Goal: Information Seeking & Learning: Find specific fact

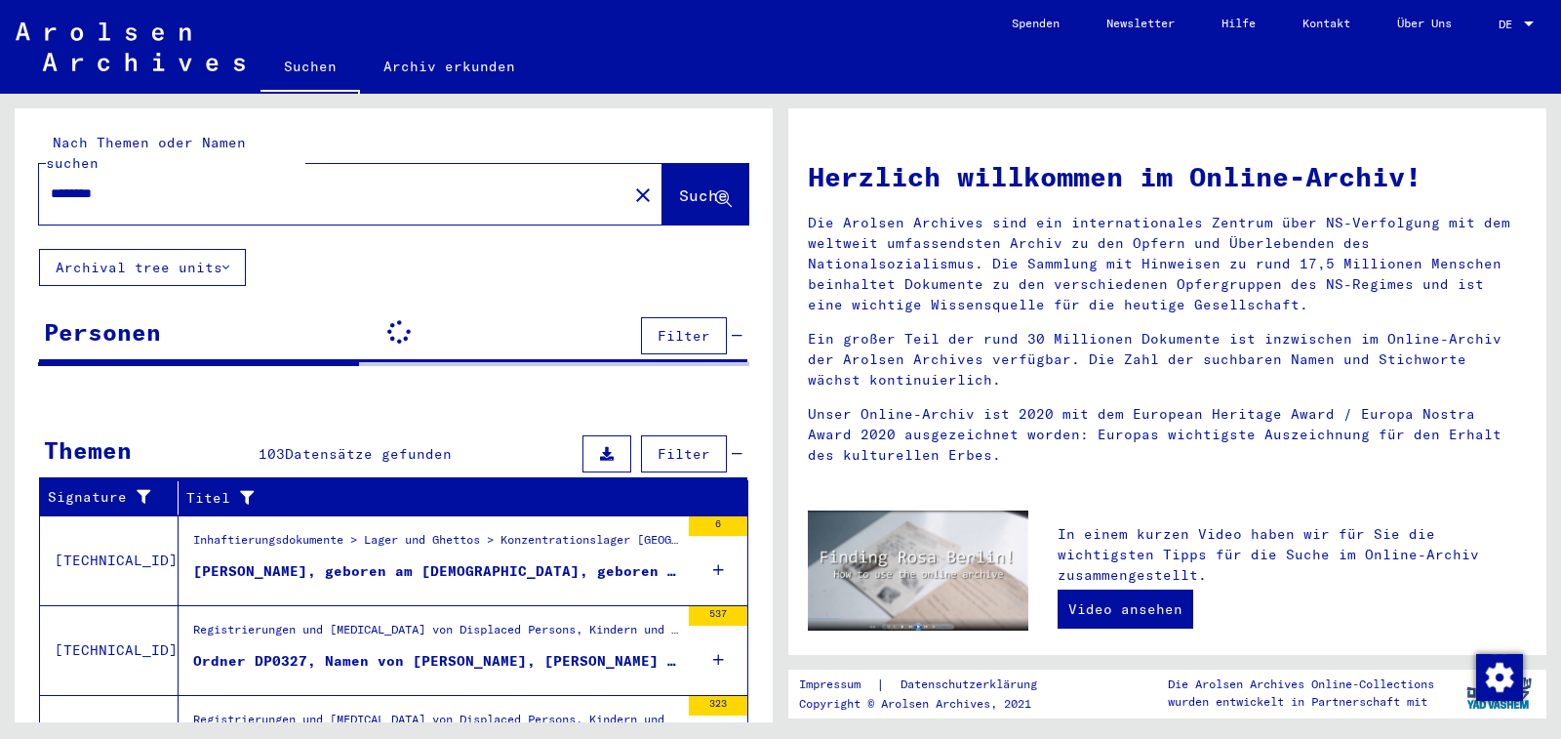
click at [163, 183] on input "********" at bounding box center [327, 193] width 553 height 20
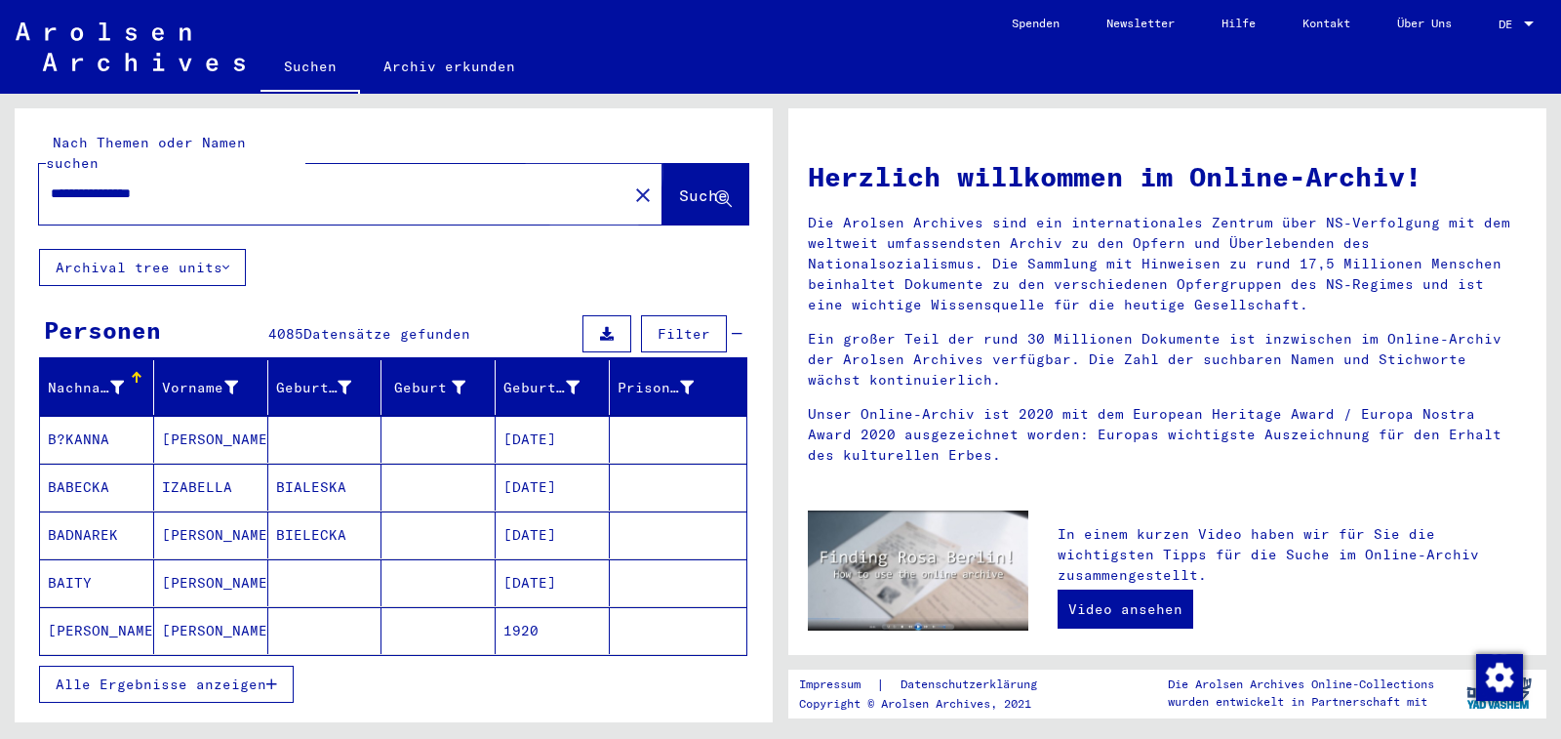
click at [679, 185] on span "Suche" at bounding box center [703, 195] width 49 height 20
click at [528, 466] on mat-cell "[DATE]" at bounding box center [553, 486] width 114 height 47
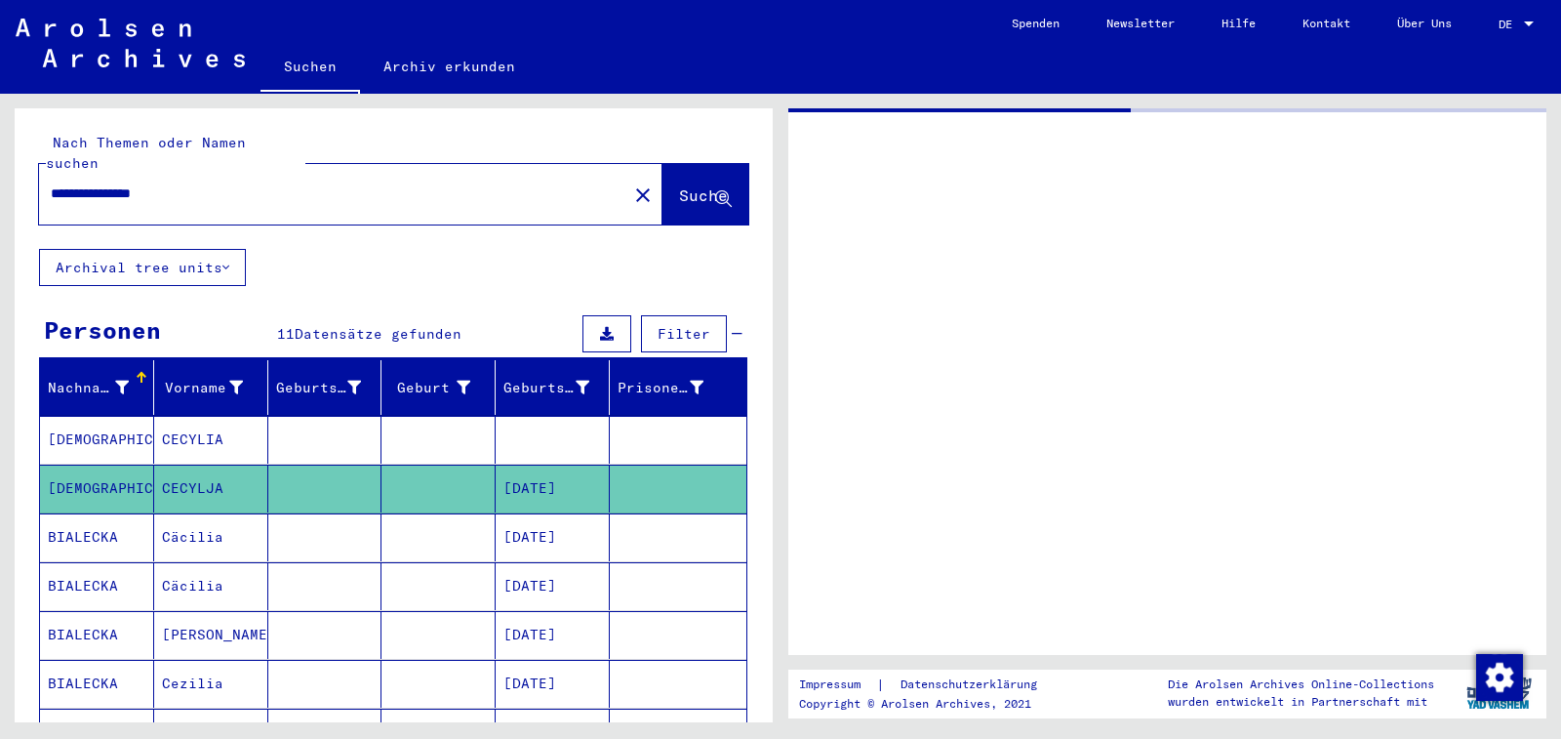
click at [528, 466] on mat-cell "[DATE]" at bounding box center [553, 488] width 114 height 48
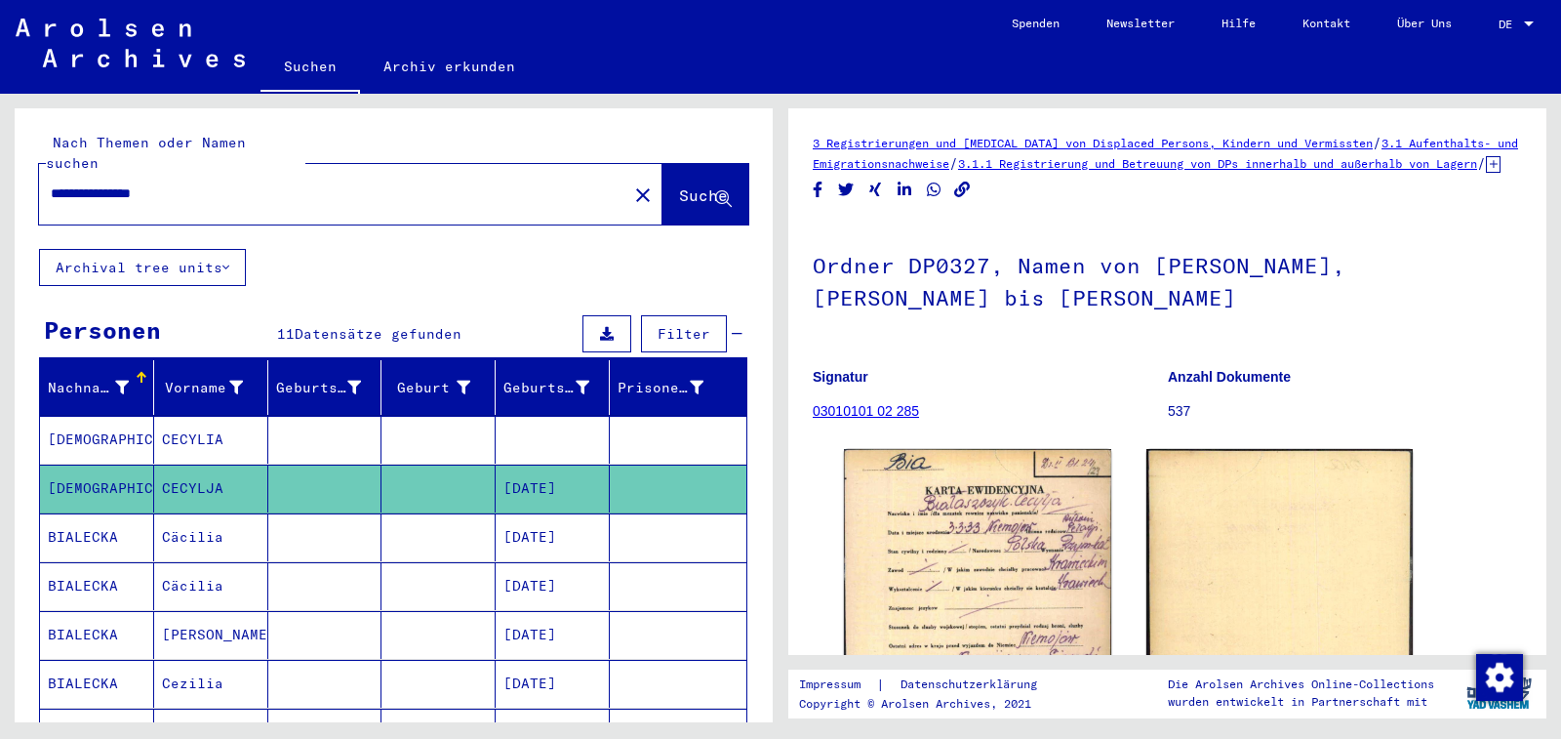
scroll to position [458, 0]
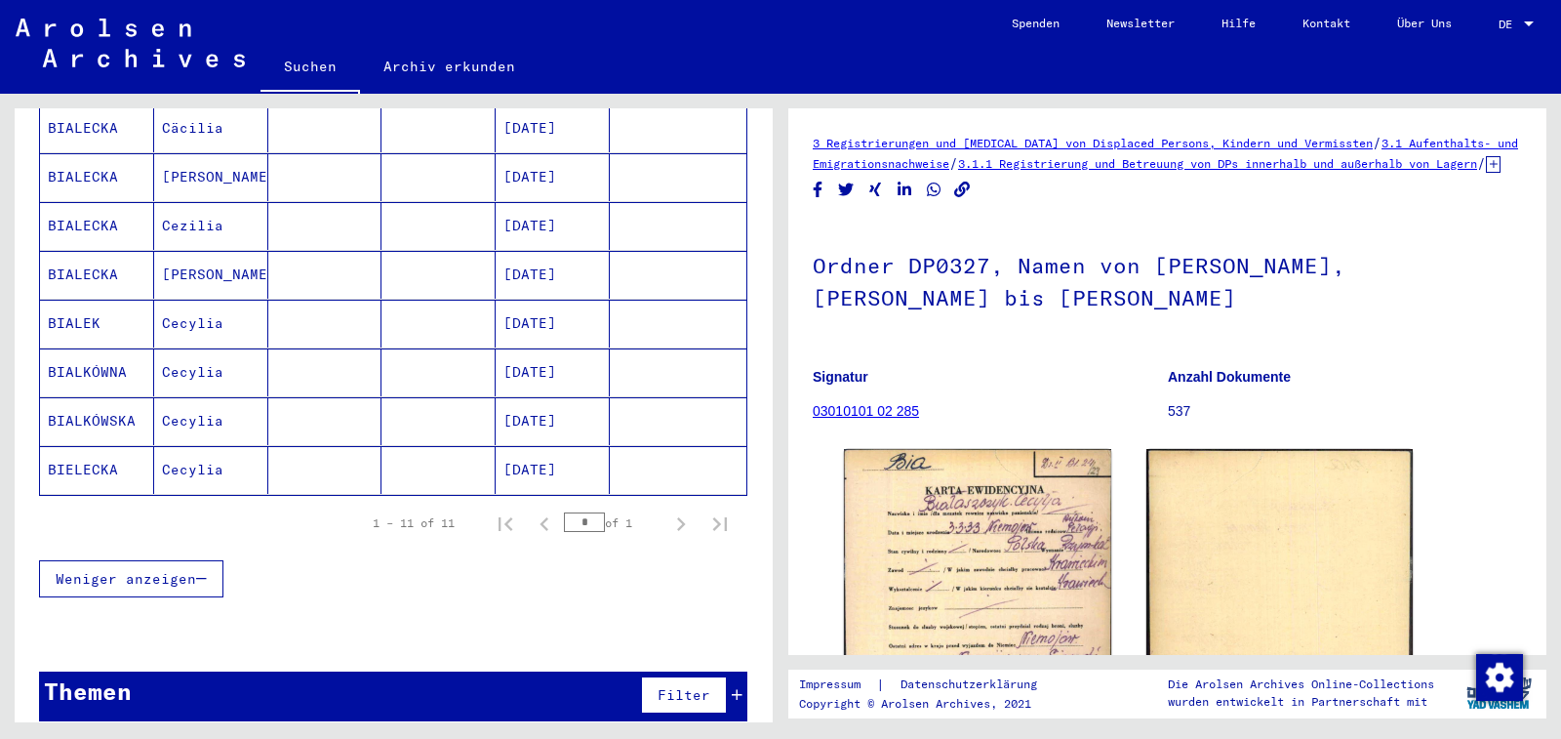
click at [548, 449] on mat-cell "[DATE]" at bounding box center [553, 470] width 114 height 48
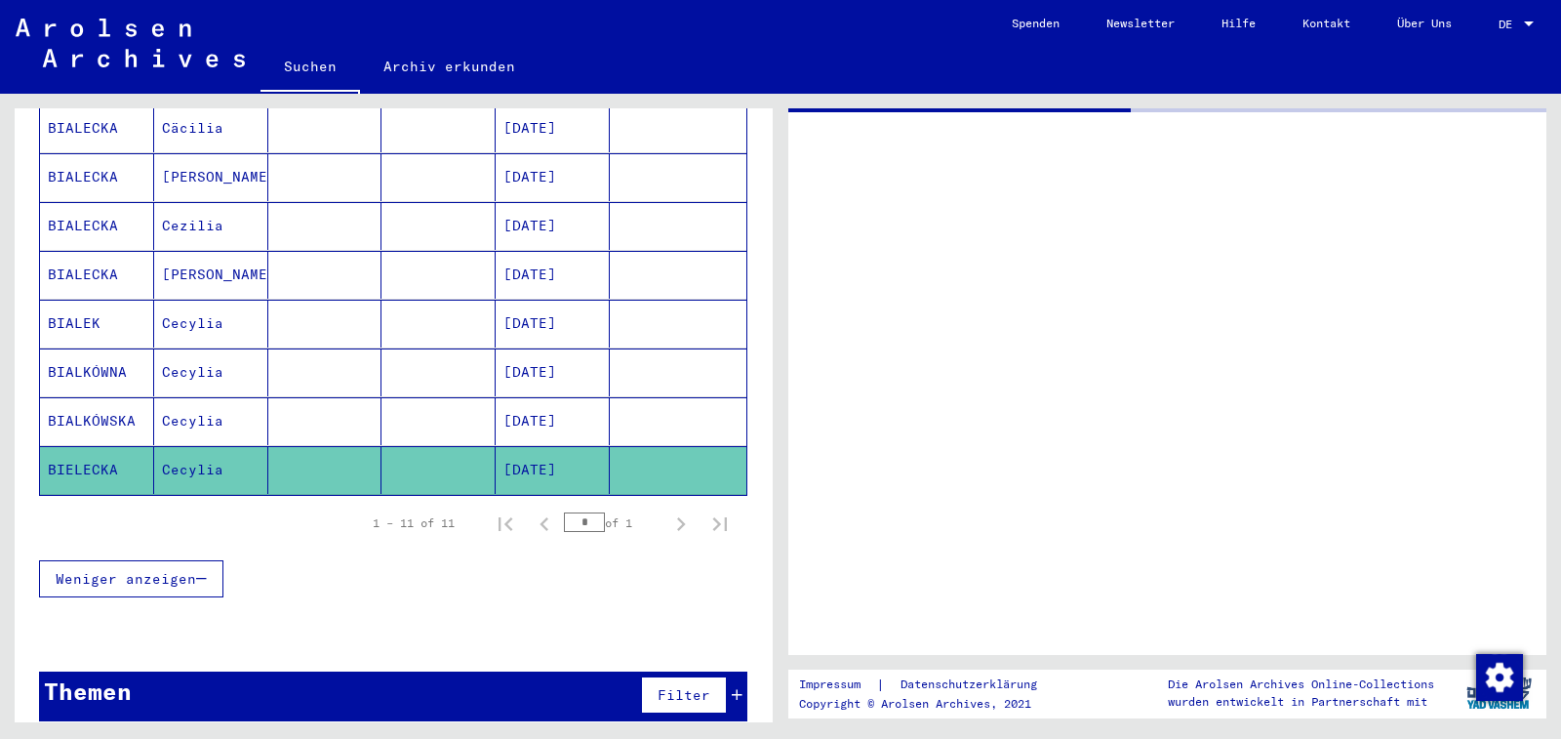
click at [548, 449] on mat-cell "[DATE]" at bounding box center [553, 470] width 114 height 48
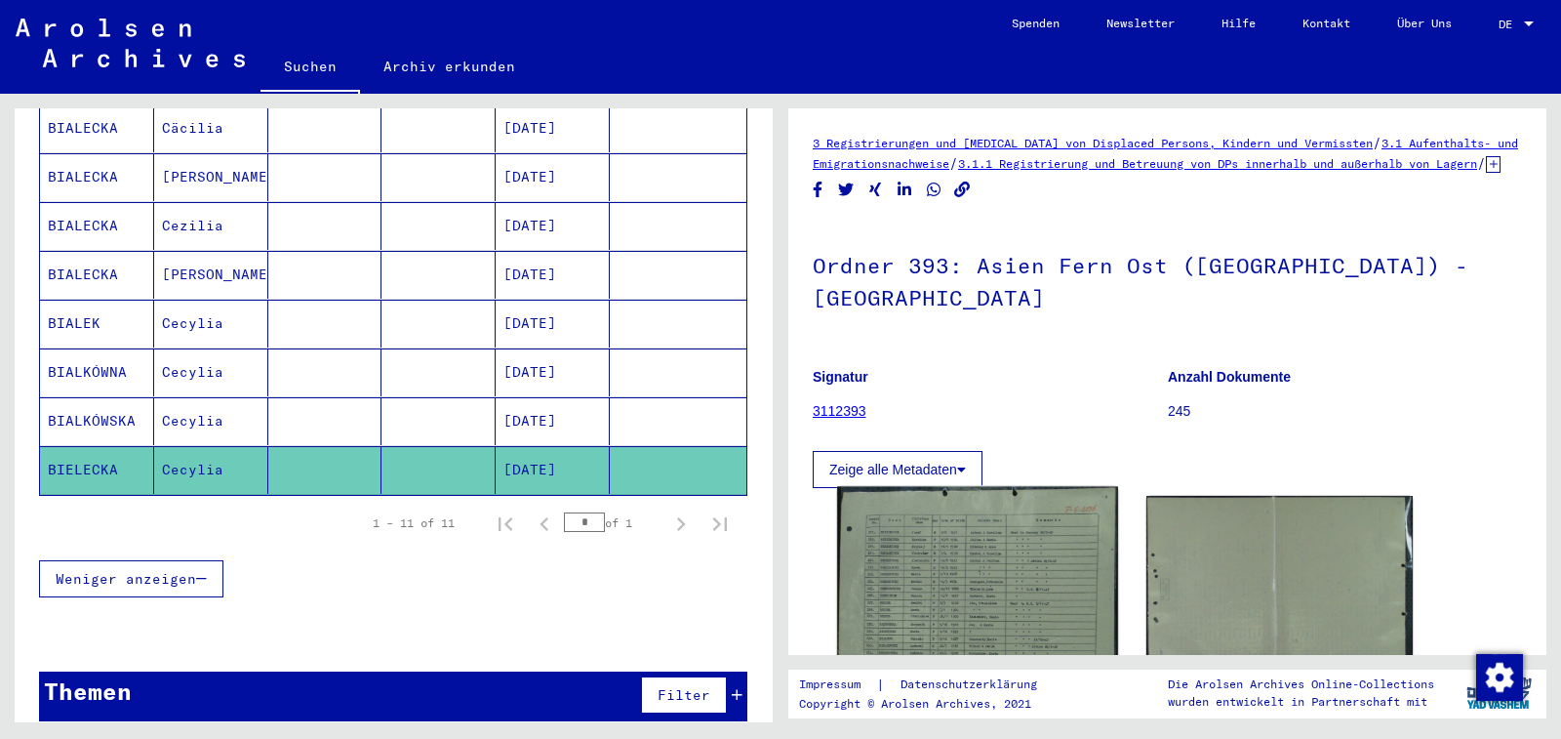
click at [957, 552] on img at bounding box center [977, 677] width 280 height 380
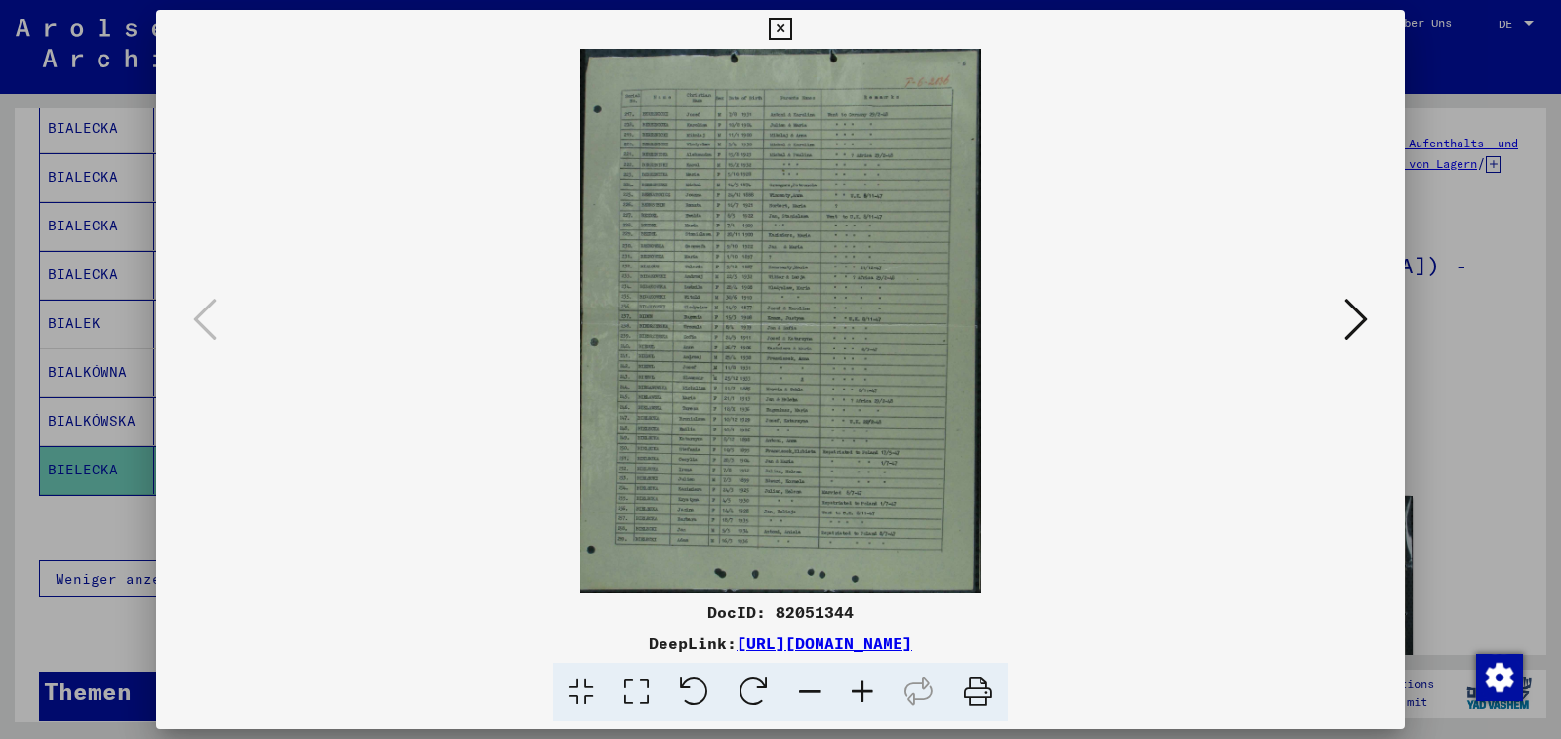
click at [860, 693] on icon at bounding box center [862, 692] width 53 height 60
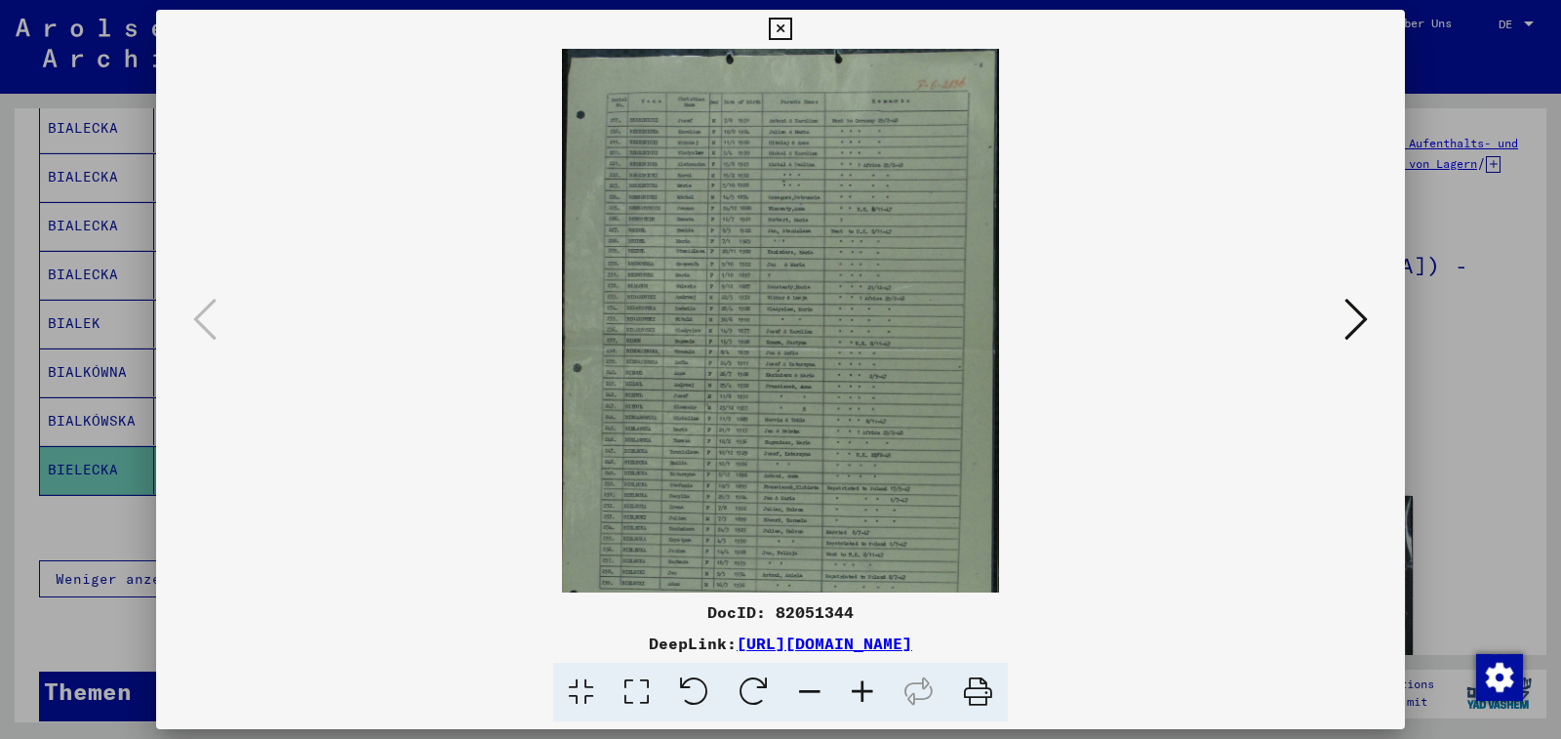
click at [860, 693] on icon at bounding box center [862, 692] width 53 height 60
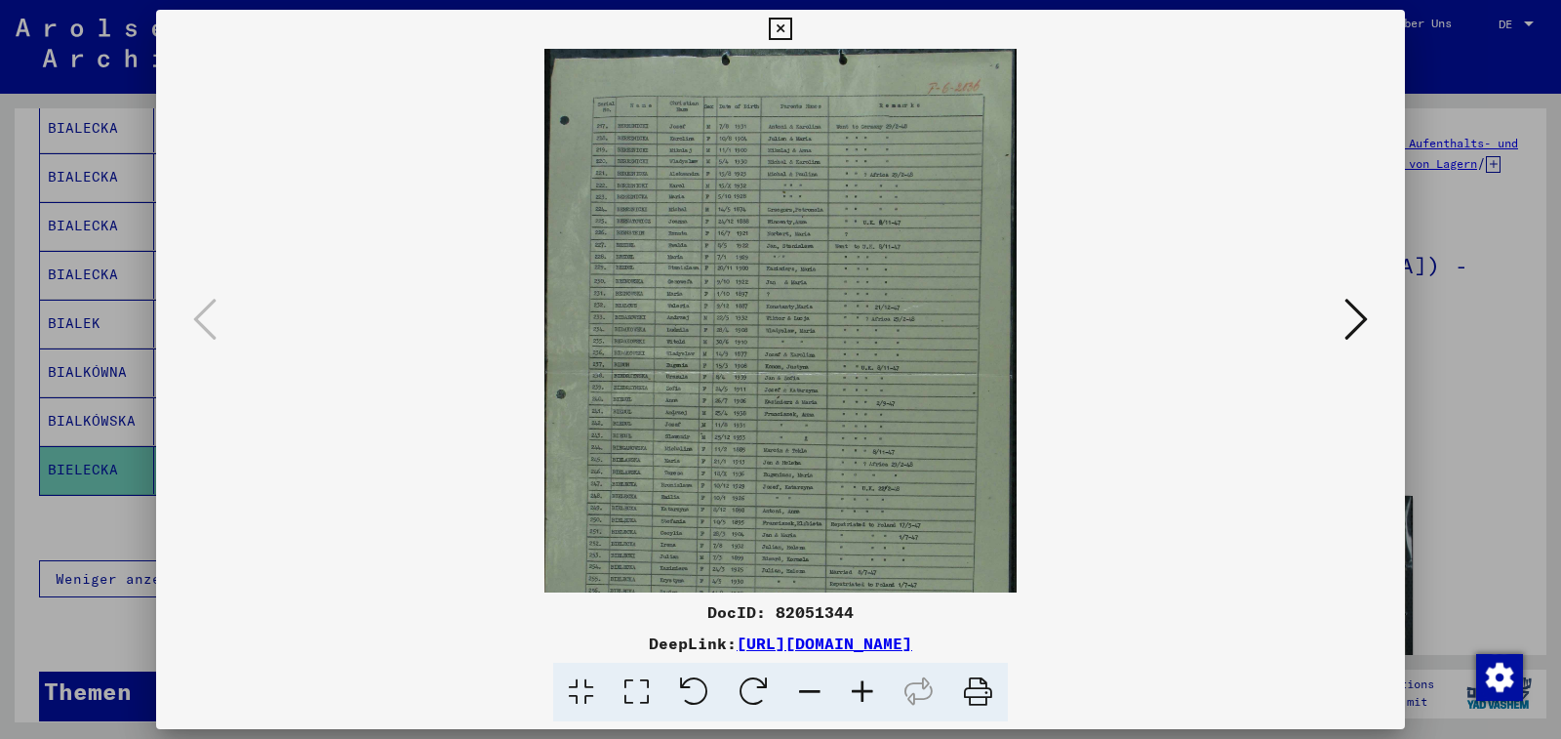
click at [860, 693] on icon at bounding box center [862, 692] width 53 height 60
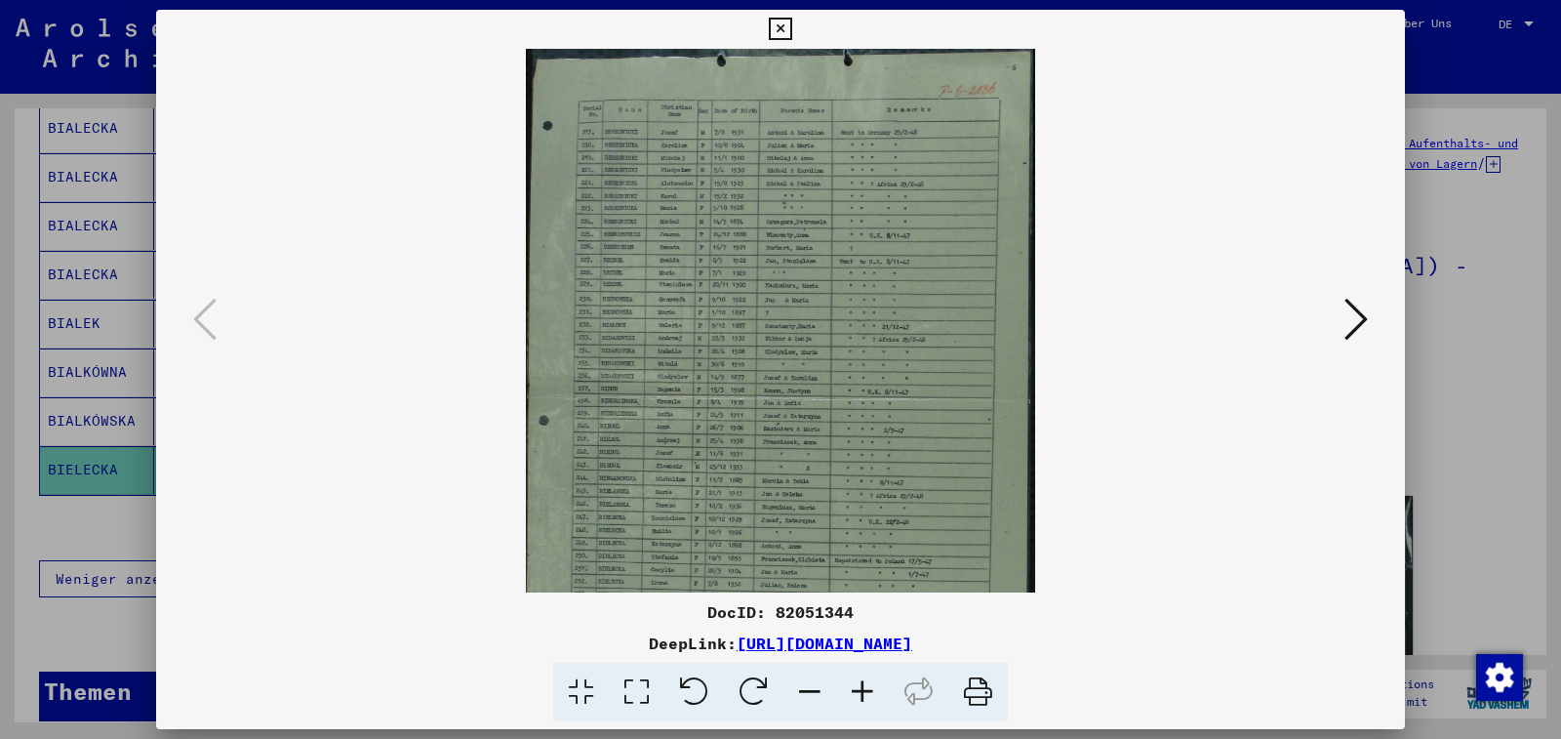
click at [860, 693] on icon at bounding box center [862, 692] width 53 height 60
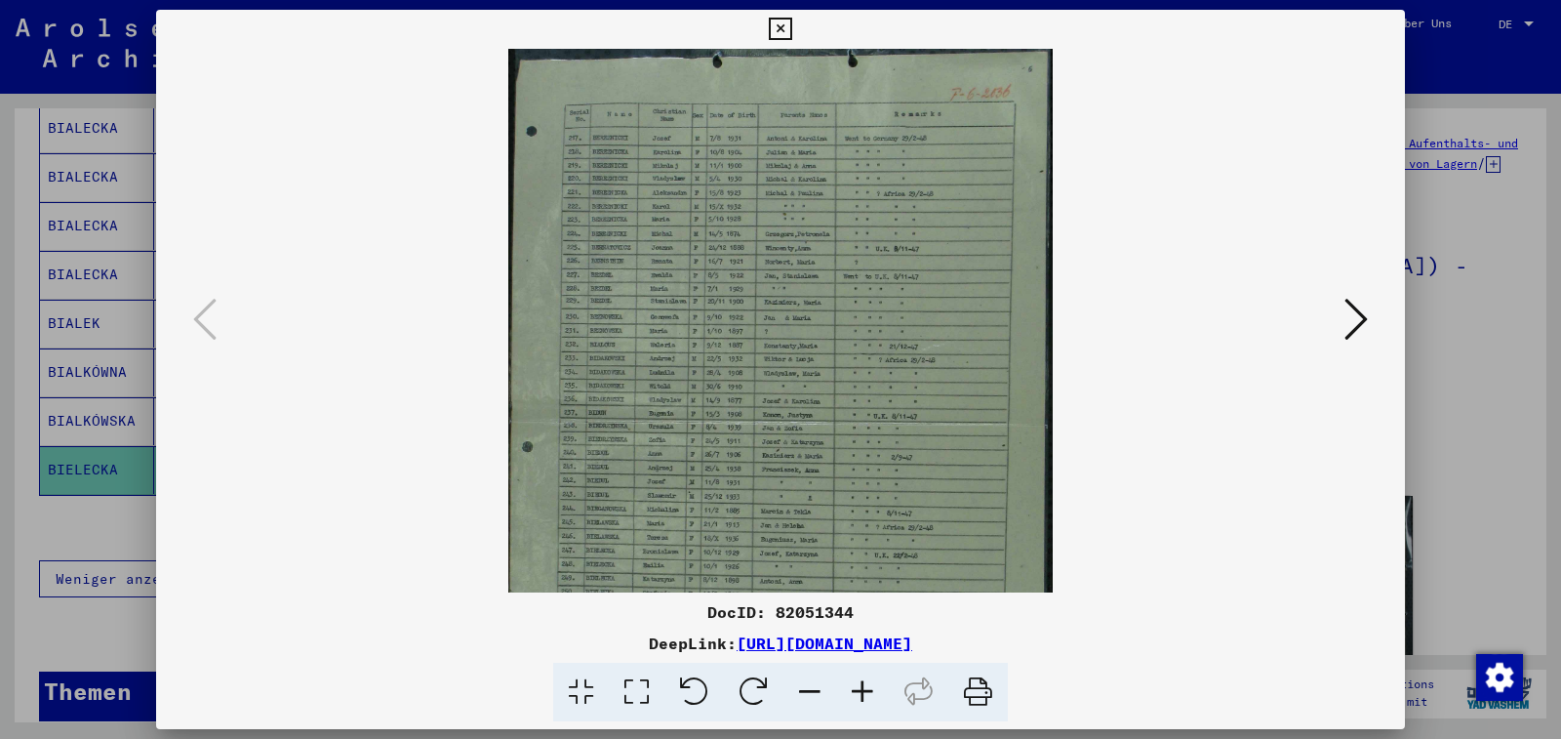
click at [860, 693] on icon at bounding box center [862, 692] width 53 height 60
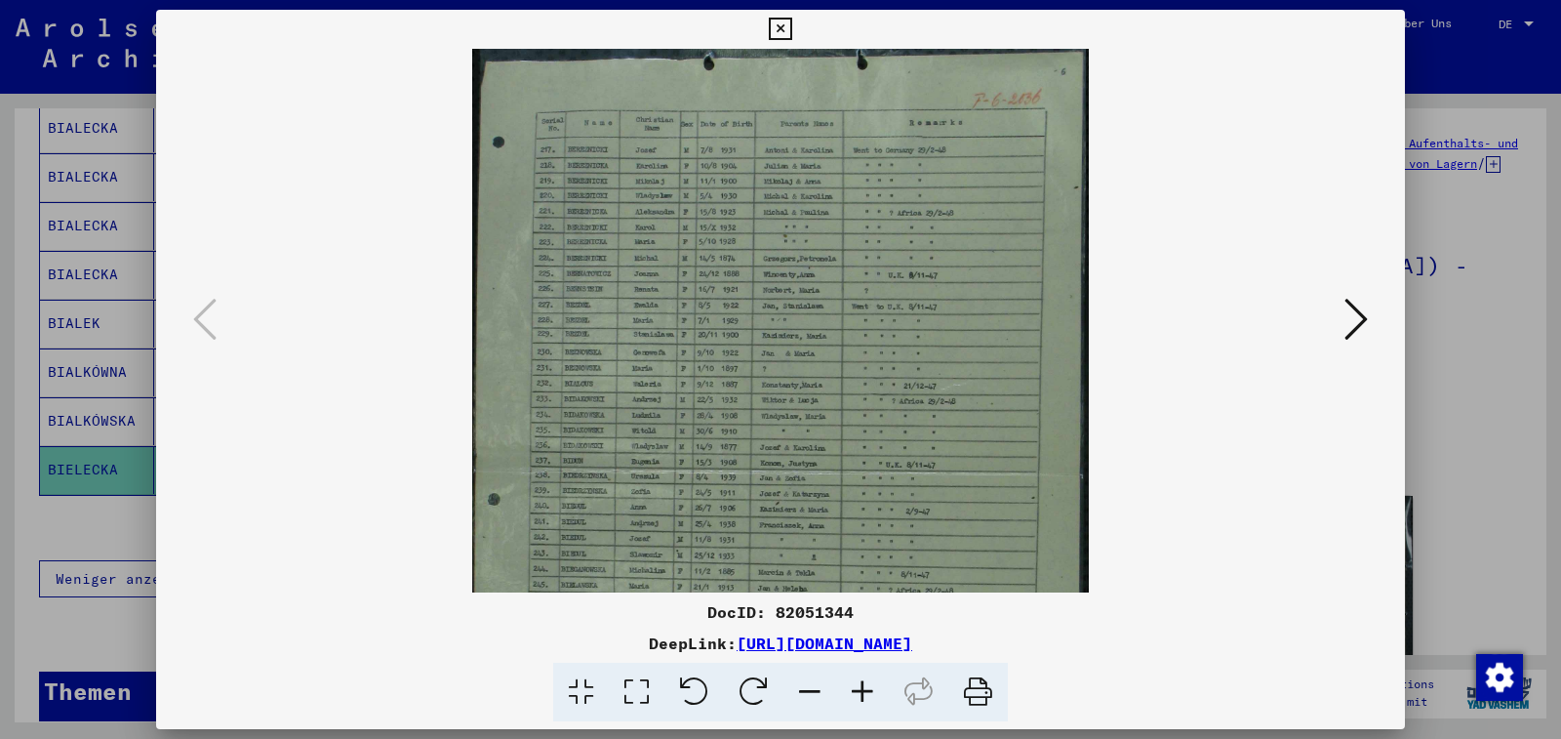
click at [860, 693] on icon at bounding box center [862, 692] width 53 height 60
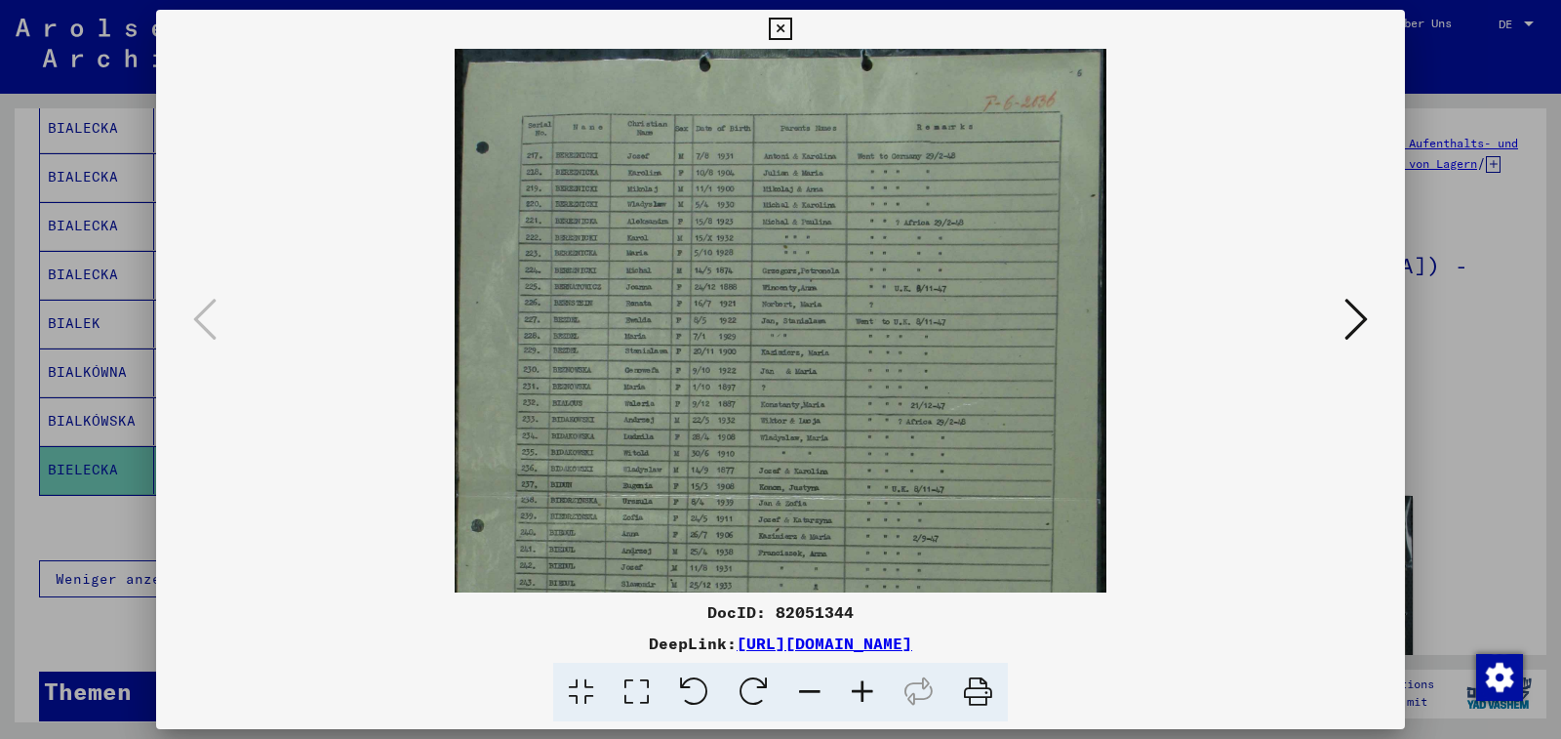
click at [860, 693] on icon at bounding box center [862, 692] width 53 height 60
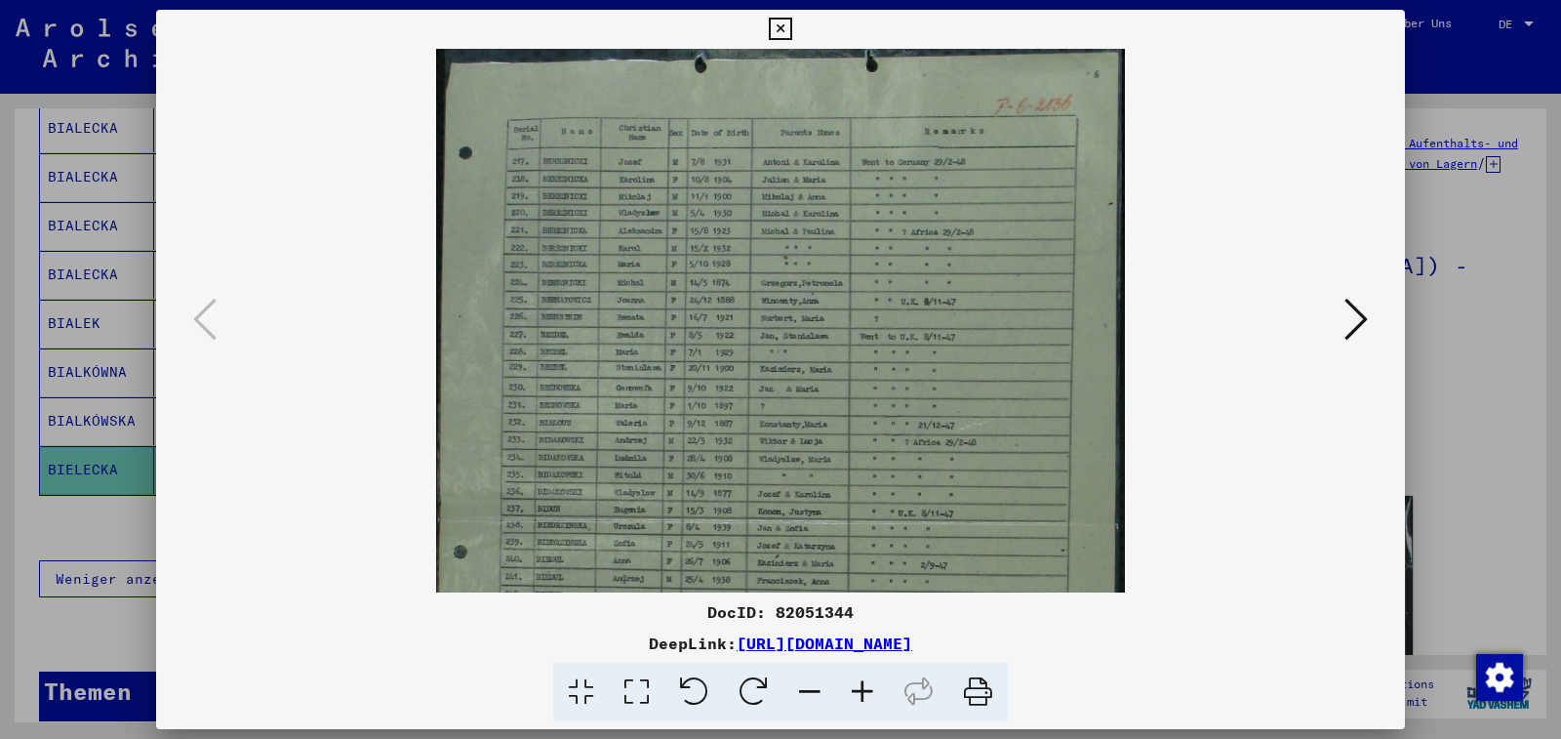
click at [860, 693] on icon at bounding box center [862, 692] width 53 height 60
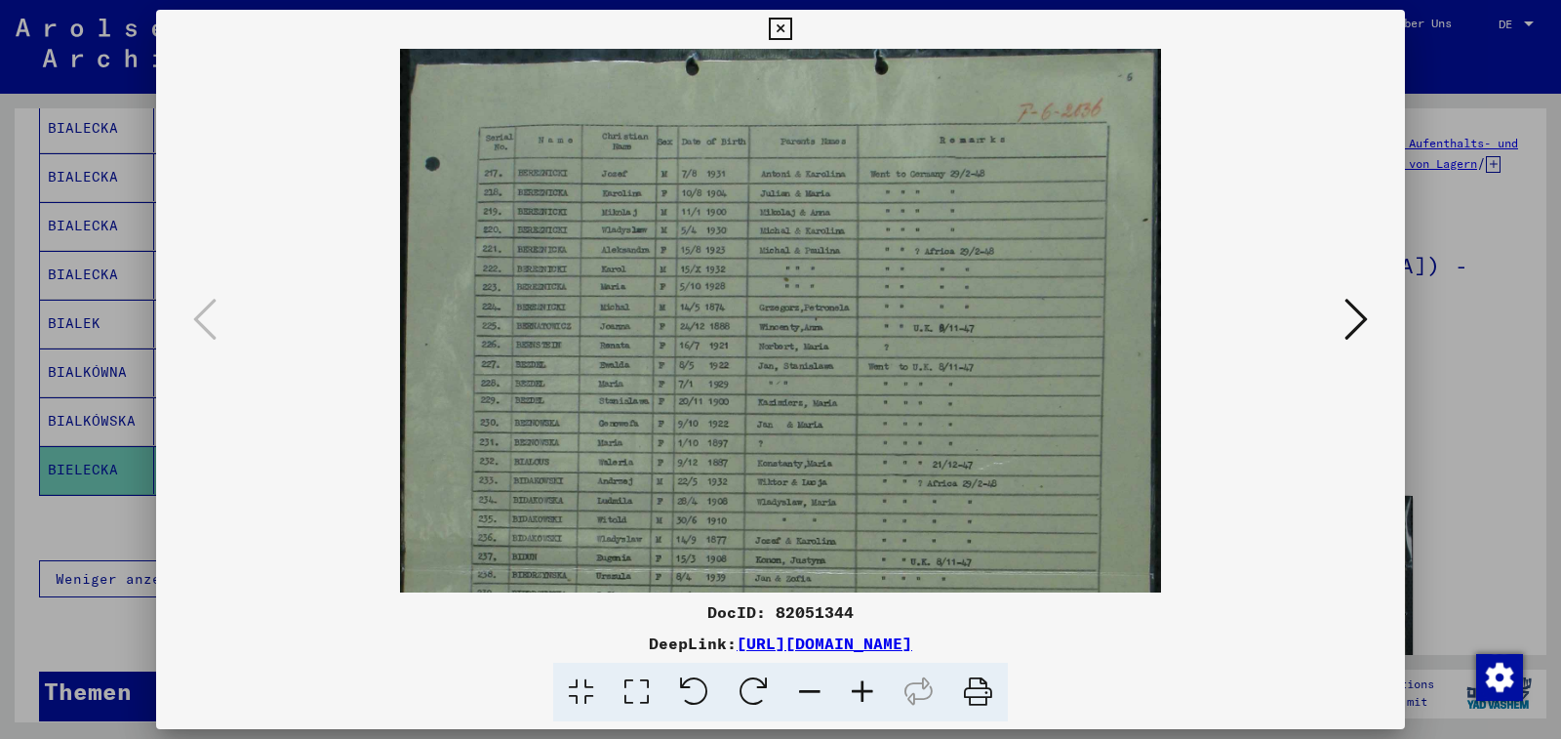
click at [860, 693] on icon at bounding box center [862, 692] width 53 height 60
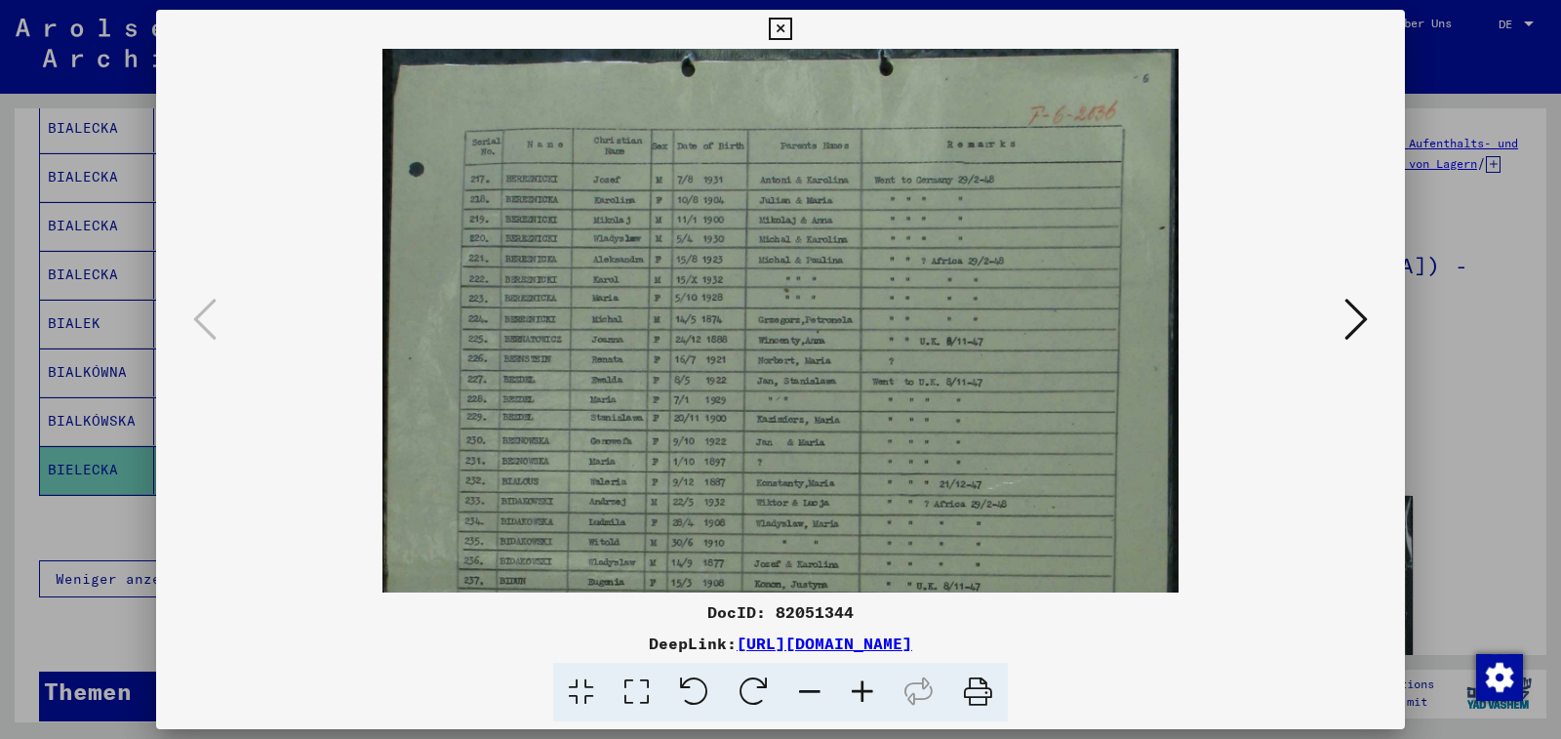
click at [860, 693] on icon at bounding box center [862, 692] width 53 height 60
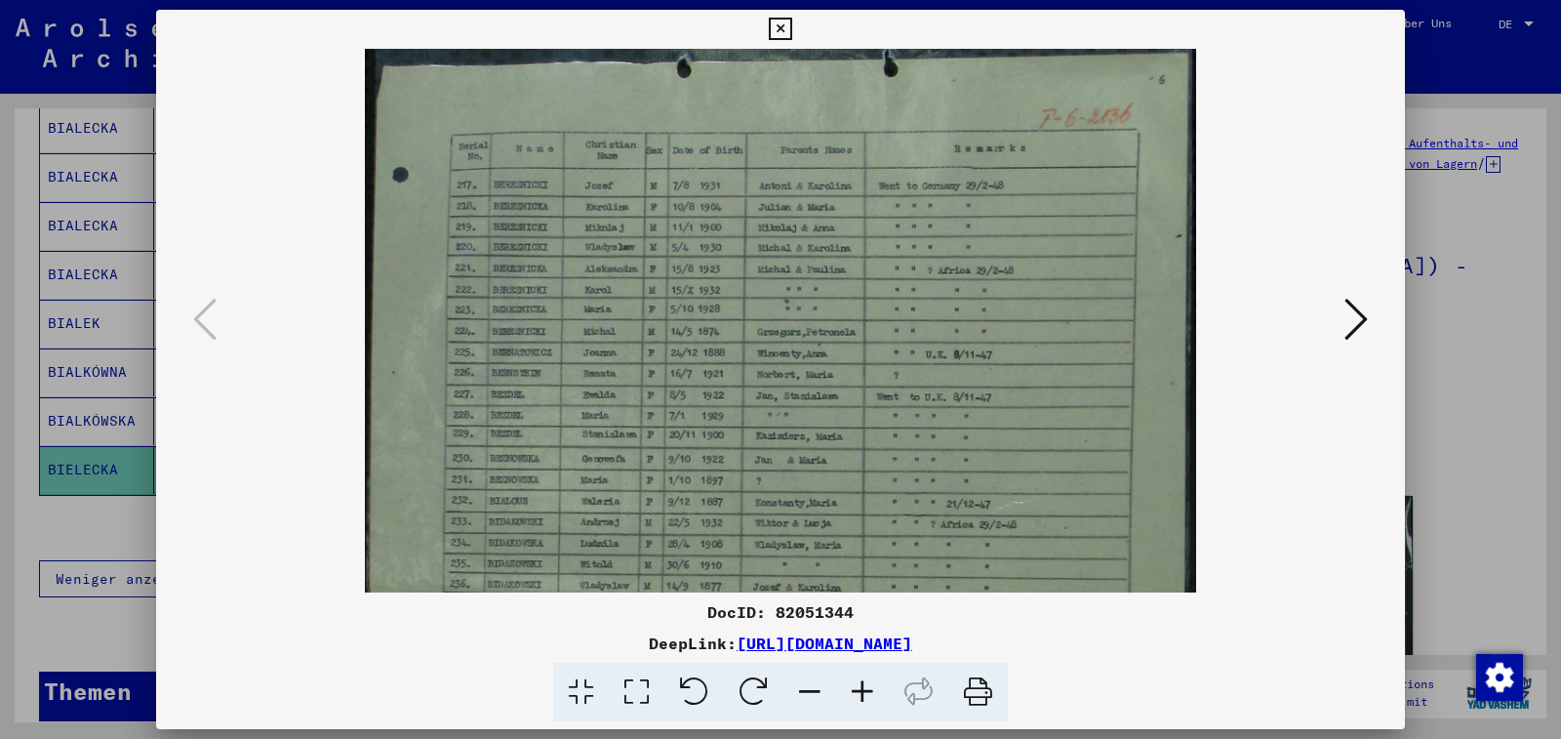
click at [860, 693] on icon at bounding box center [862, 692] width 53 height 60
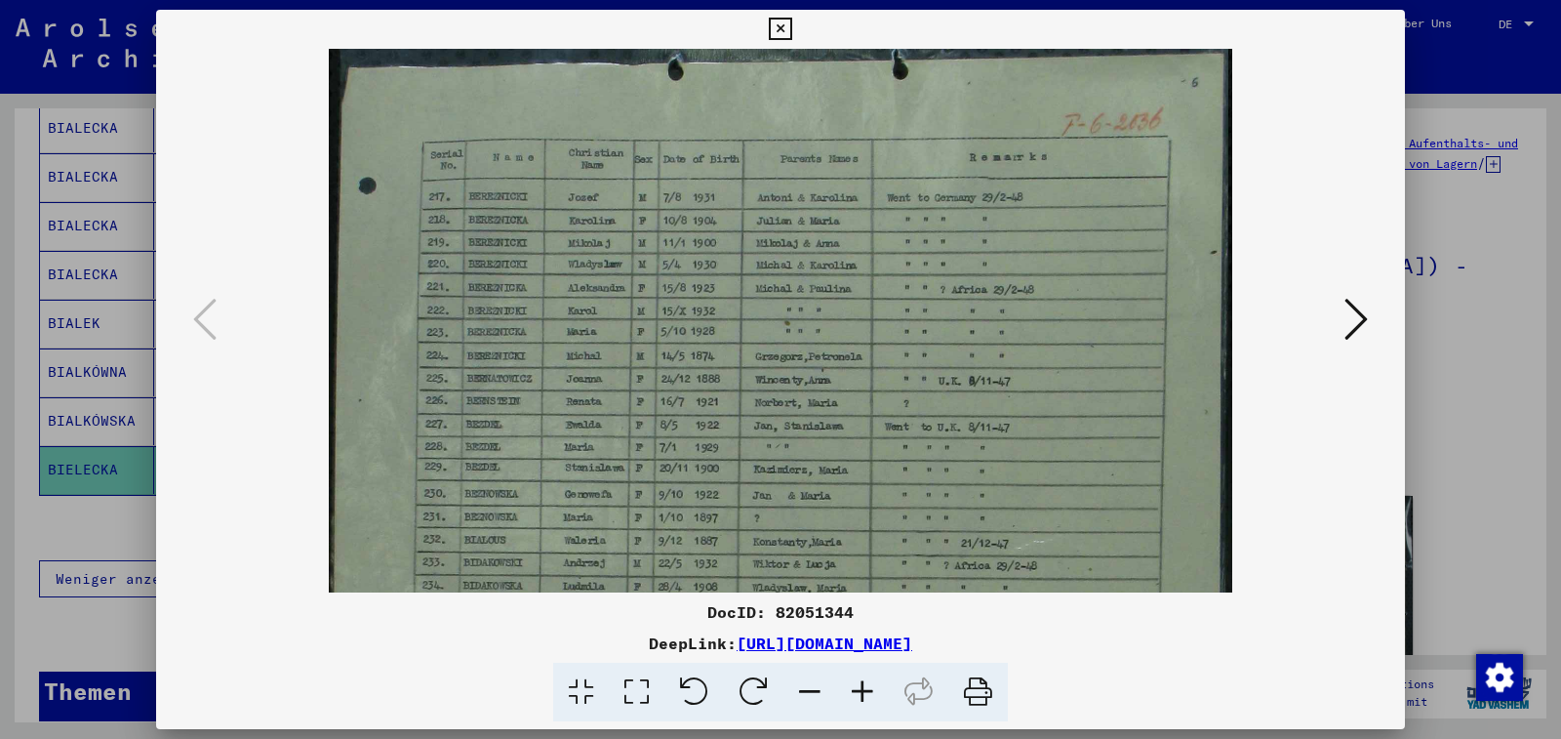
click at [860, 693] on icon at bounding box center [862, 692] width 53 height 60
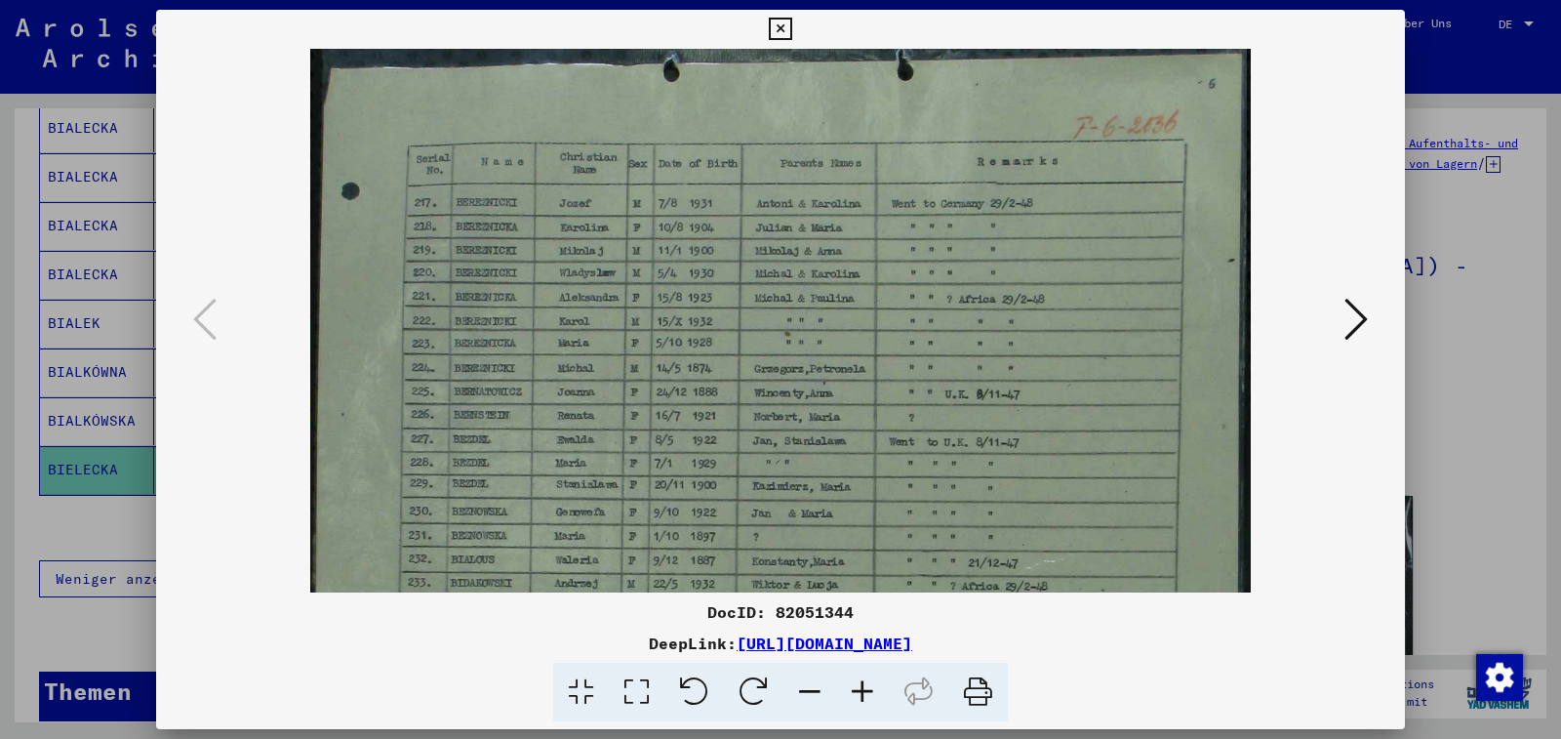
click at [860, 693] on icon at bounding box center [862, 692] width 53 height 60
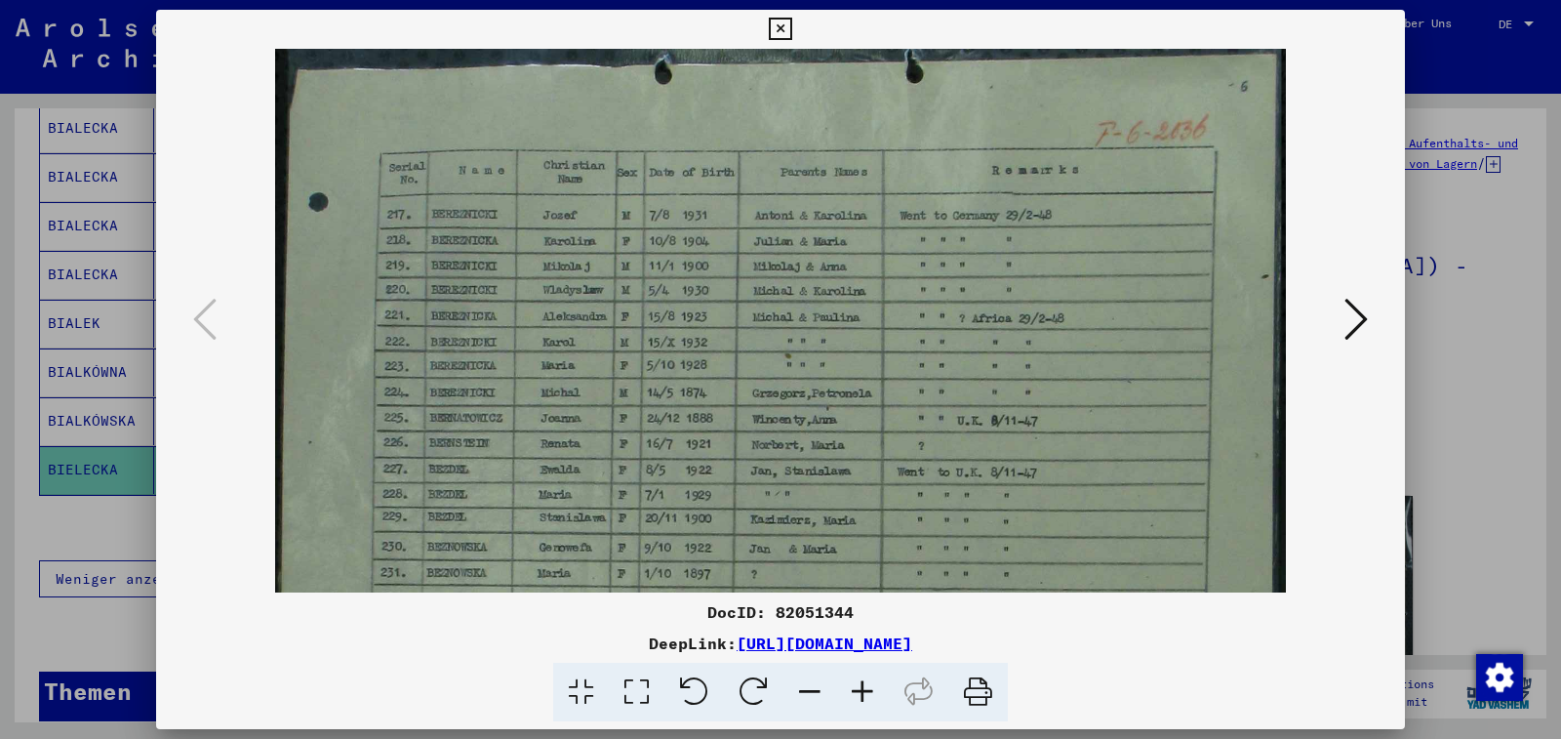
click at [860, 693] on icon at bounding box center [862, 692] width 53 height 60
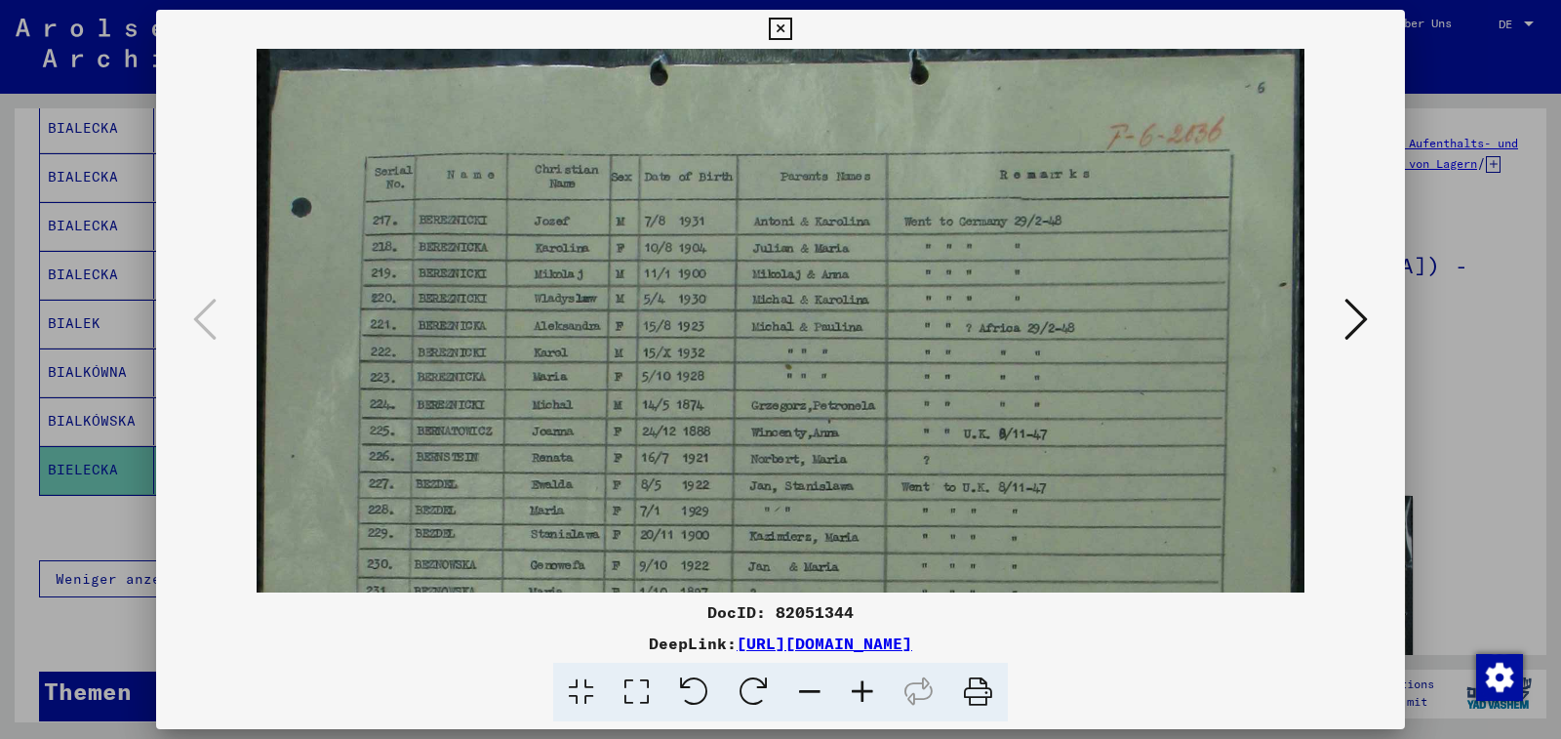
click at [860, 693] on icon at bounding box center [862, 692] width 53 height 60
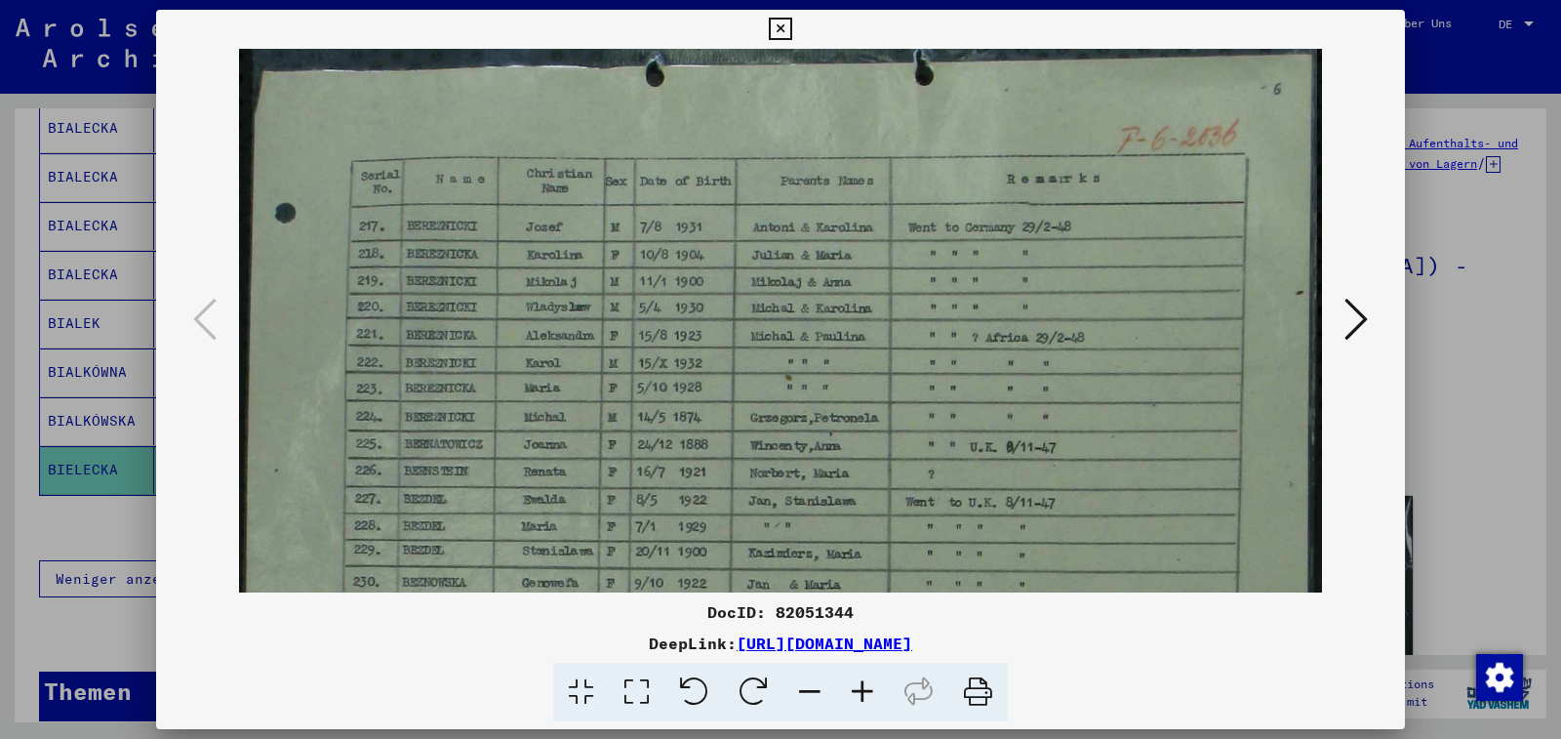
scroll to position [184, 0]
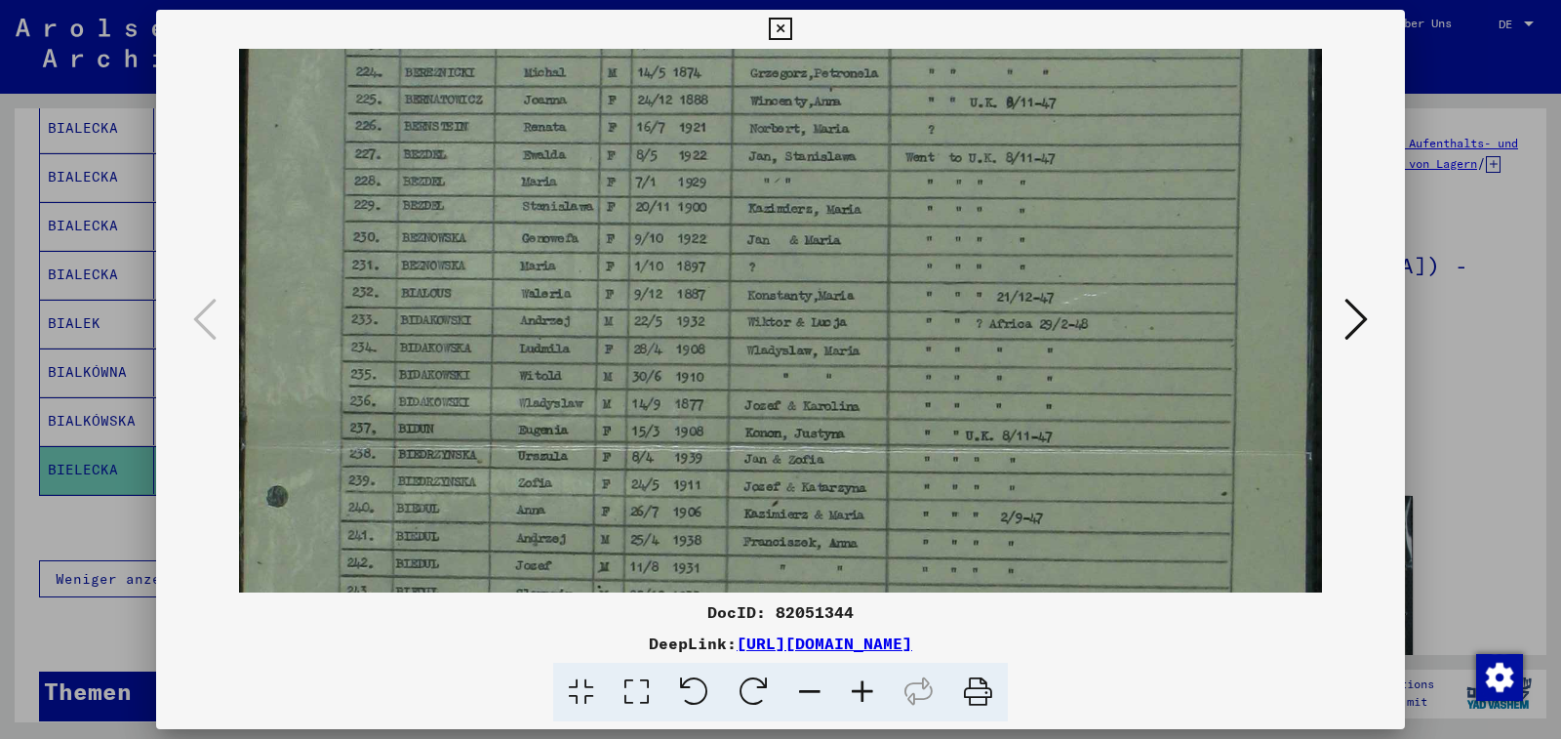
drag, startPoint x: 635, startPoint y: 481, endPoint x: 715, endPoint y: 138, distance: 352.6
click at [715, 138] on img at bounding box center [781, 439] width 1084 height 1470
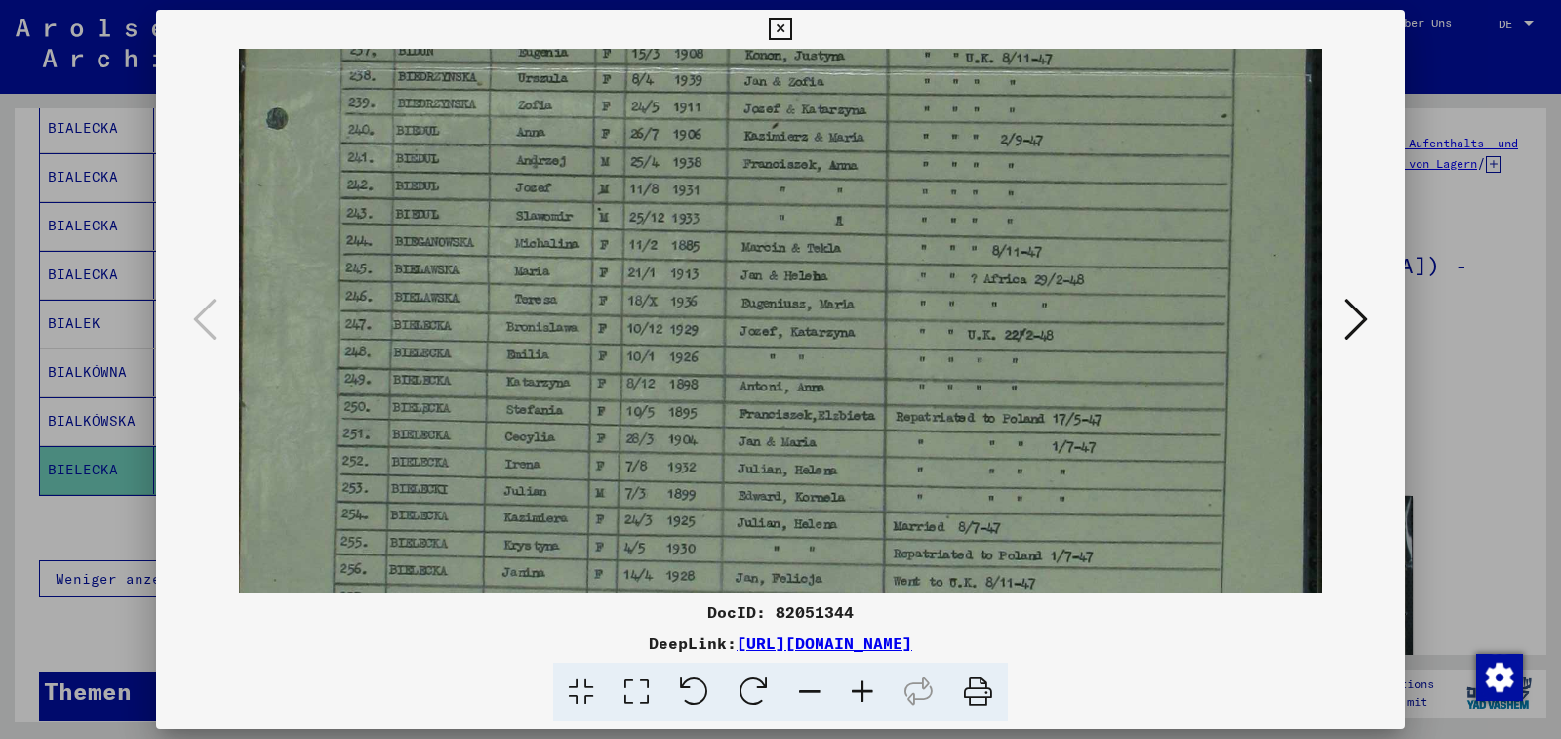
scroll to position [723, 0]
drag, startPoint x: 653, startPoint y: 524, endPoint x: 662, endPoint y: 144, distance: 379.6
click at [662, 144] on img at bounding box center [781, 61] width 1084 height 1470
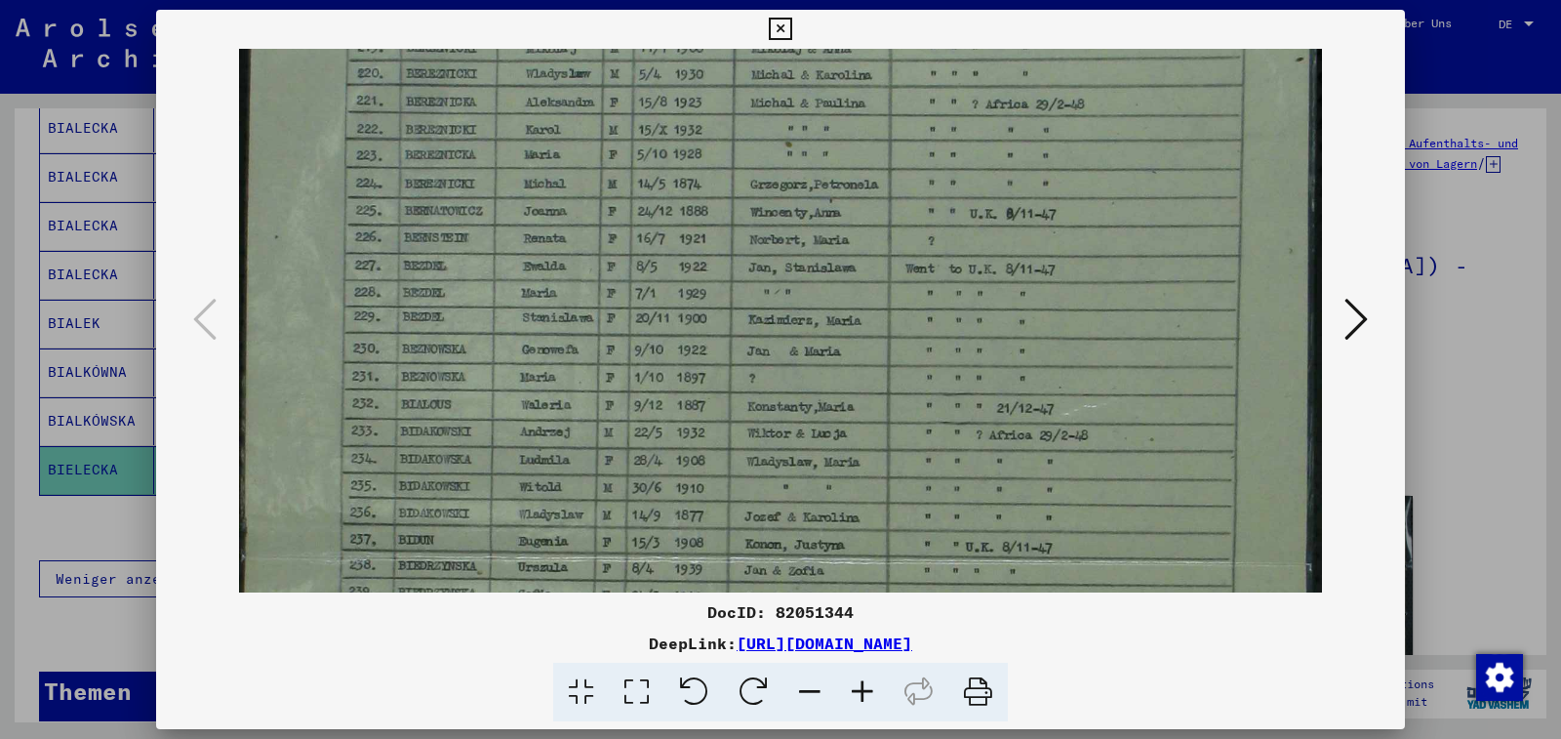
scroll to position [106, 0]
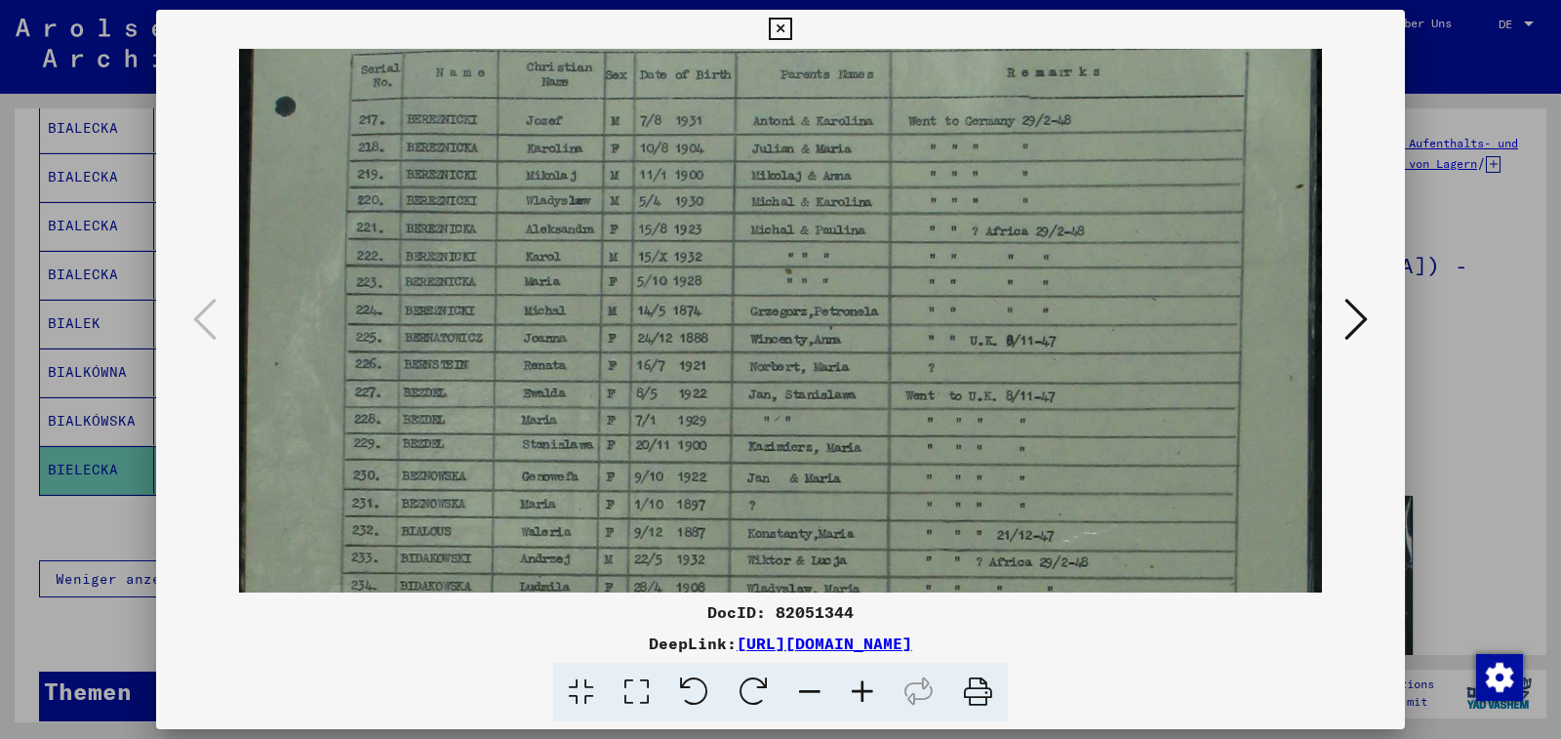
drag, startPoint x: 812, startPoint y: 105, endPoint x: 797, endPoint y: 722, distance: 616.8
click at [797, 722] on mat-dialog-container "DocID: 82051344 DeepLink: [URL][DOMAIN_NAME]" at bounding box center [780, 370] width 1249 height 720
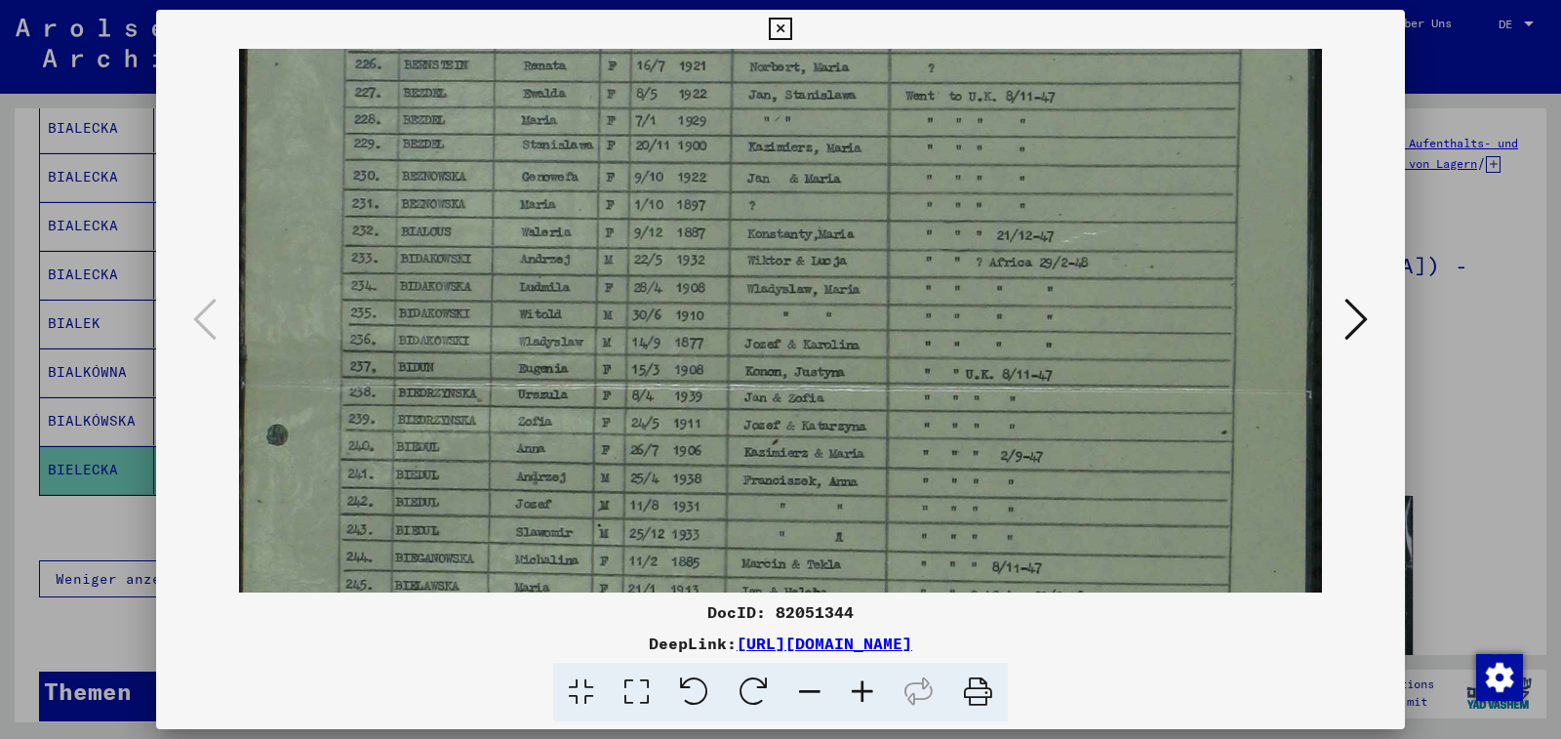
scroll to position [642, 0]
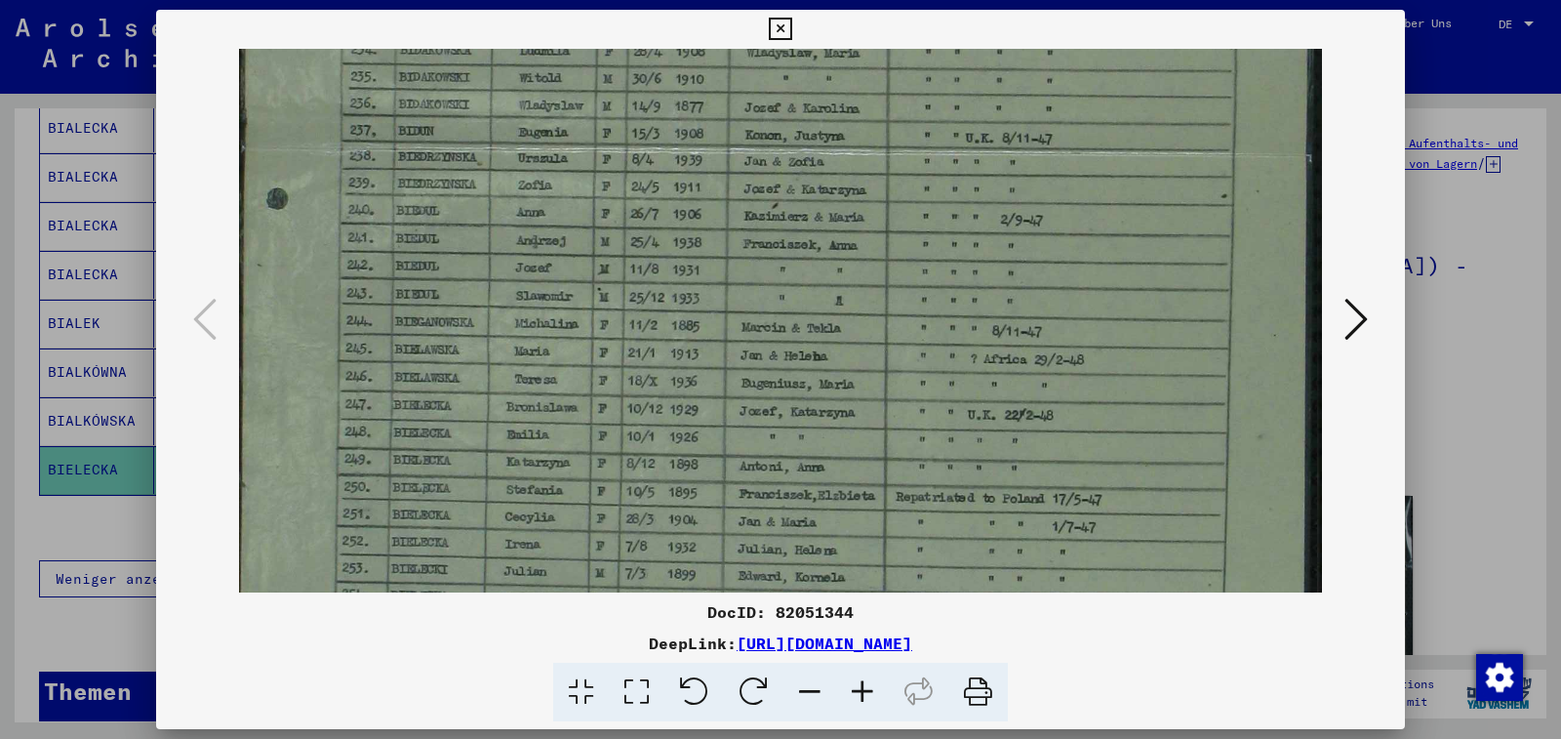
drag, startPoint x: 796, startPoint y: 558, endPoint x: 760, endPoint y: 22, distance: 536.8
click at [760, 22] on div "DocID: 82051344 DeepLink: [URL][DOMAIN_NAME]" at bounding box center [780, 366] width 1249 height 712
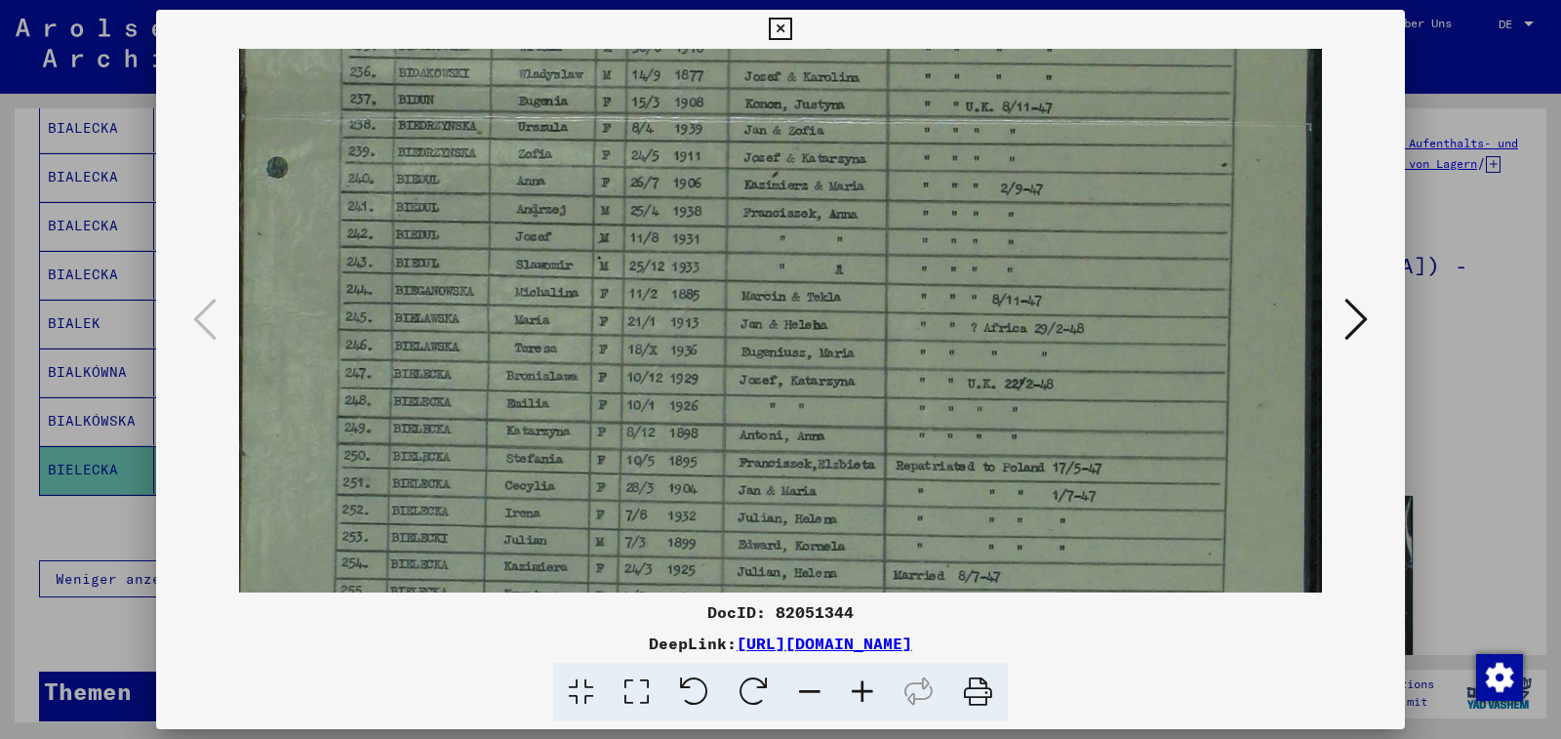
scroll to position [631, 0]
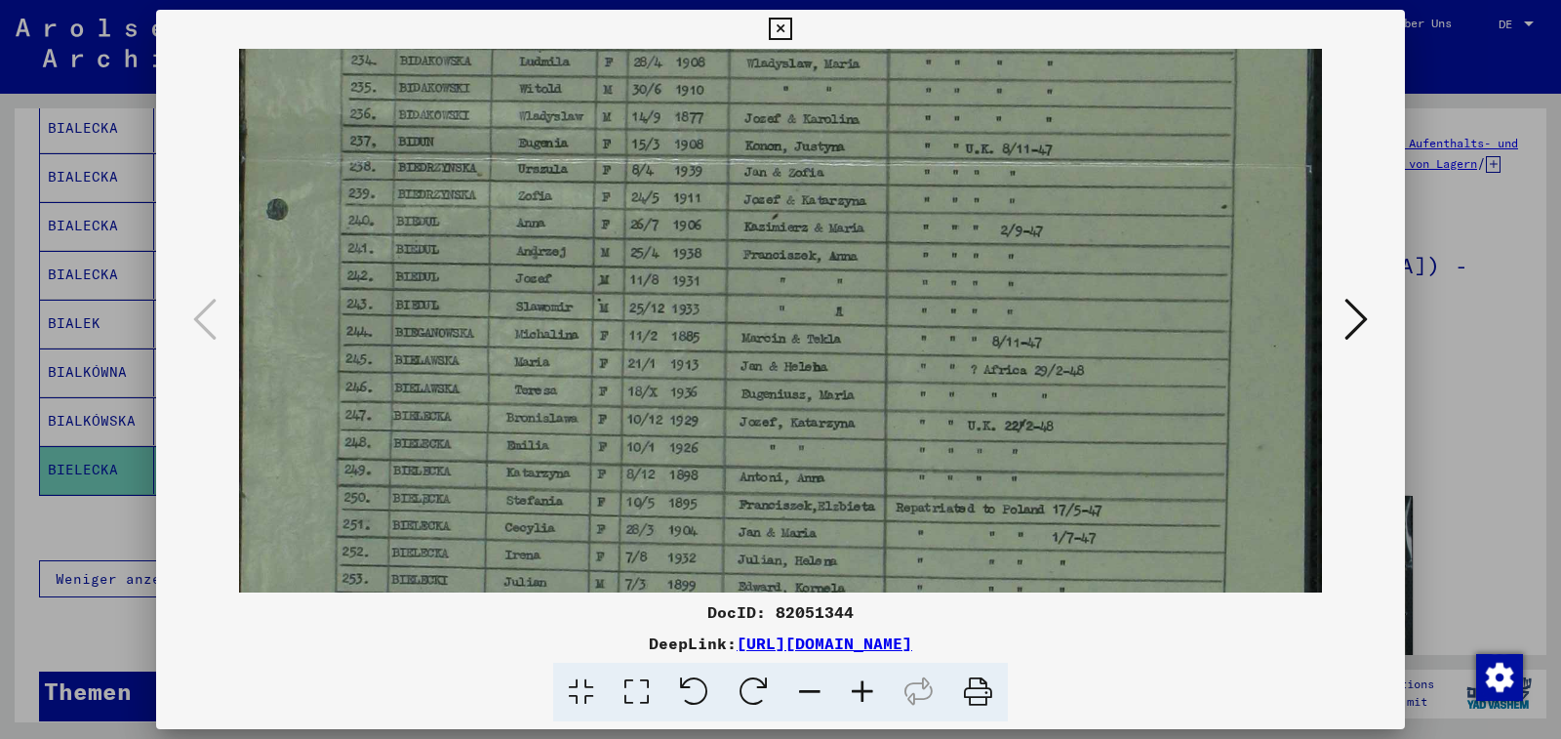
drag, startPoint x: 816, startPoint y: 550, endPoint x: 820, endPoint y: 527, distance: 23.7
click at [820, 527] on img at bounding box center [781, 153] width 1084 height 1470
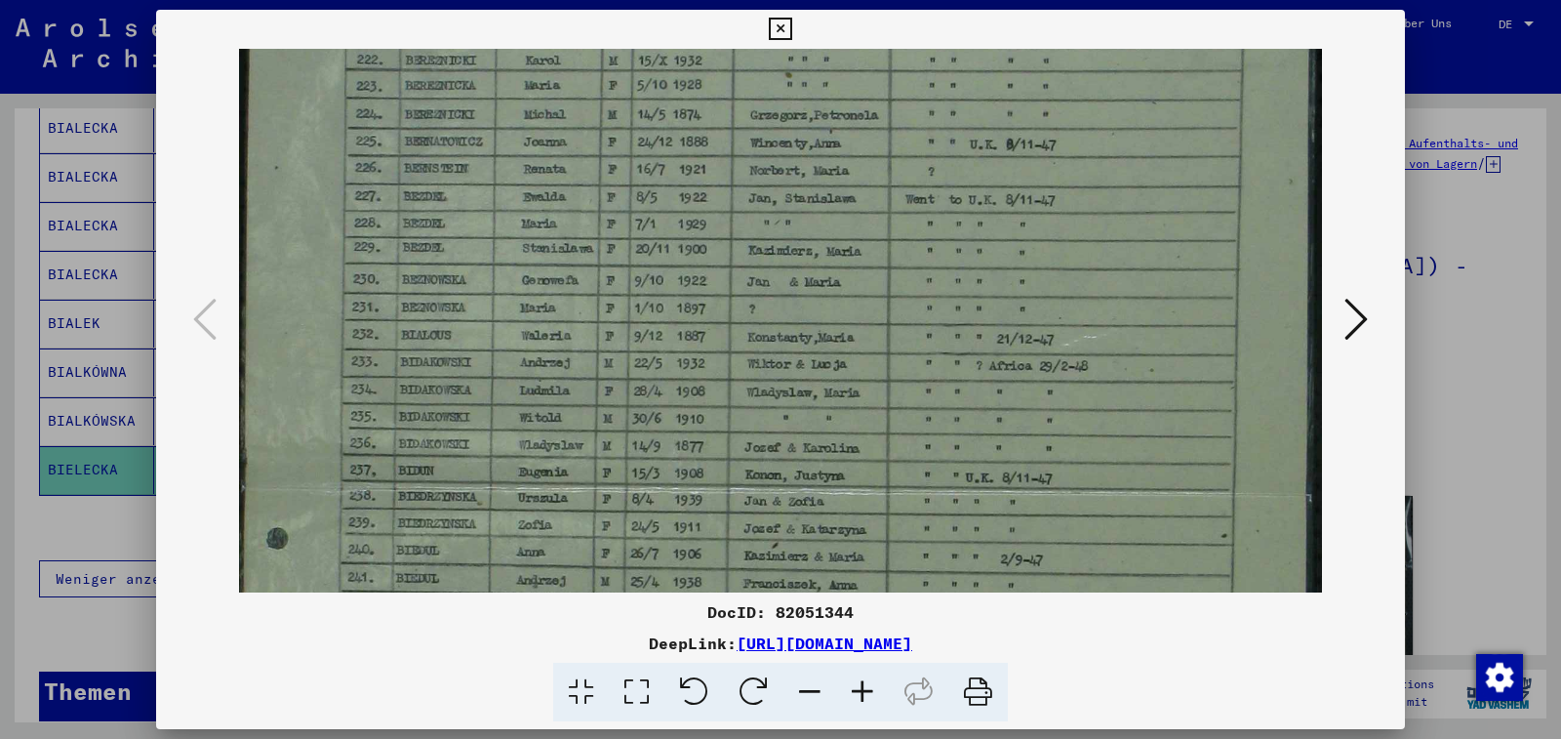
scroll to position [291, 0]
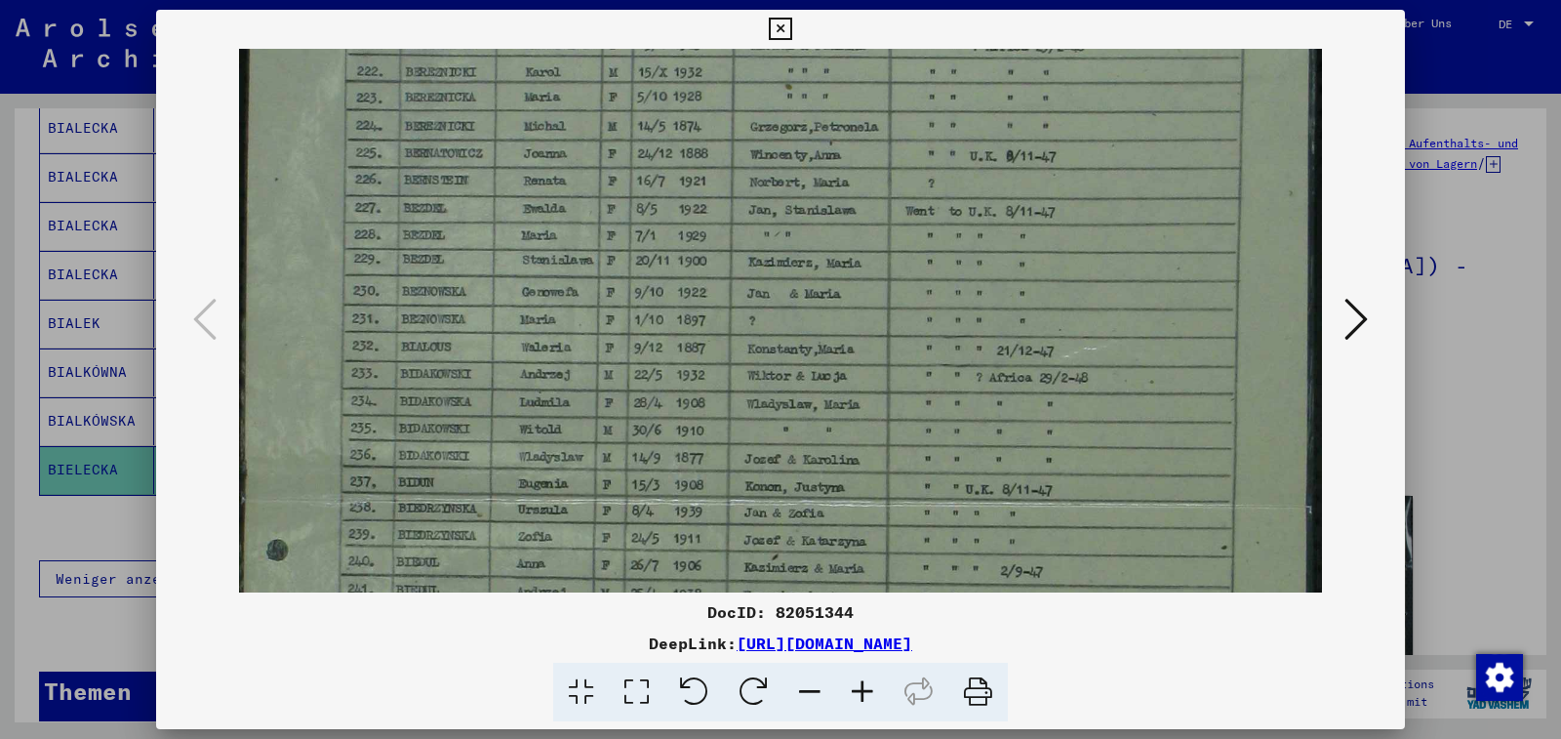
drag, startPoint x: 823, startPoint y: 195, endPoint x: 839, endPoint y: 536, distance: 340.8
click at [839, 536] on img at bounding box center [781, 493] width 1084 height 1470
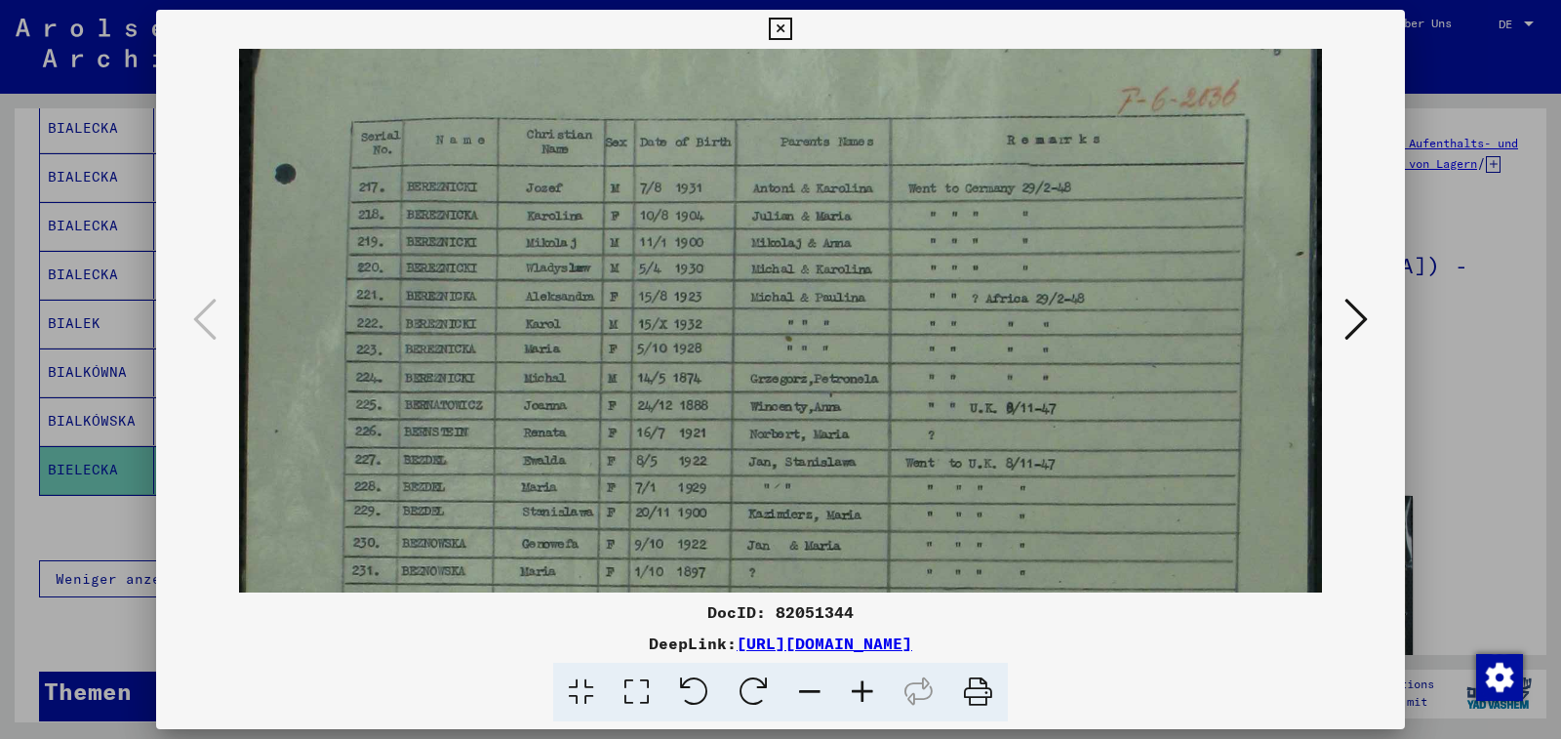
scroll to position [37, 0]
drag, startPoint x: 820, startPoint y: 204, endPoint x: 804, endPoint y: 458, distance: 254.1
click at [804, 458] on img at bounding box center [781, 747] width 1084 height 1470
click at [1360, 320] on icon at bounding box center [1355, 319] width 23 height 47
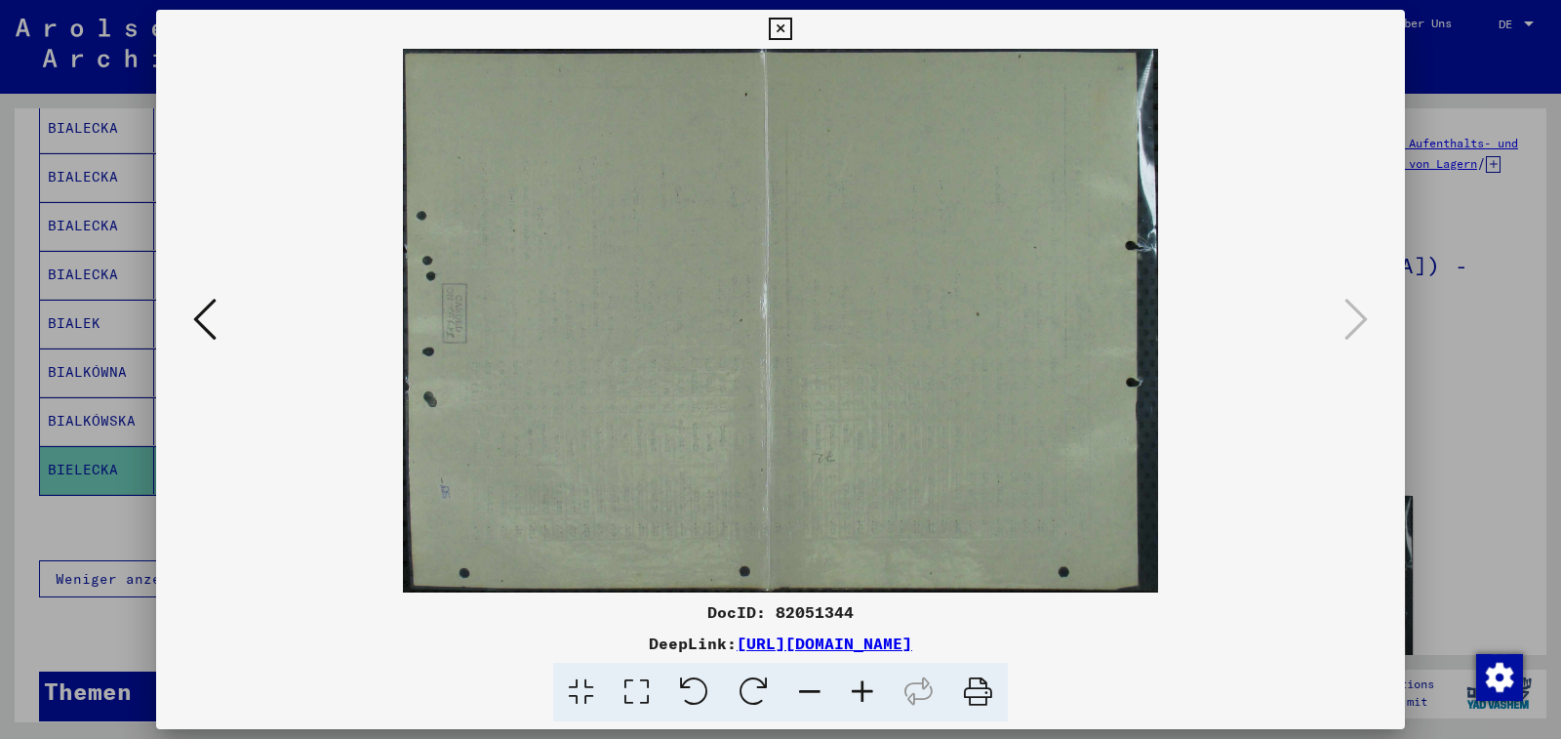
scroll to position [0, 0]
click at [791, 31] on icon at bounding box center [780, 29] width 22 height 23
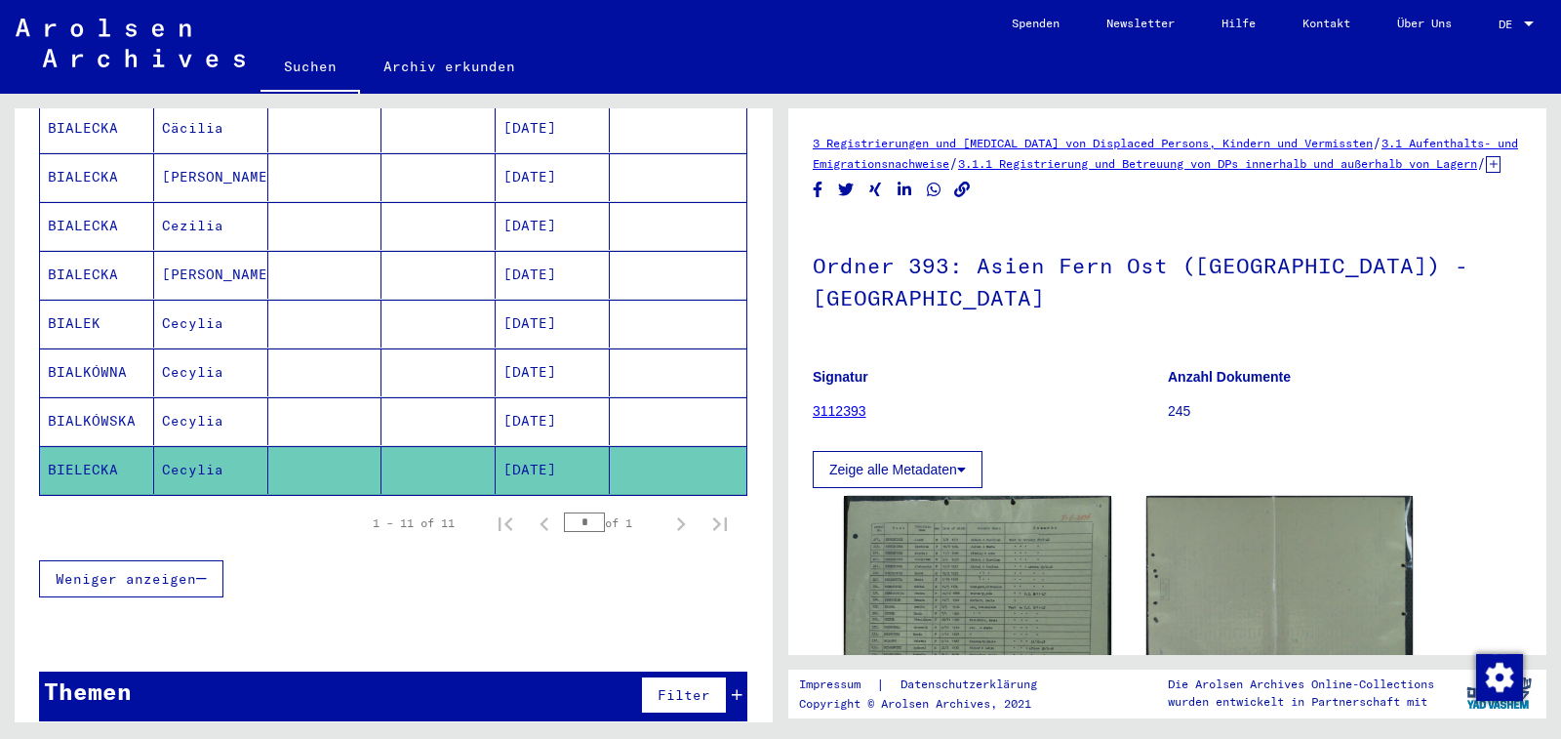
click at [677, 517] on icon "Next page" at bounding box center [681, 524] width 9 height 14
click at [542, 302] on mat-cell "[DATE]" at bounding box center [553, 324] width 114 height 48
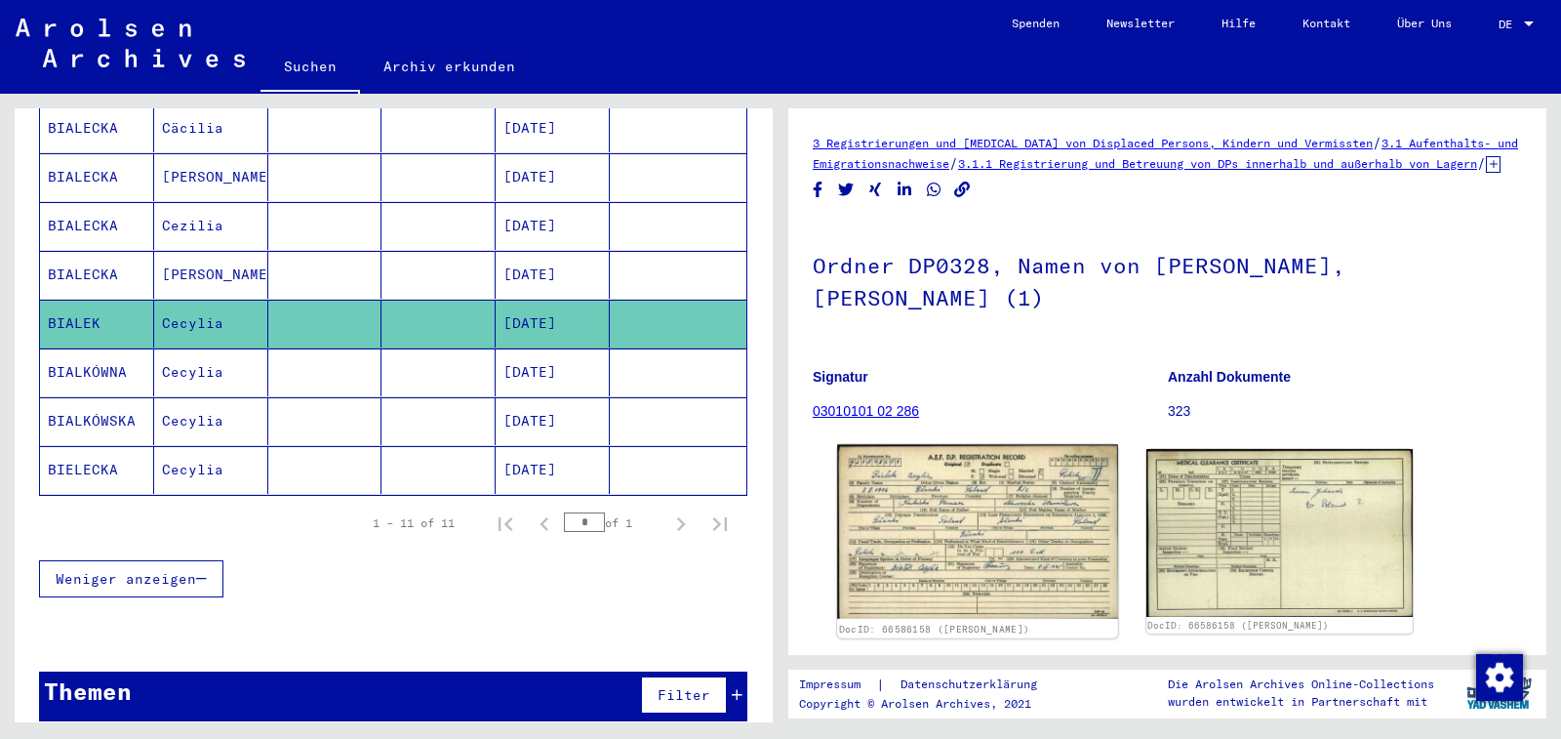
click at [962, 530] on img at bounding box center [977, 532] width 280 height 175
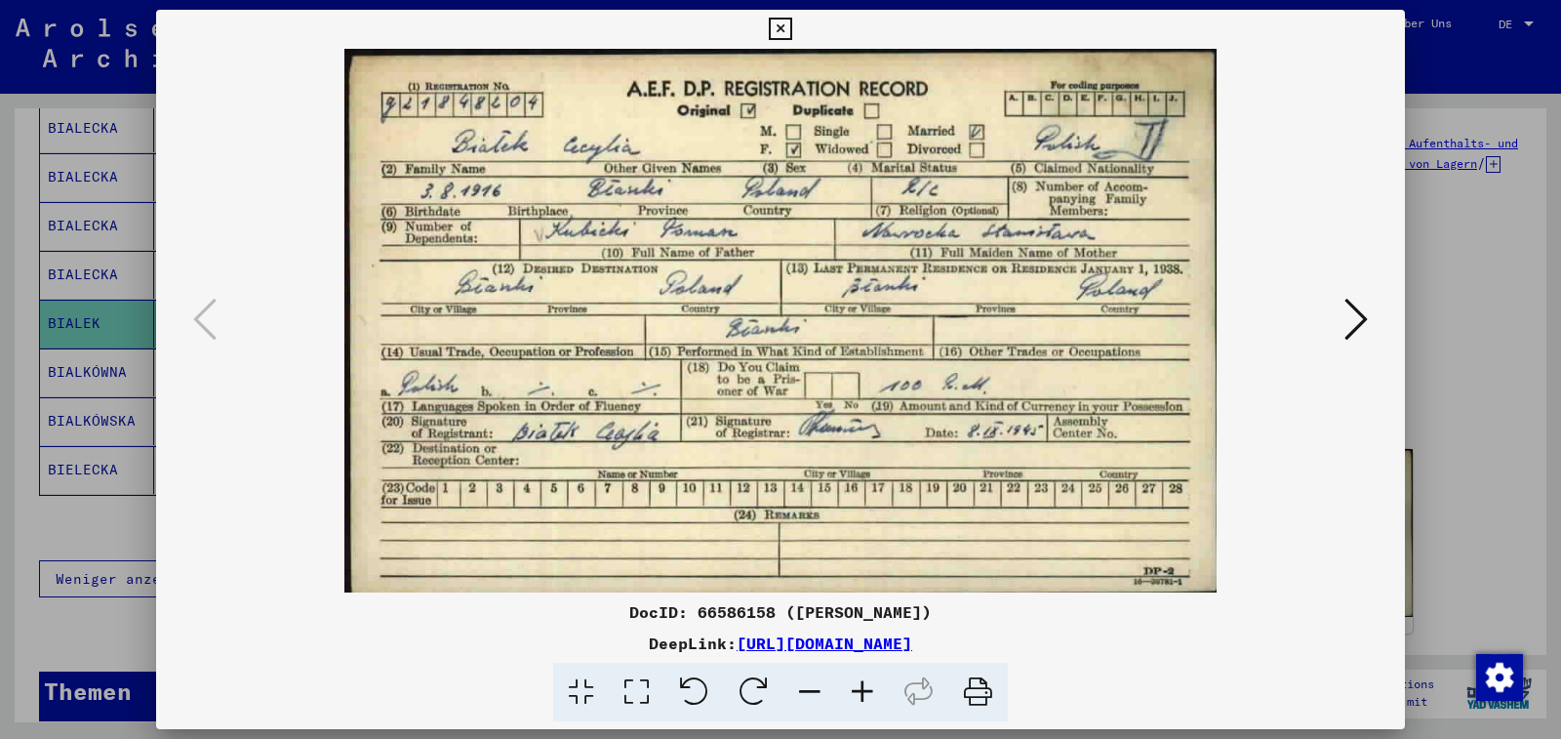
click at [962, 530] on img at bounding box center [780, 320] width 1116 height 543
click at [1362, 315] on icon at bounding box center [1355, 319] width 23 height 47
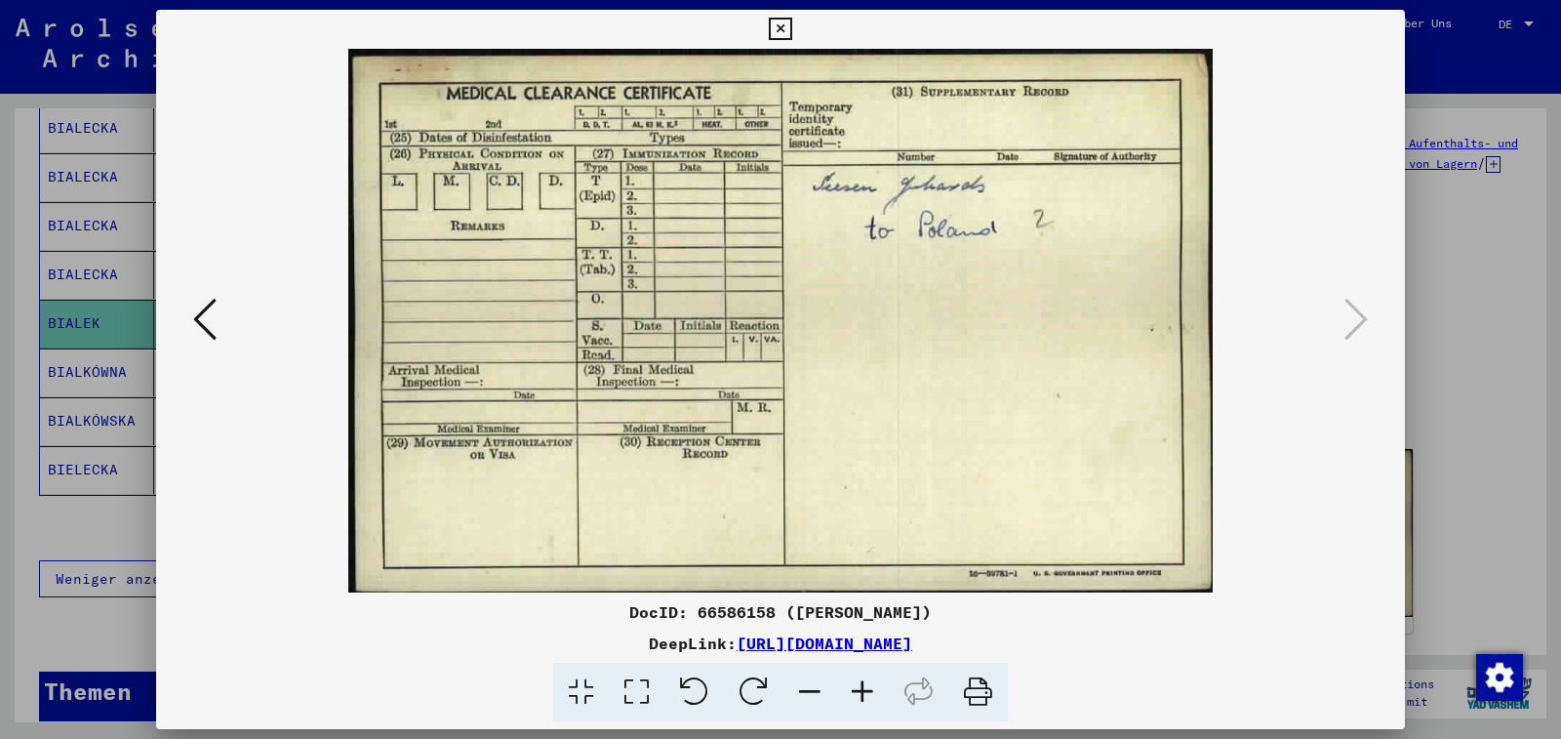
click at [791, 28] on icon at bounding box center [780, 29] width 22 height 23
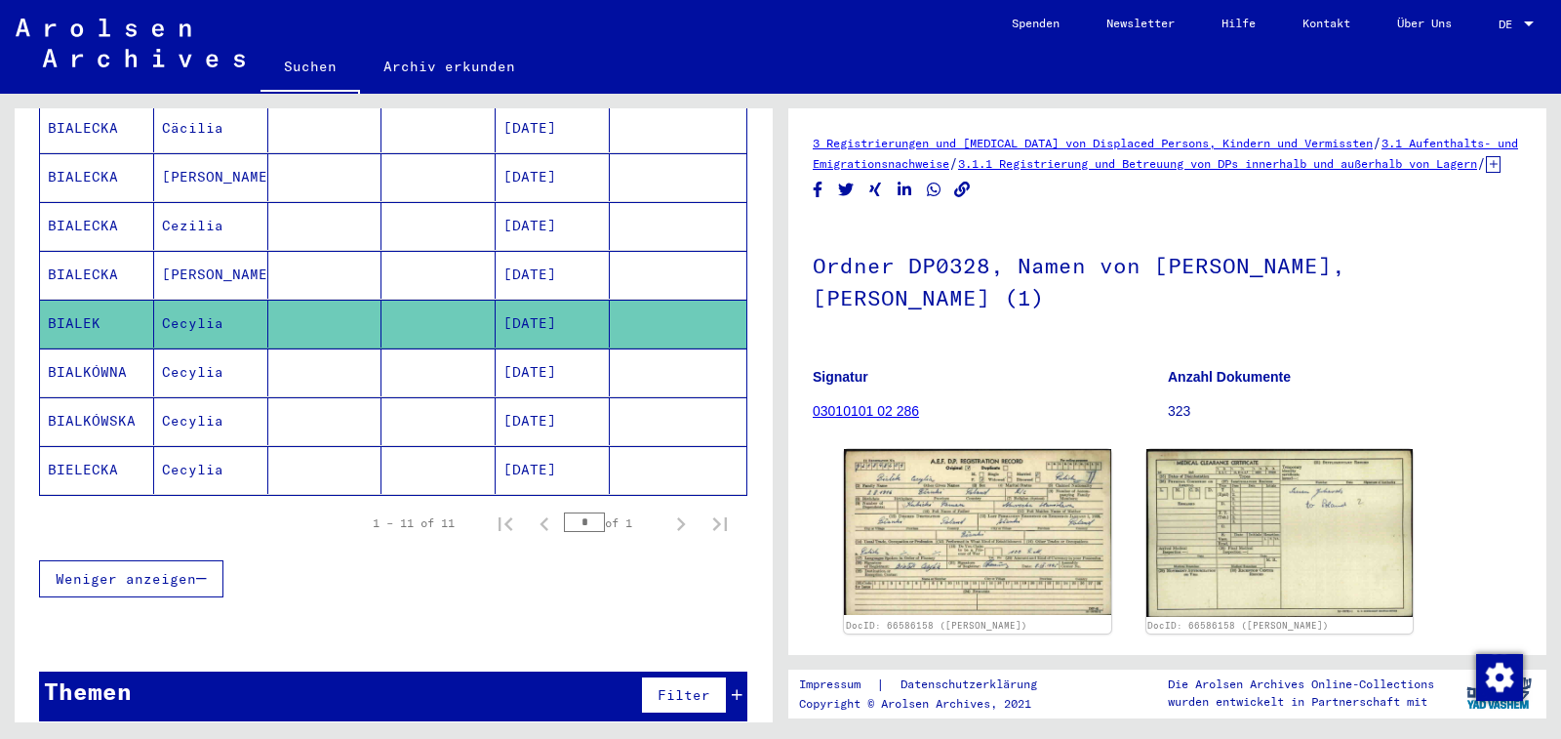
click at [561, 352] on mat-cell "[DATE]" at bounding box center [553, 372] width 114 height 48
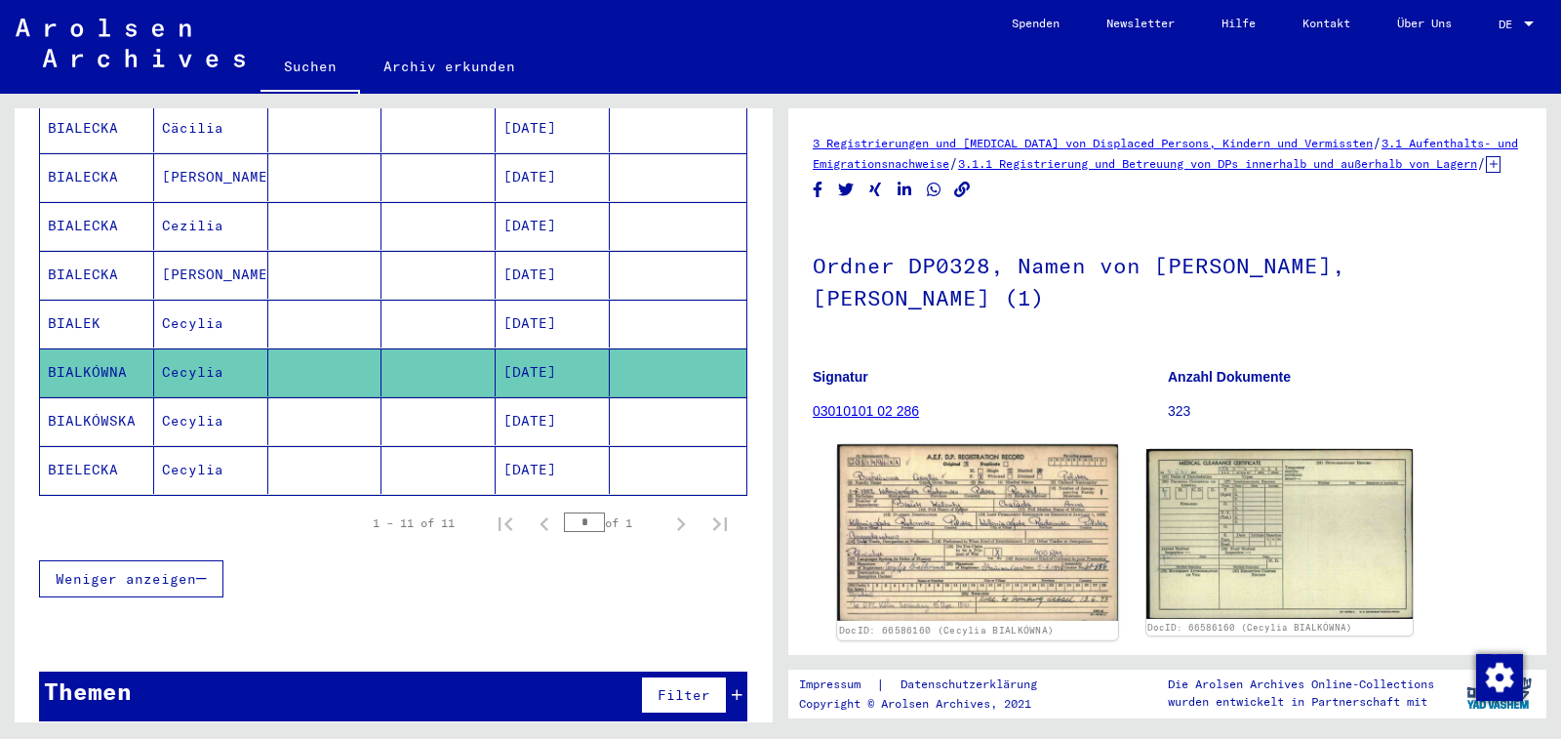
click at [957, 567] on img at bounding box center [977, 532] width 280 height 177
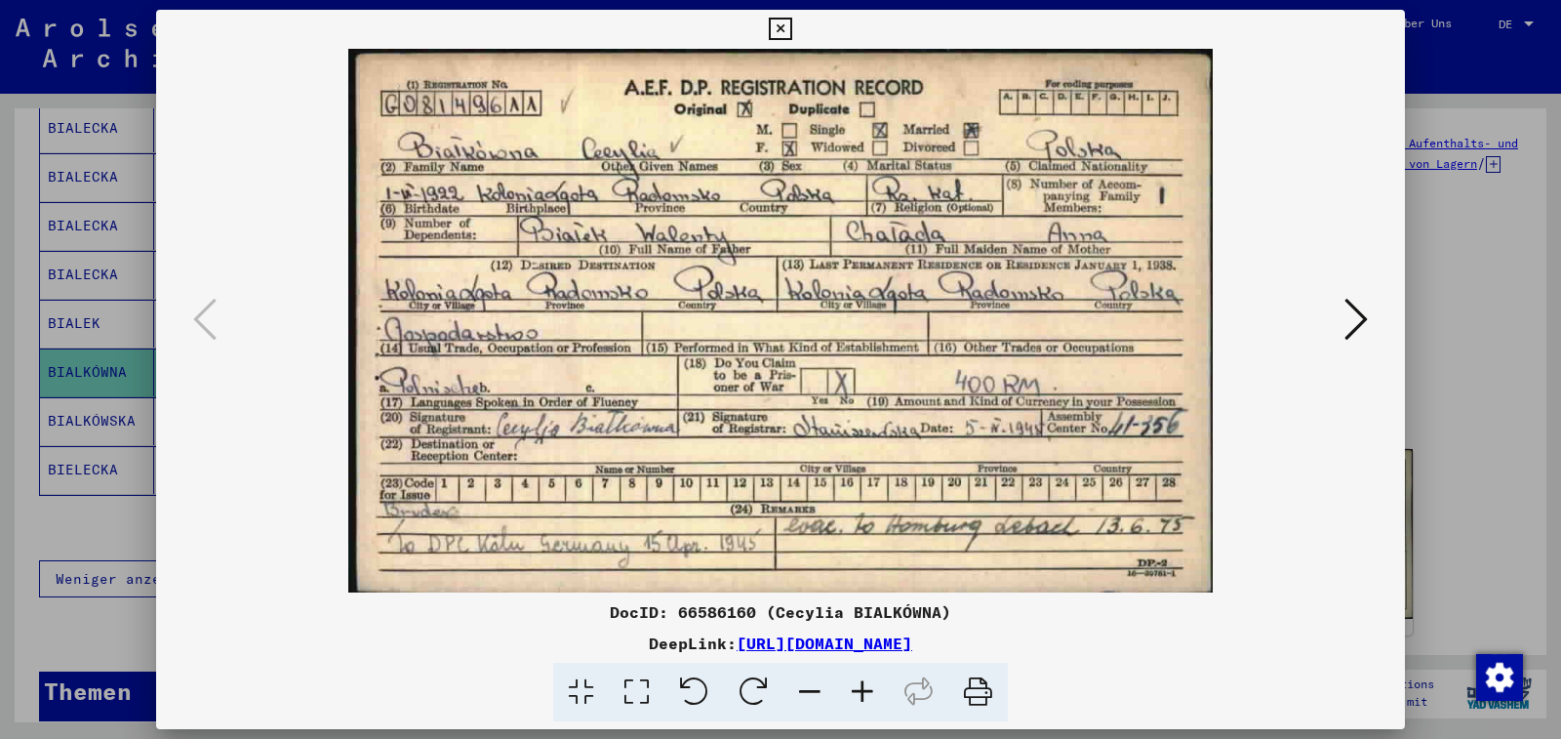
click at [791, 25] on icon at bounding box center [780, 29] width 22 height 23
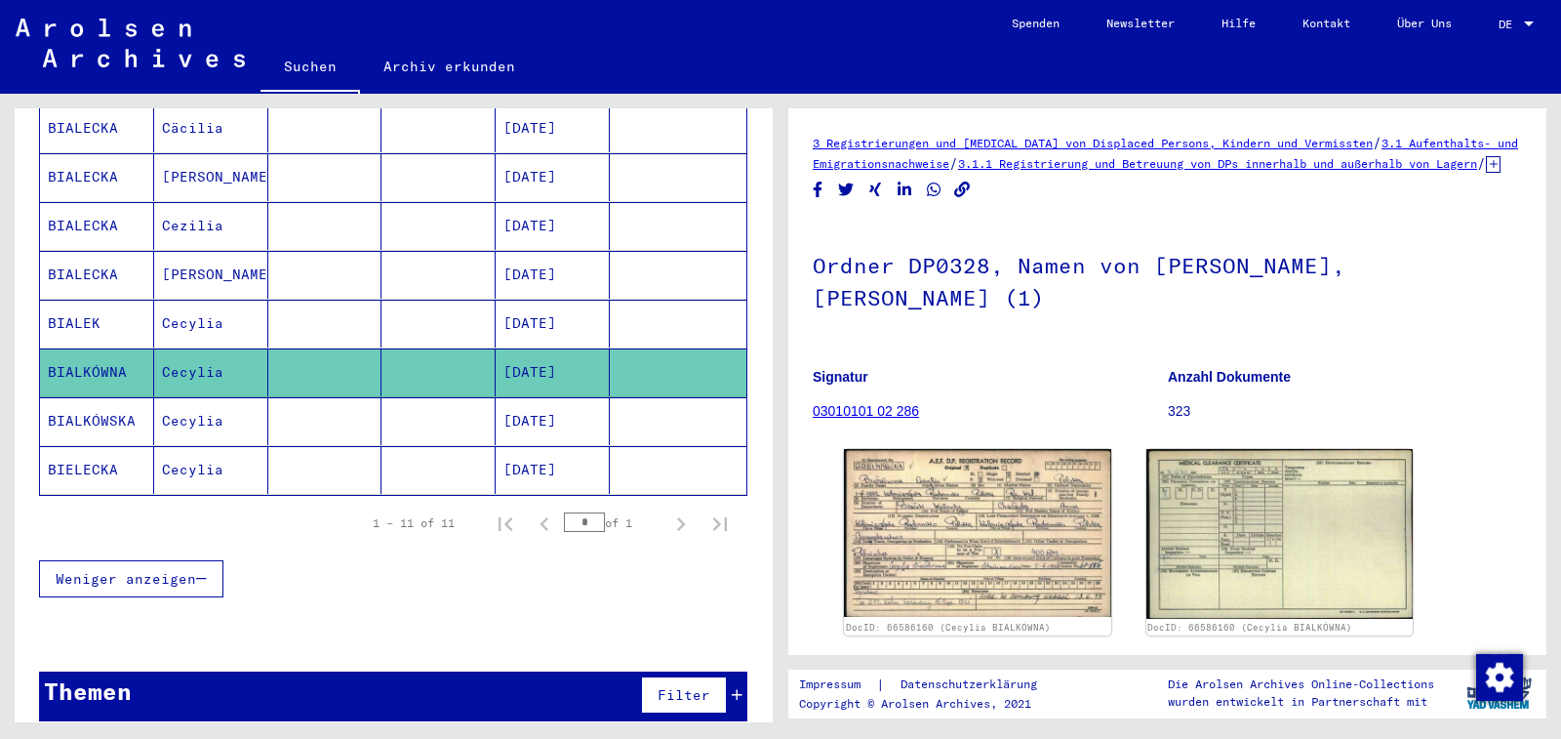
click at [525, 256] on mat-cell "[DATE]" at bounding box center [553, 275] width 114 height 48
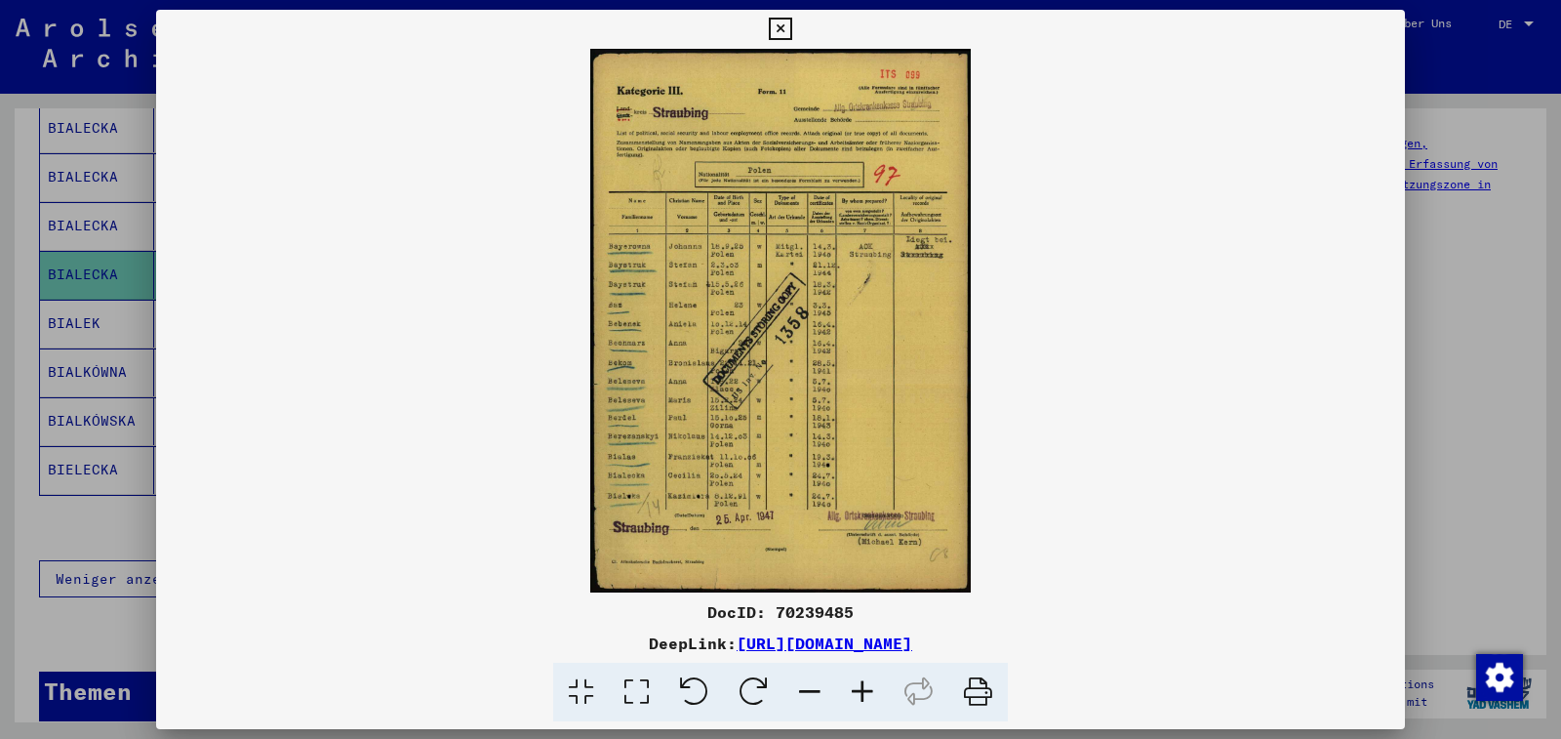
click at [859, 684] on icon at bounding box center [862, 692] width 53 height 60
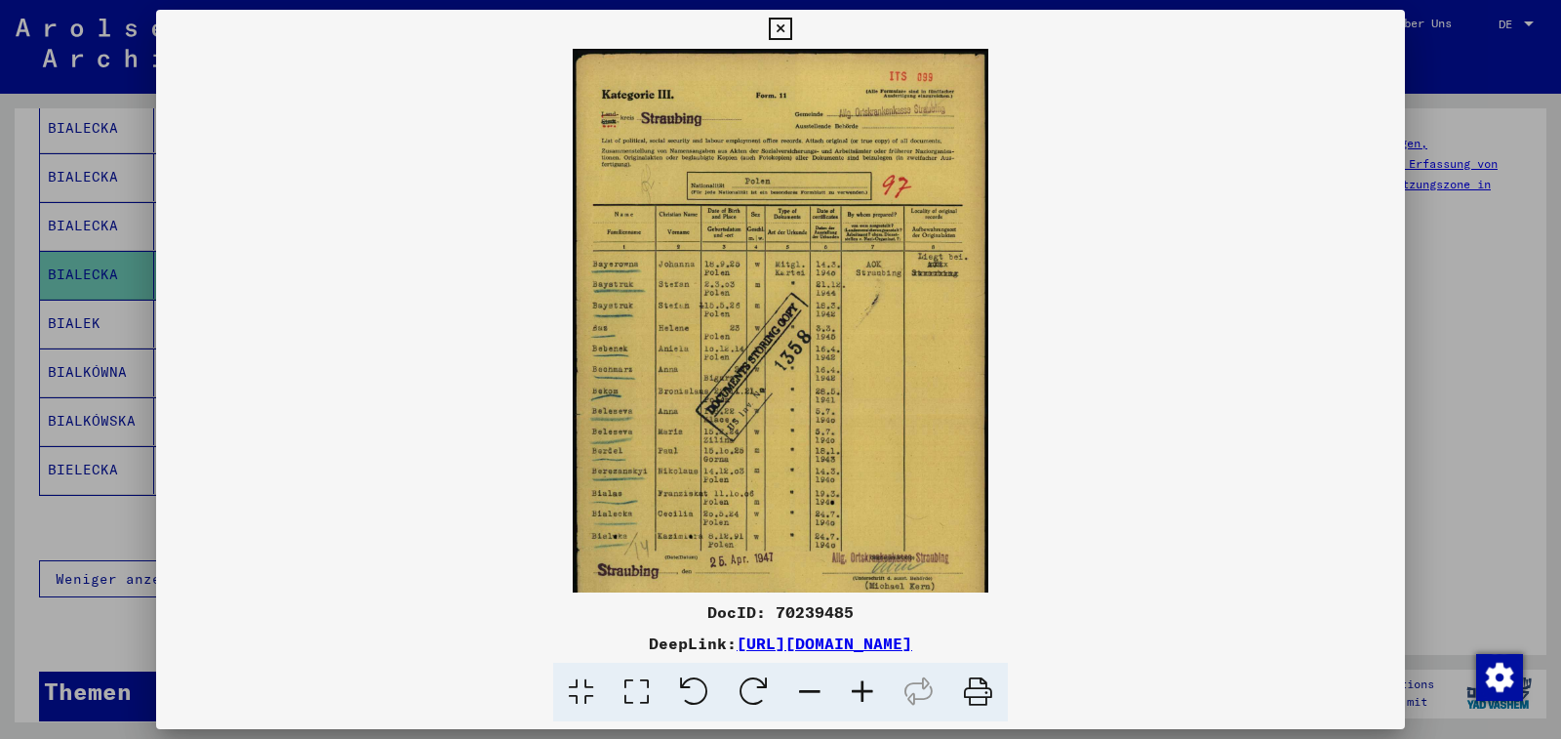
click at [859, 684] on icon at bounding box center [862, 692] width 53 height 60
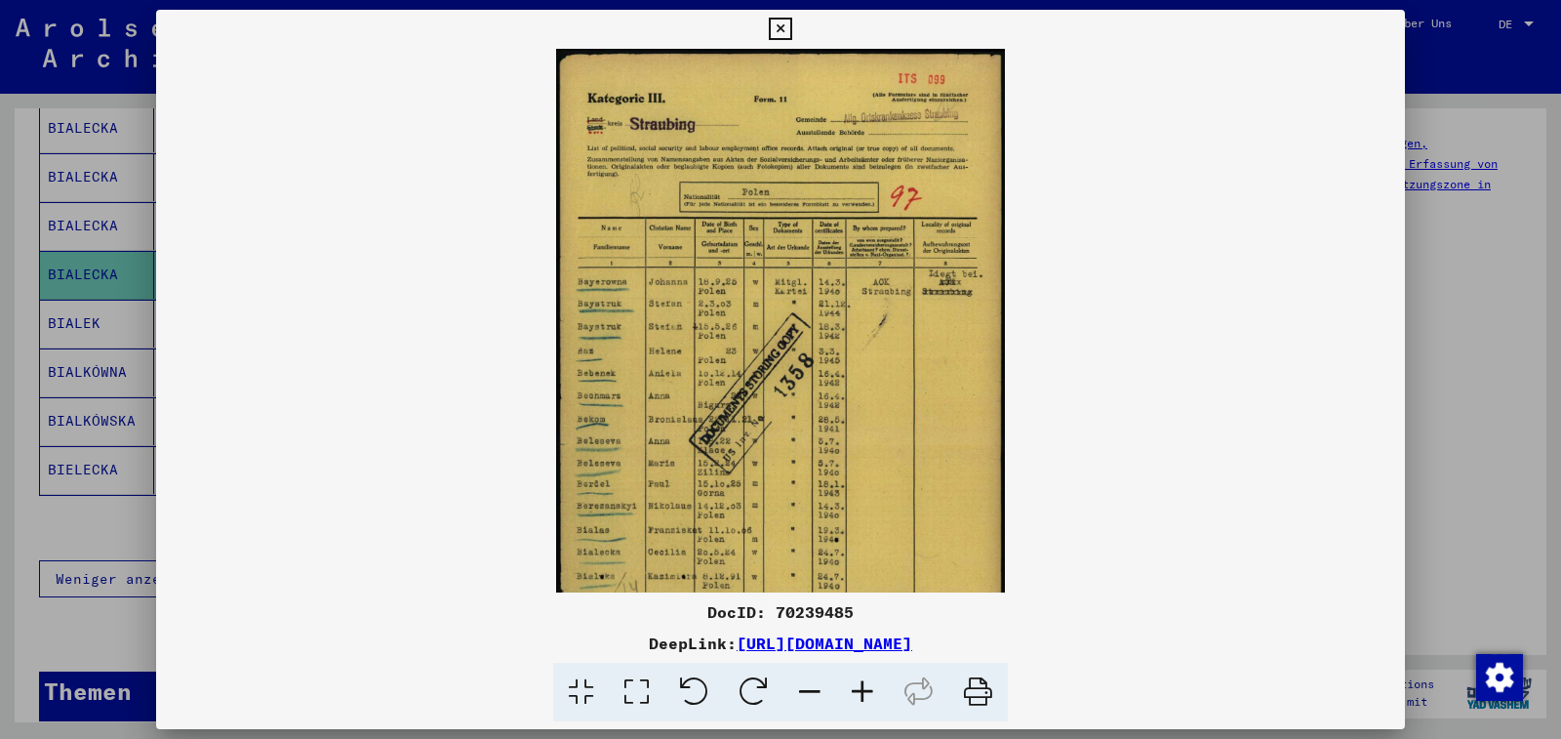
click at [859, 684] on icon at bounding box center [862, 692] width 53 height 60
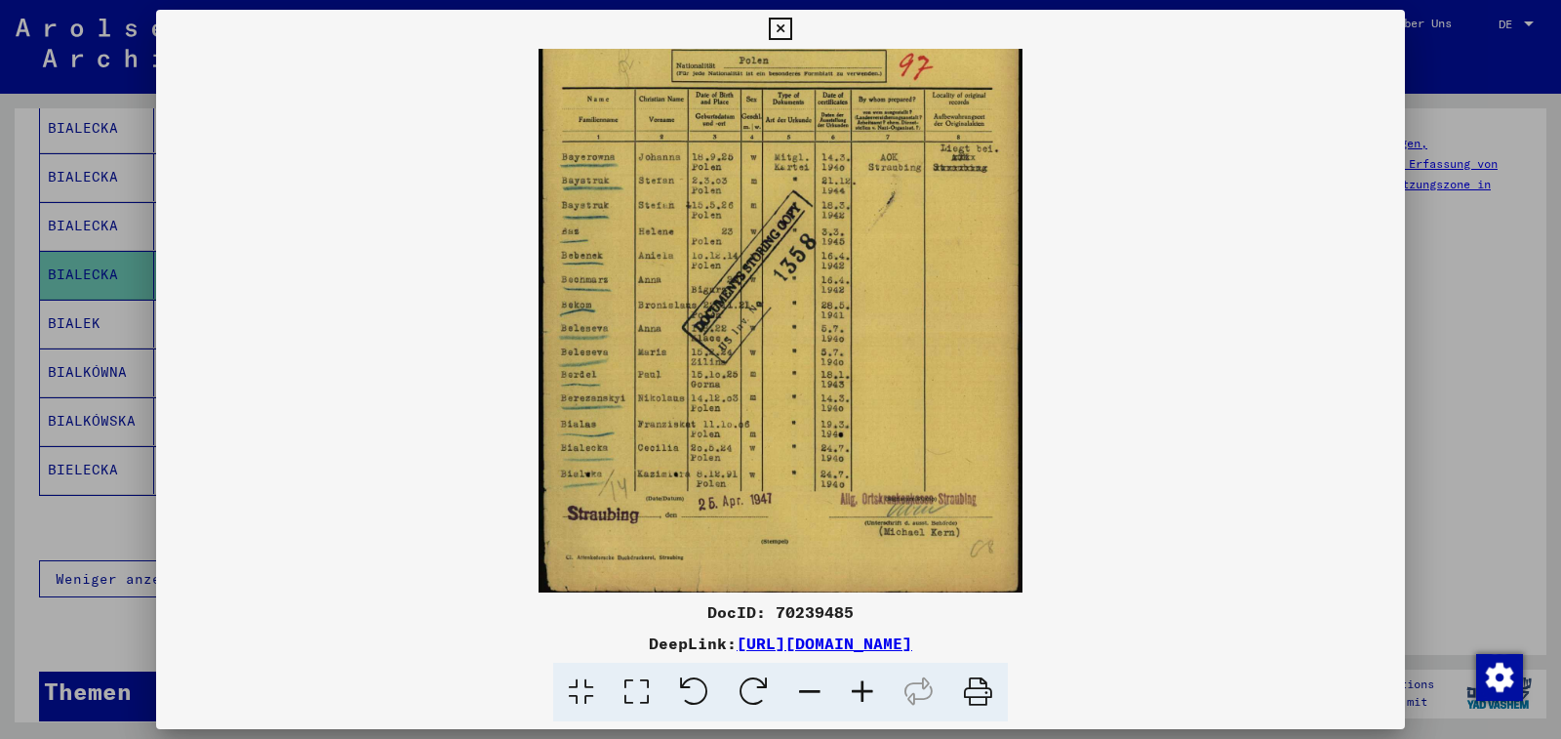
scroll to position [146, 0]
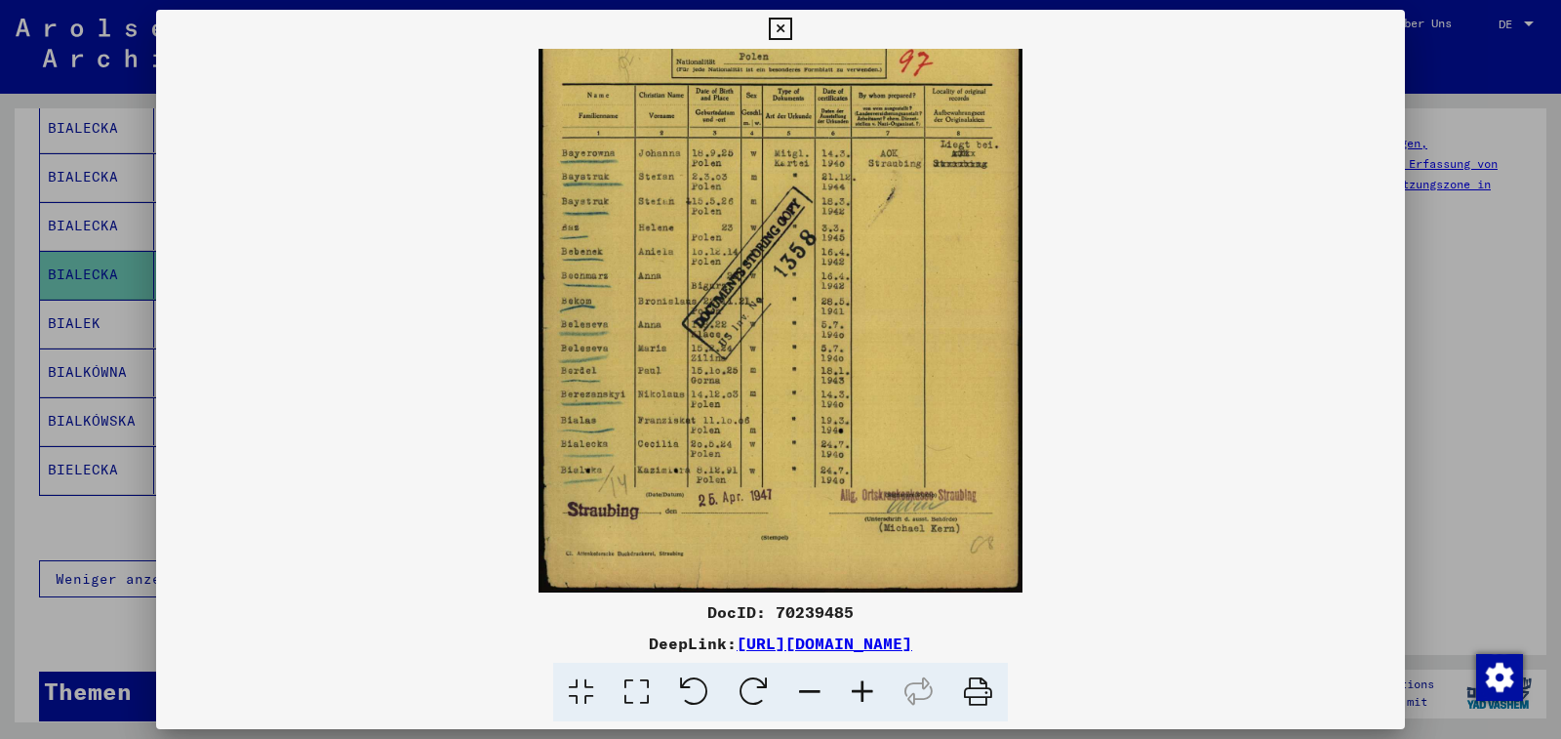
drag, startPoint x: 820, startPoint y: 495, endPoint x: 819, endPoint y: 348, distance: 146.4
click at [819, 348] on img at bounding box center [781, 247] width 484 height 690
click at [861, 686] on icon at bounding box center [862, 692] width 53 height 60
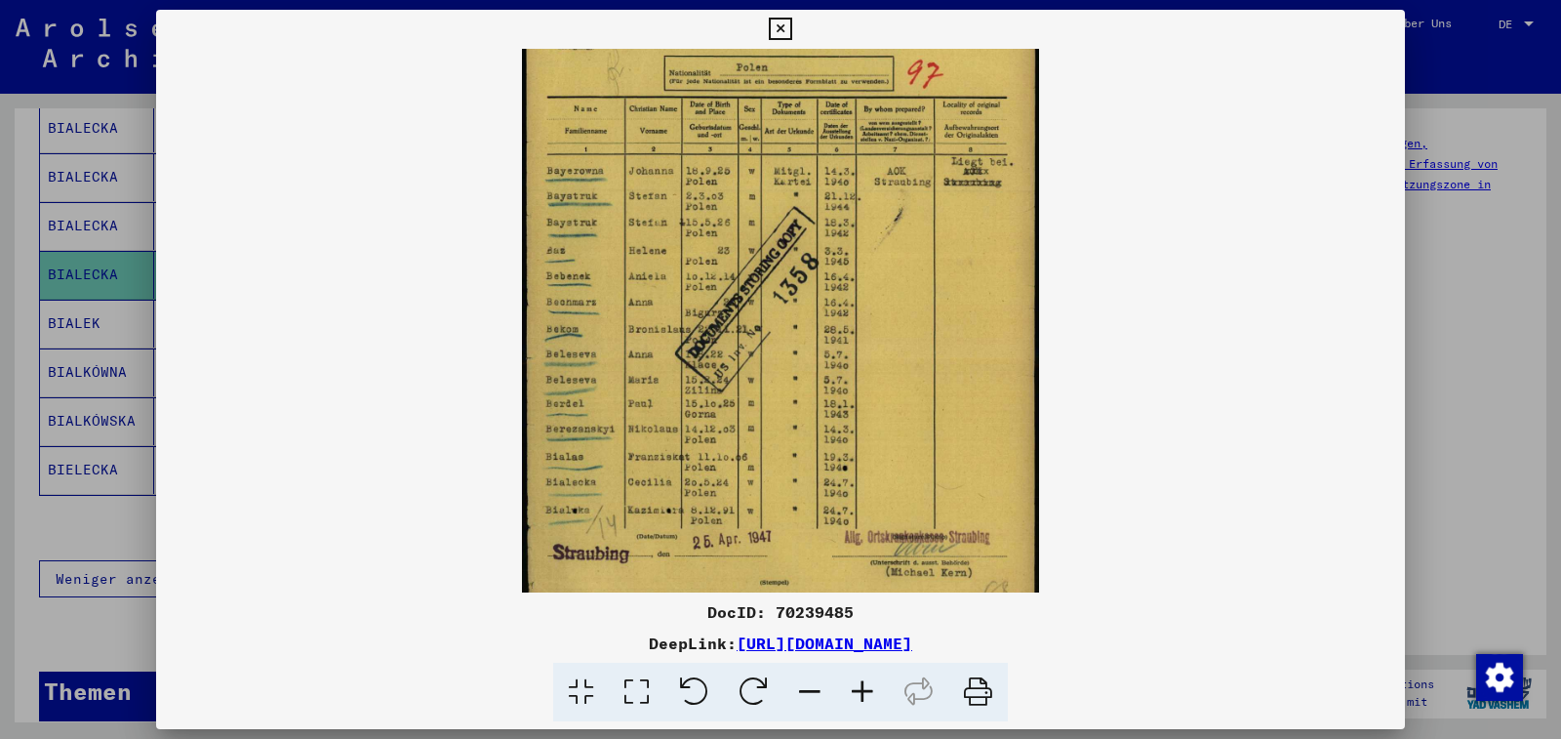
click at [861, 686] on icon at bounding box center [862, 692] width 53 height 60
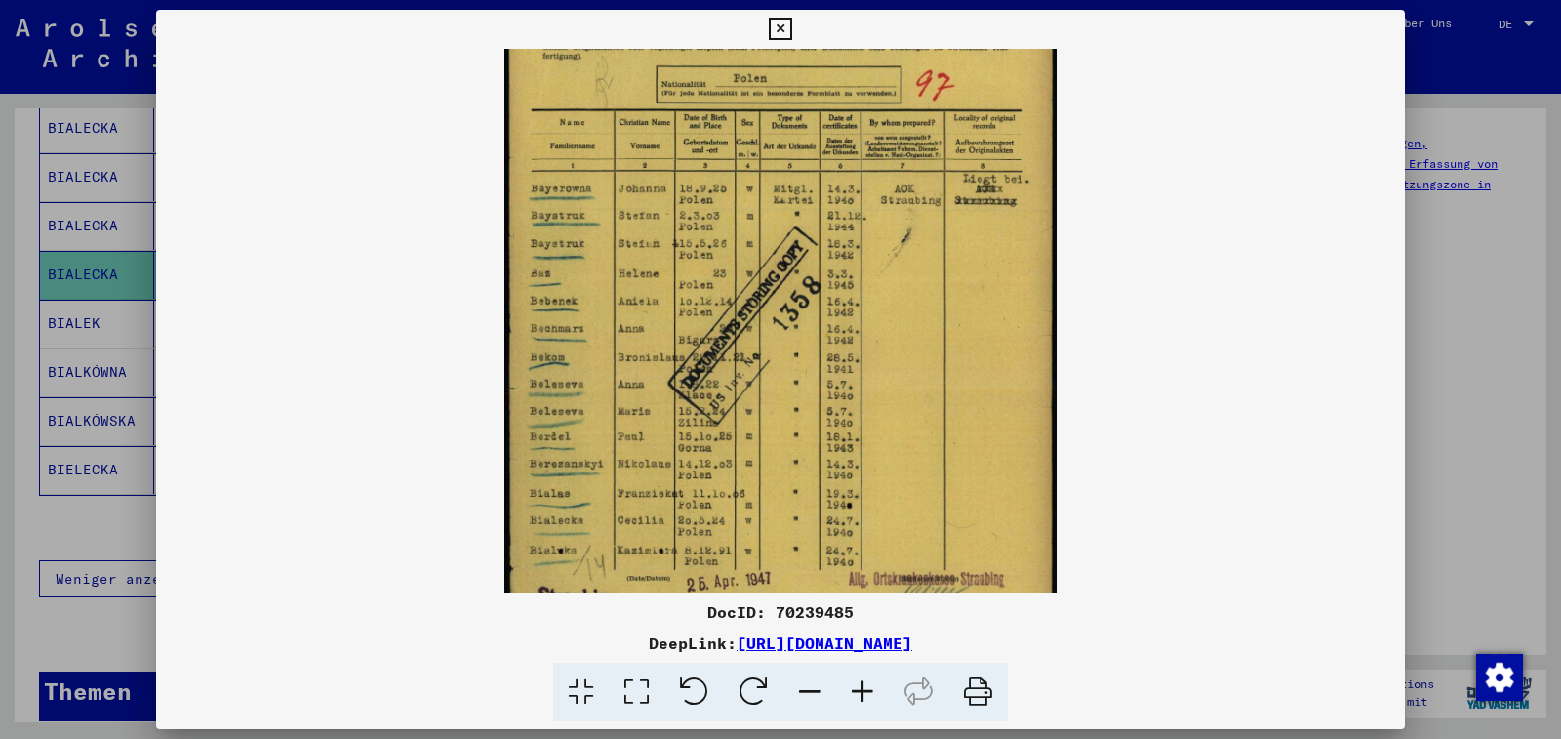
click at [861, 686] on icon at bounding box center [862, 692] width 53 height 60
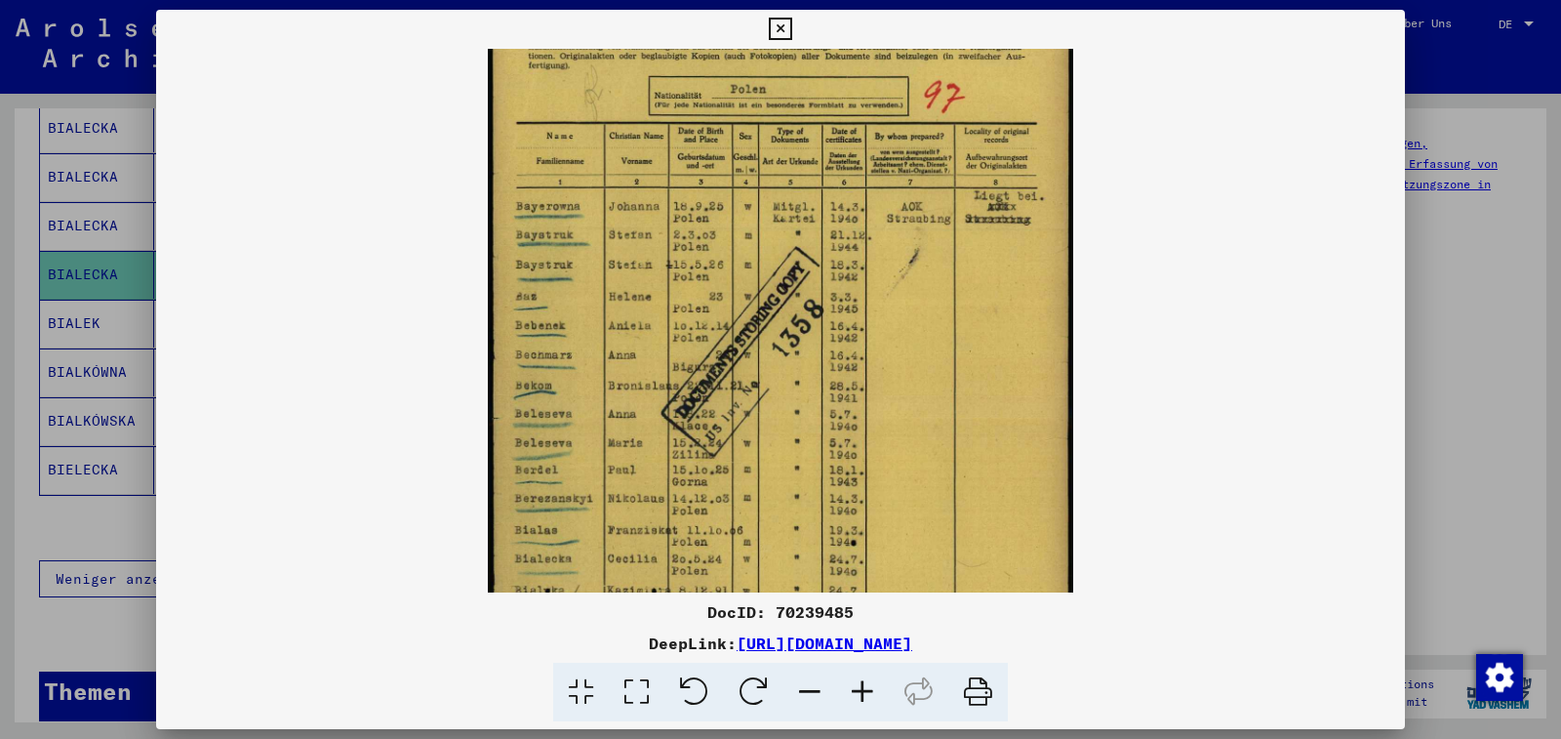
click at [861, 686] on icon at bounding box center [862, 692] width 53 height 60
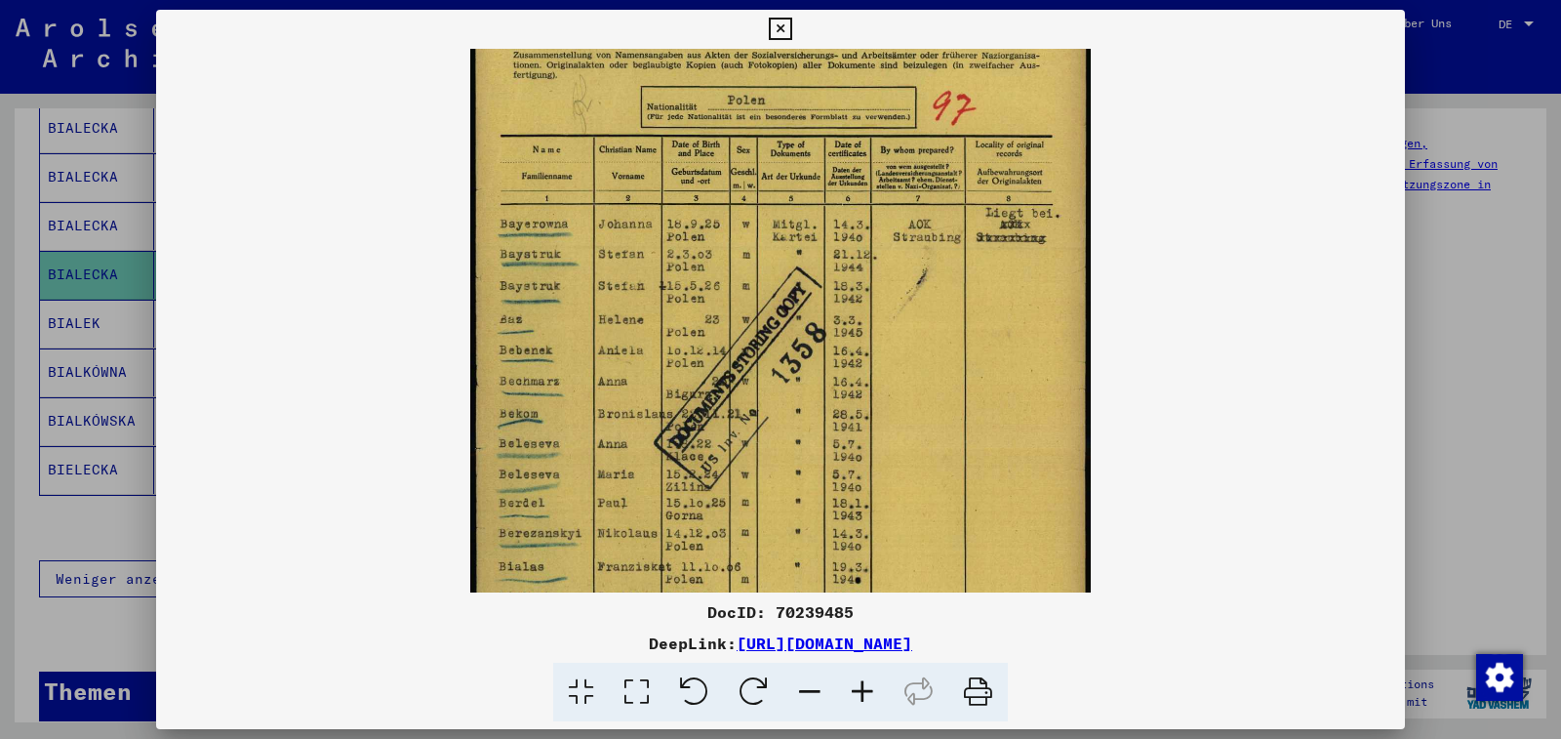
click at [861, 686] on icon at bounding box center [862, 692] width 53 height 60
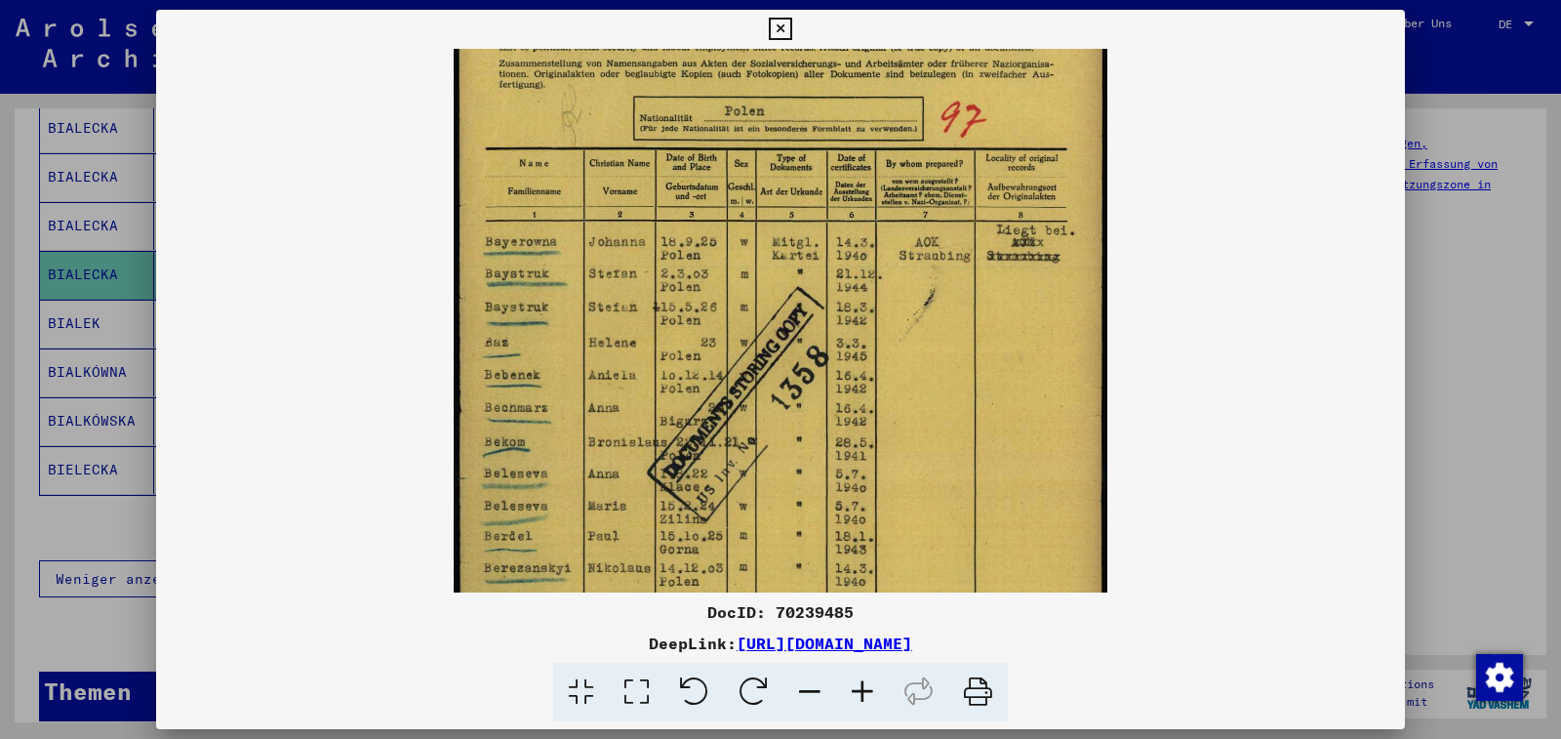
click at [861, 686] on icon at bounding box center [862, 692] width 53 height 60
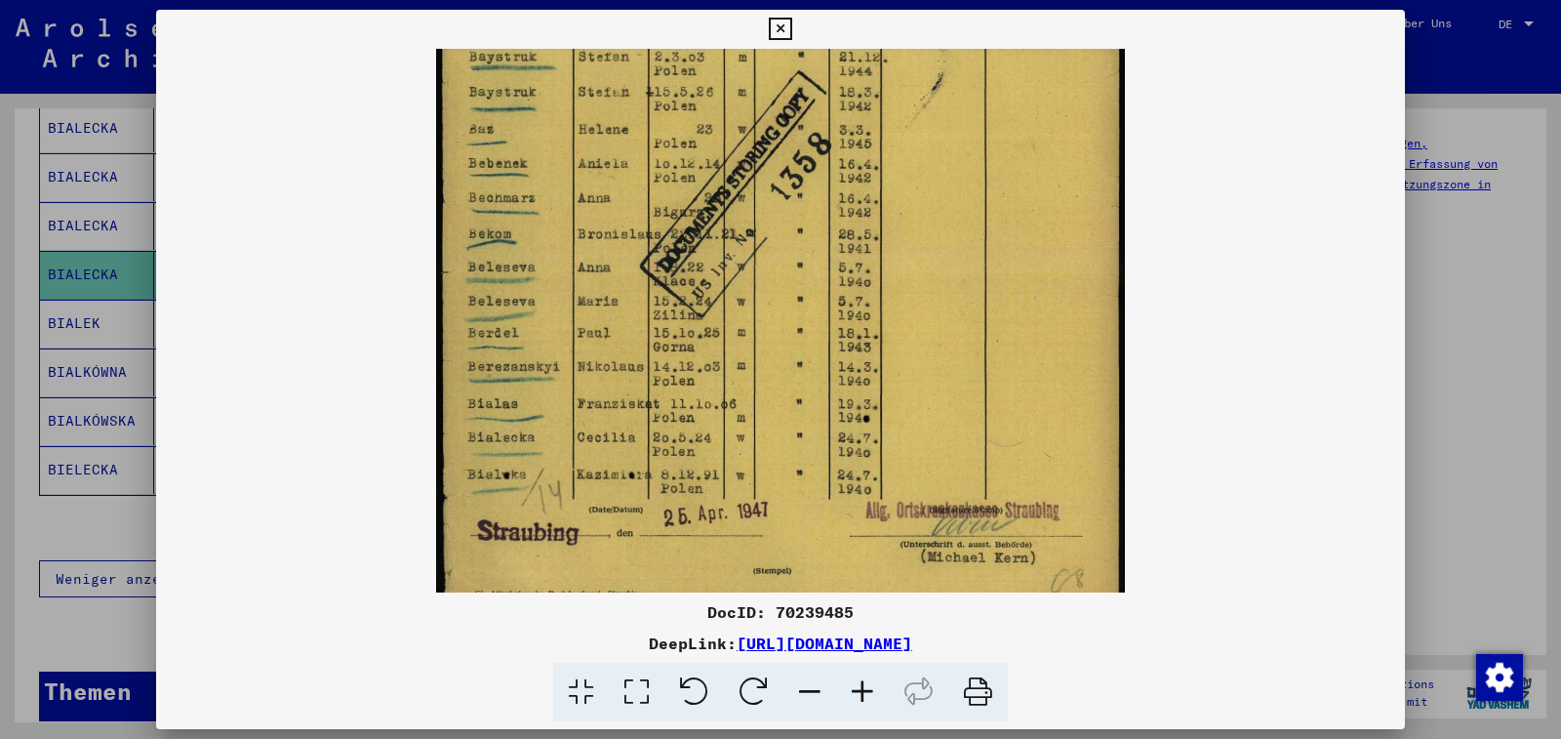
scroll to position [381, 0]
drag, startPoint x: 817, startPoint y: 504, endPoint x: 812, endPoint y: 269, distance: 235.2
click at [812, 269] on img at bounding box center [780, 158] width 689 height 982
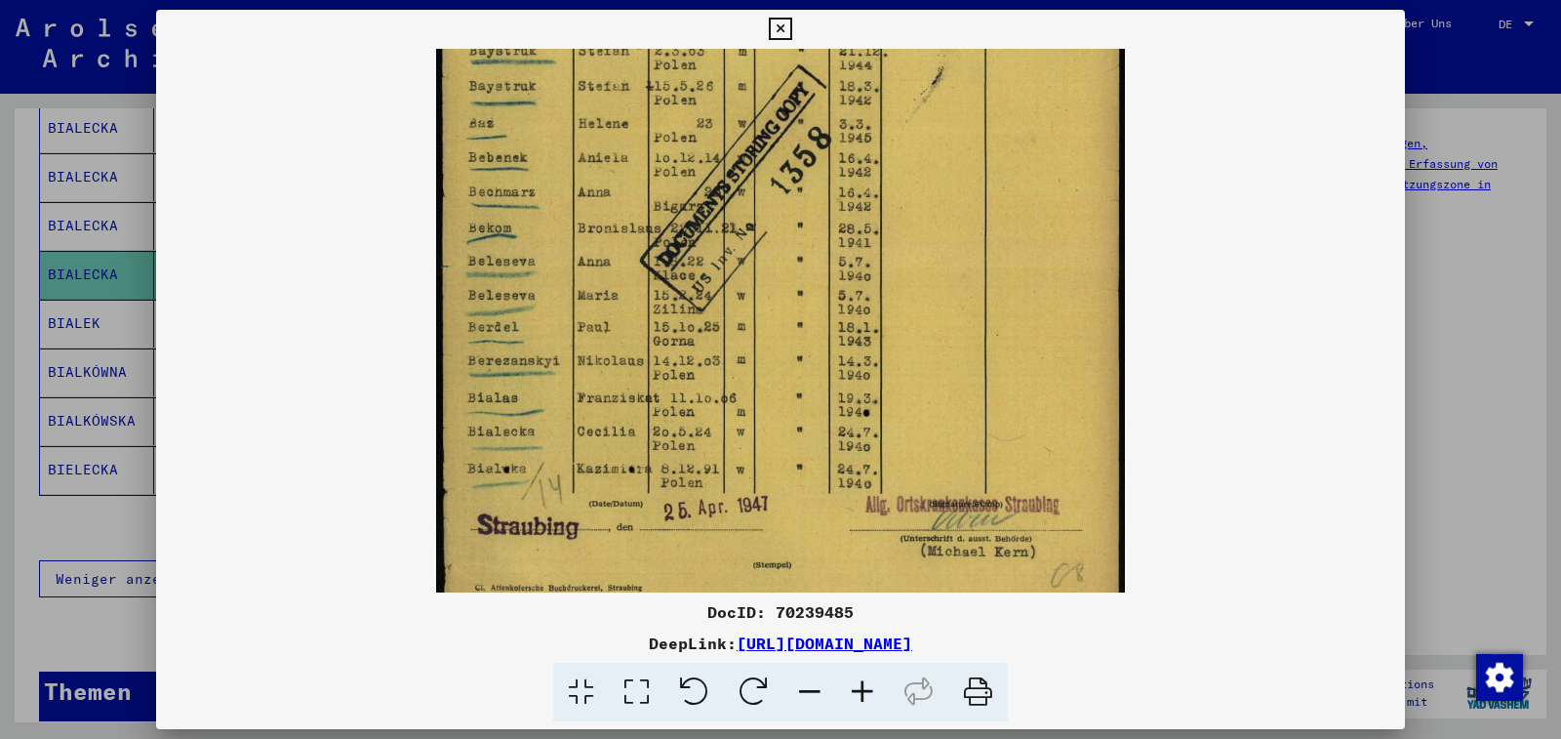
scroll to position [148, 0]
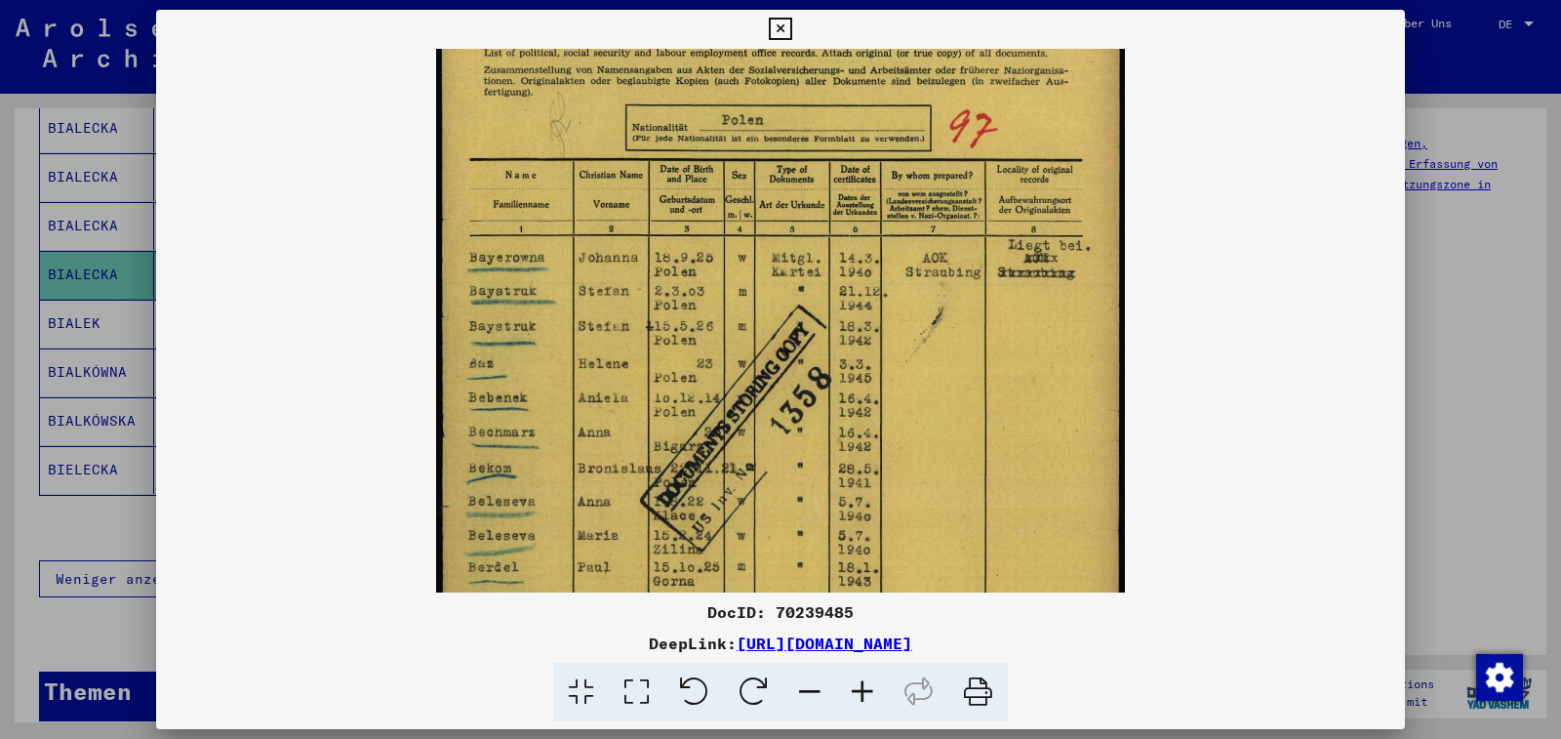
drag, startPoint x: 954, startPoint y: 154, endPoint x: 946, endPoint y: 387, distance: 233.3
click at [946, 387] on img at bounding box center [780, 391] width 689 height 982
click at [791, 25] on icon at bounding box center [780, 29] width 22 height 23
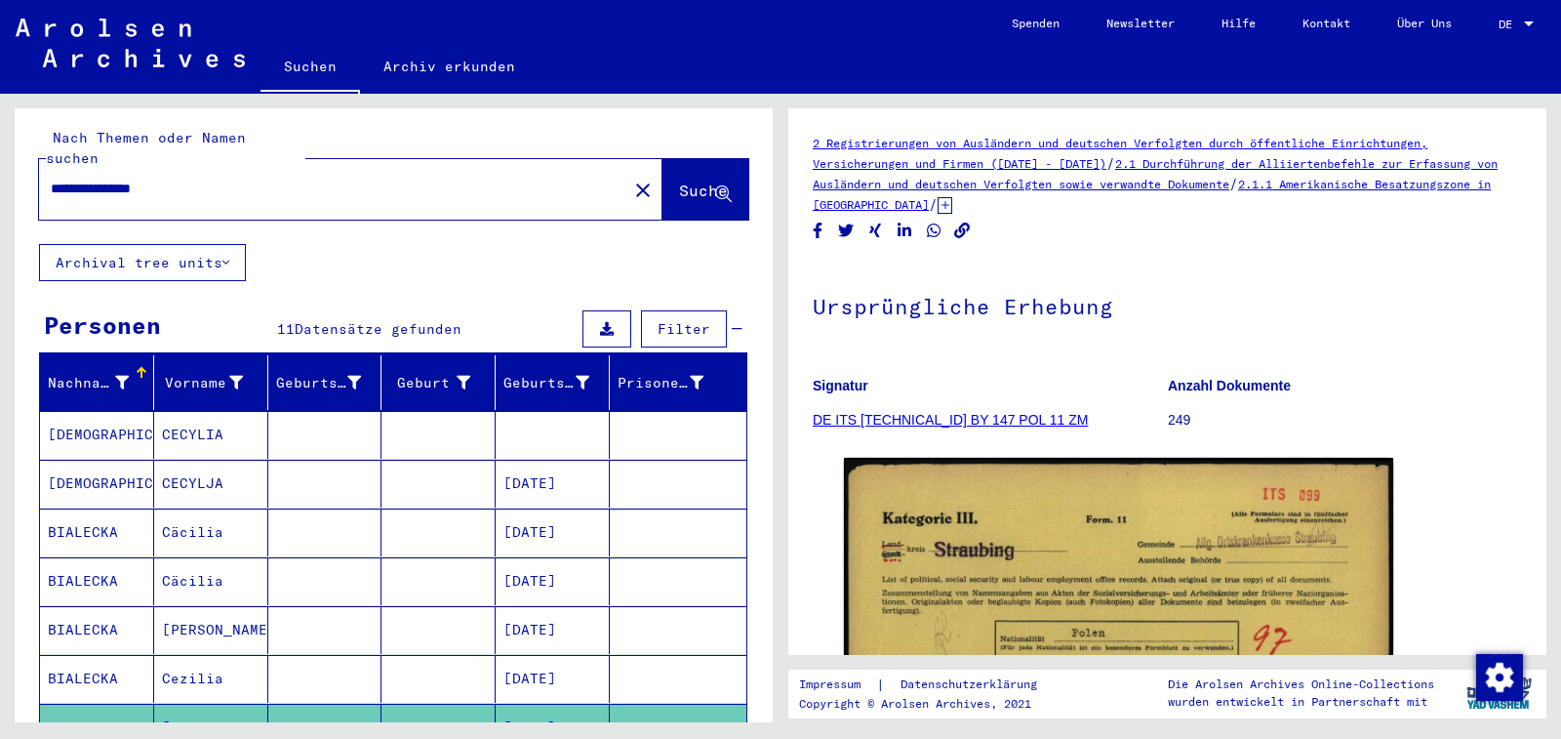
scroll to position [0, 0]
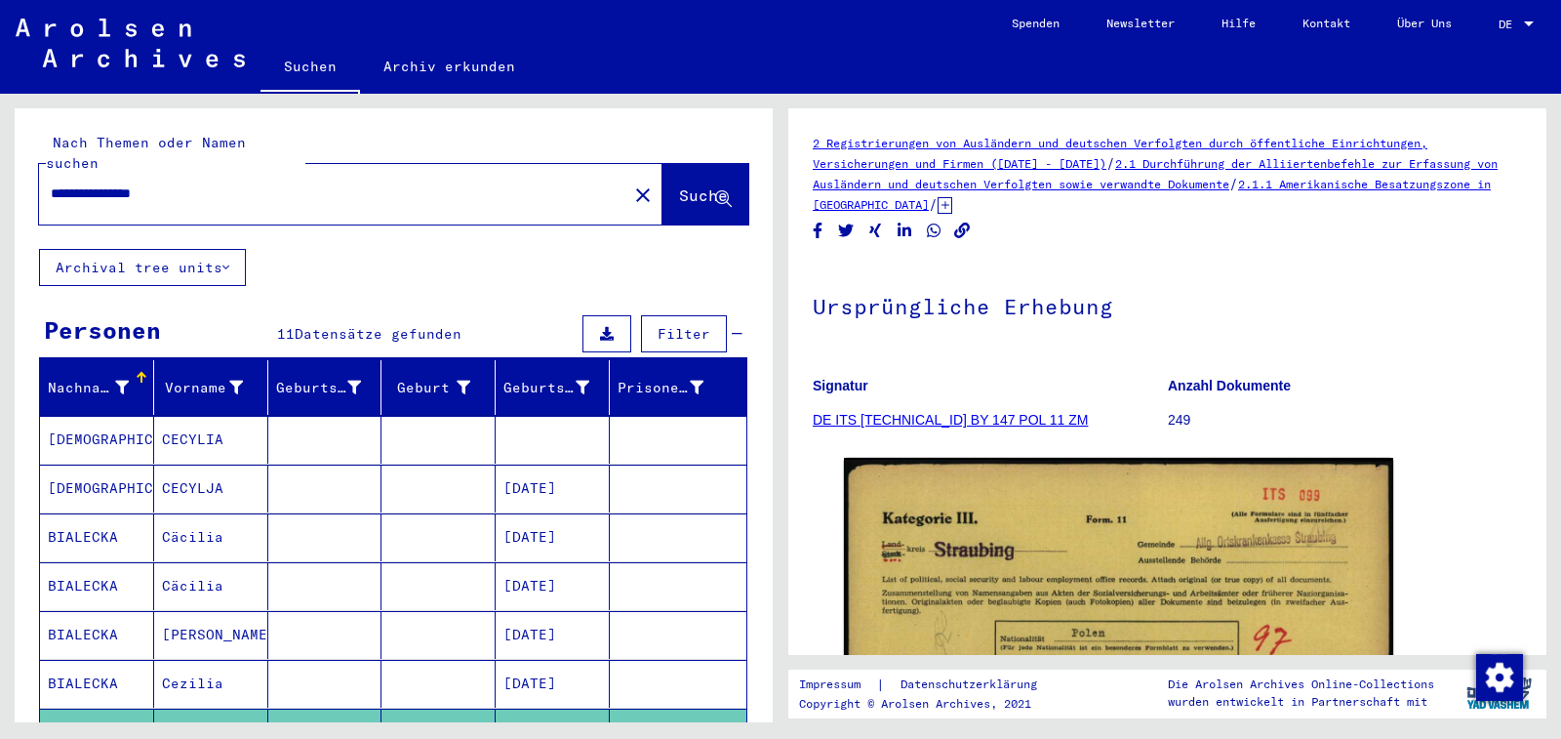
click at [201, 183] on input "**********" at bounding box center [333, 193] width 565 height 20
click at [679, 185] on span "Suche" at bounding box center [703, 195] width 49 height 20
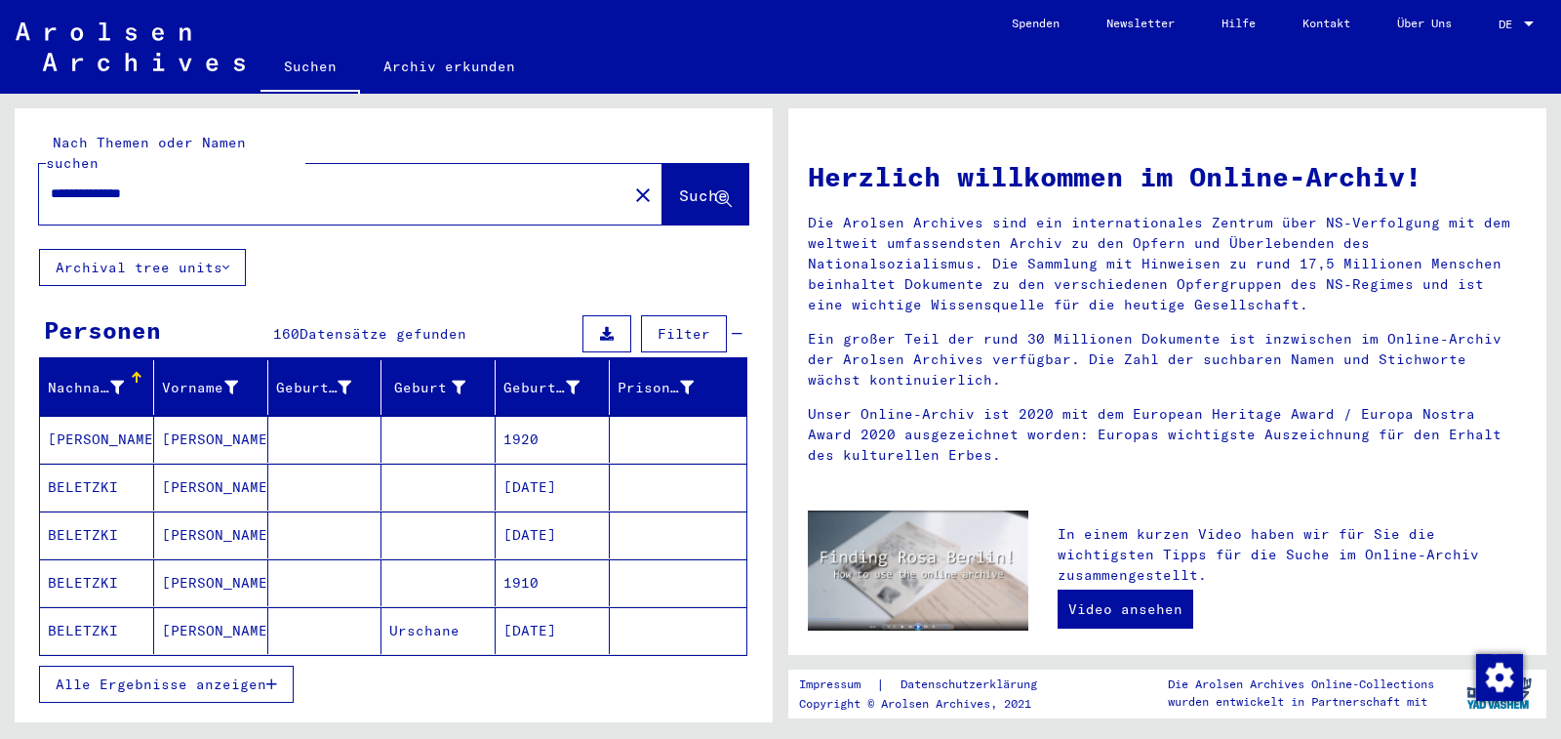
click at [192, 183] on input "**********" at bounding box center [327, 193] width 553 height 20
type input "*"
click at [679, 185] on span "Suche" at bounding box center [703, 195] width 49 height 20
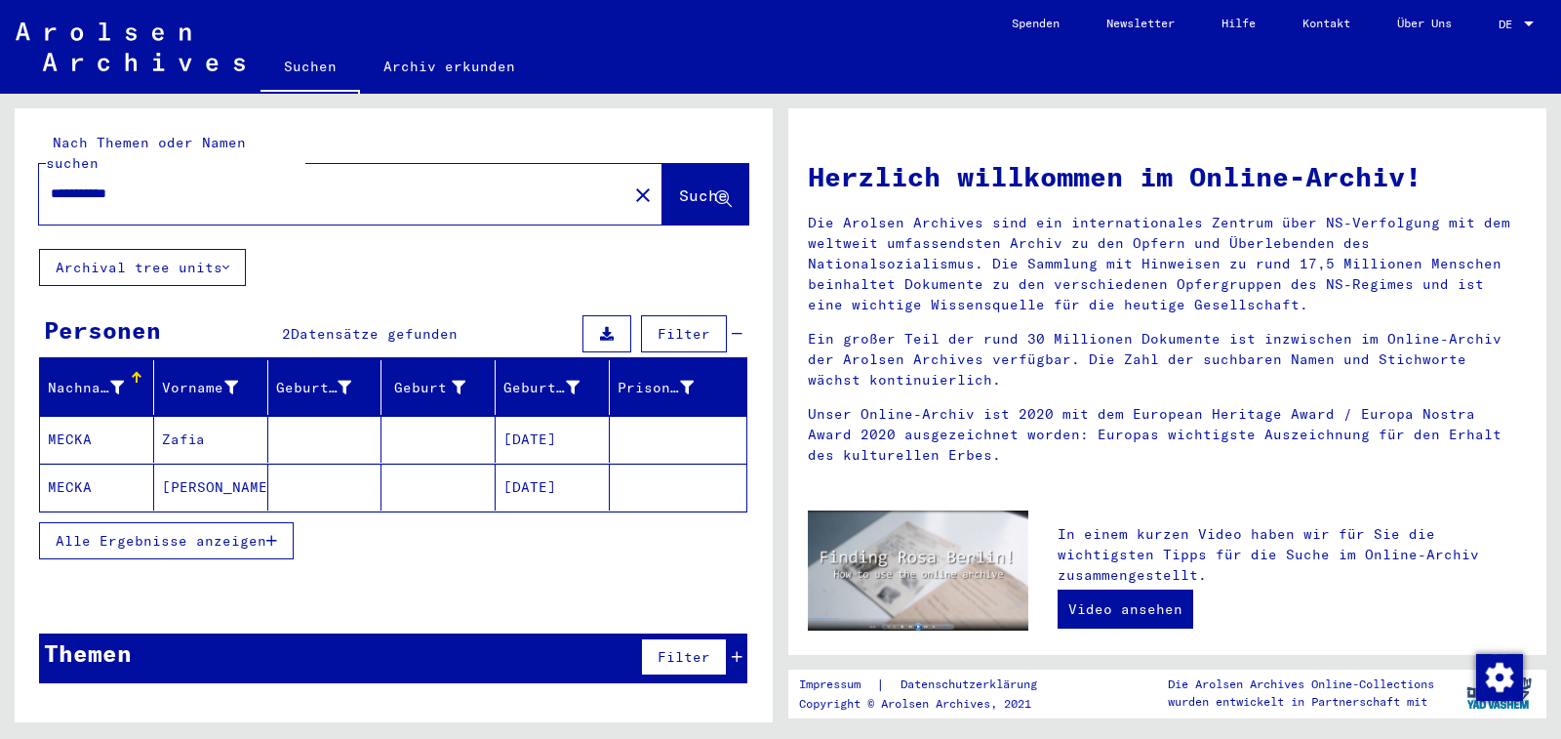
click at [580, 466] on mat-cell "[DATE]" at bounding box center [553, 486] width 114 height 47
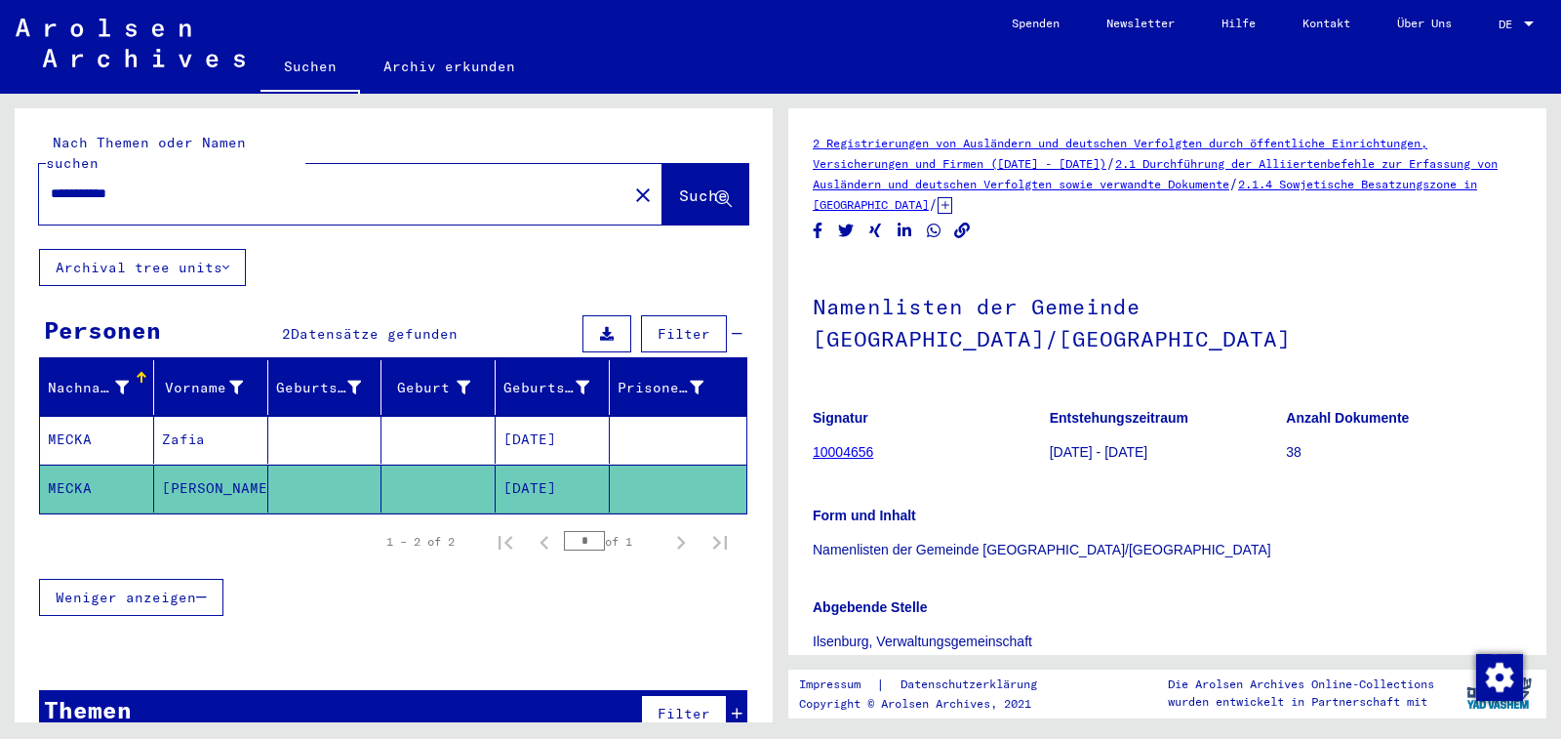
click at [568, 424] on mat-cell "[DATE]" at bounding box center [553, 440] width 114 height 48
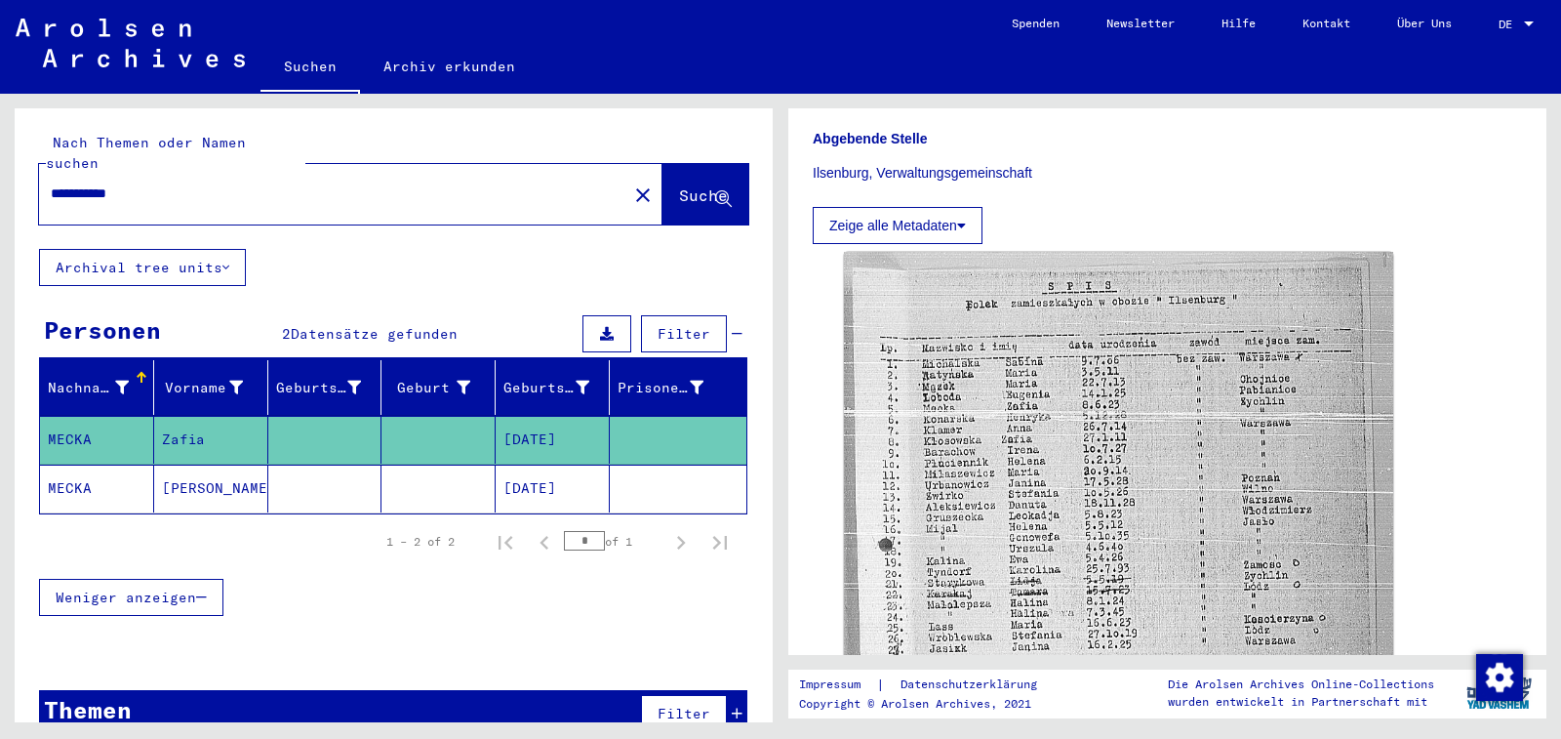
click at [167, 183] on input "**********" at bounding box center [333, 193] width 565 height 20
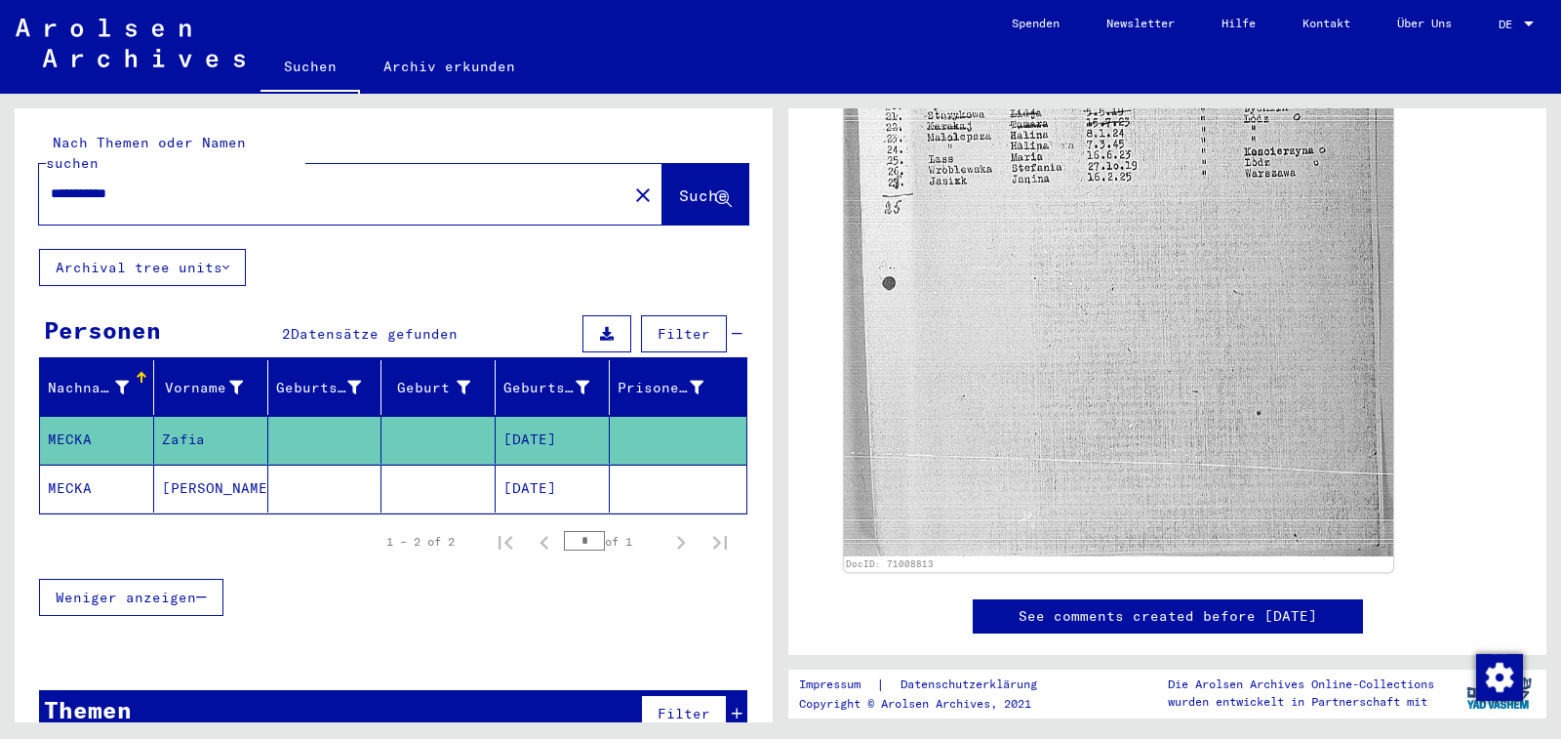
scroll to position [937, 0]
click at [65, 183] on input "**********" at bounding box center [333, 193] width 565 height 20
click at [679, 185] on span "Suche" at bounding box center [703, 195] width 49 height 20
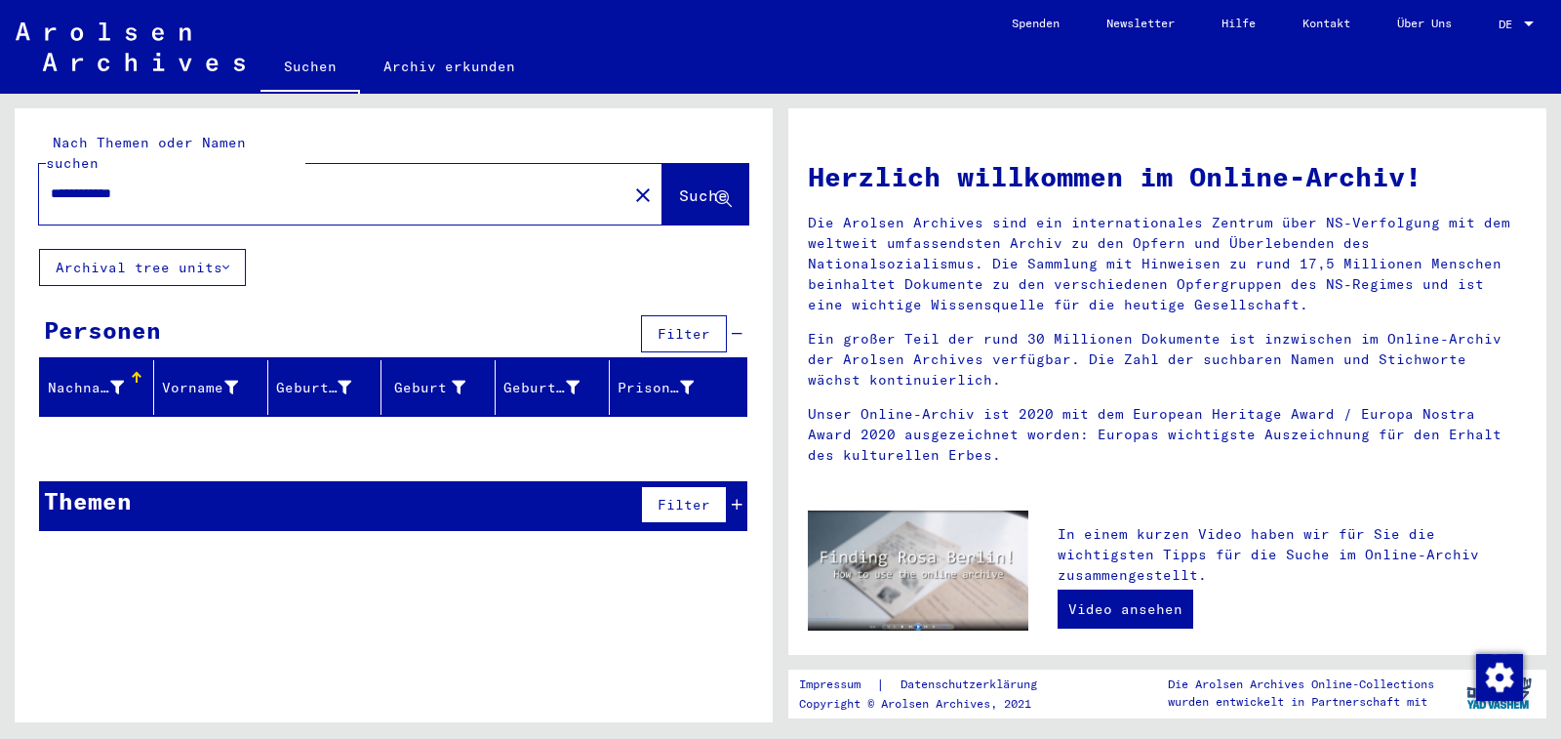
click at [81, 183] on input "**********" at bounding box center [327, 193] width 553 height 20
type input "**********"
click at [681, 185] on span "Suche" at bounding box center [703, 195] width 49 height 20
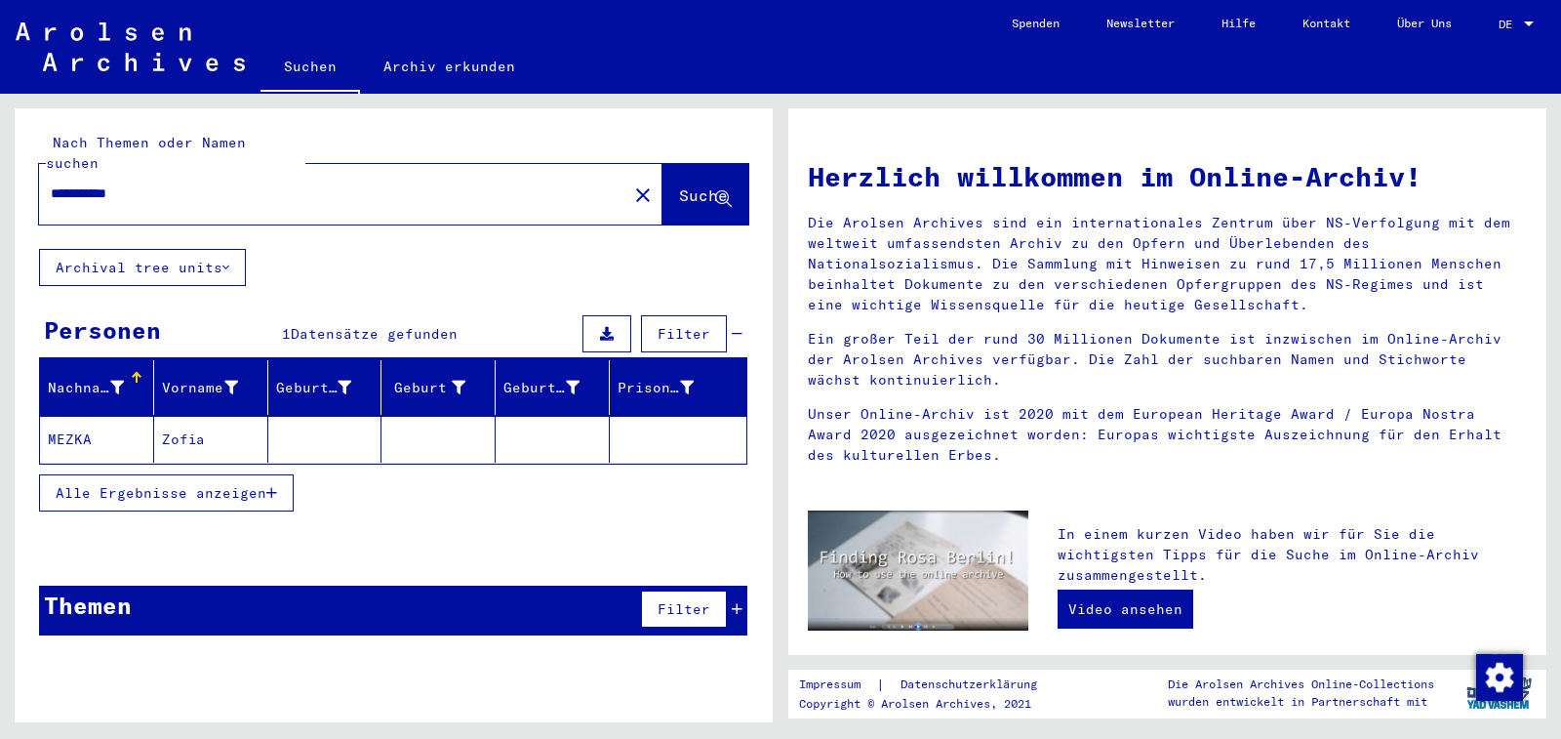
click at [193, 416] on mat-cell "Zofia" at bounding box center [211, 439] width 114 height 47
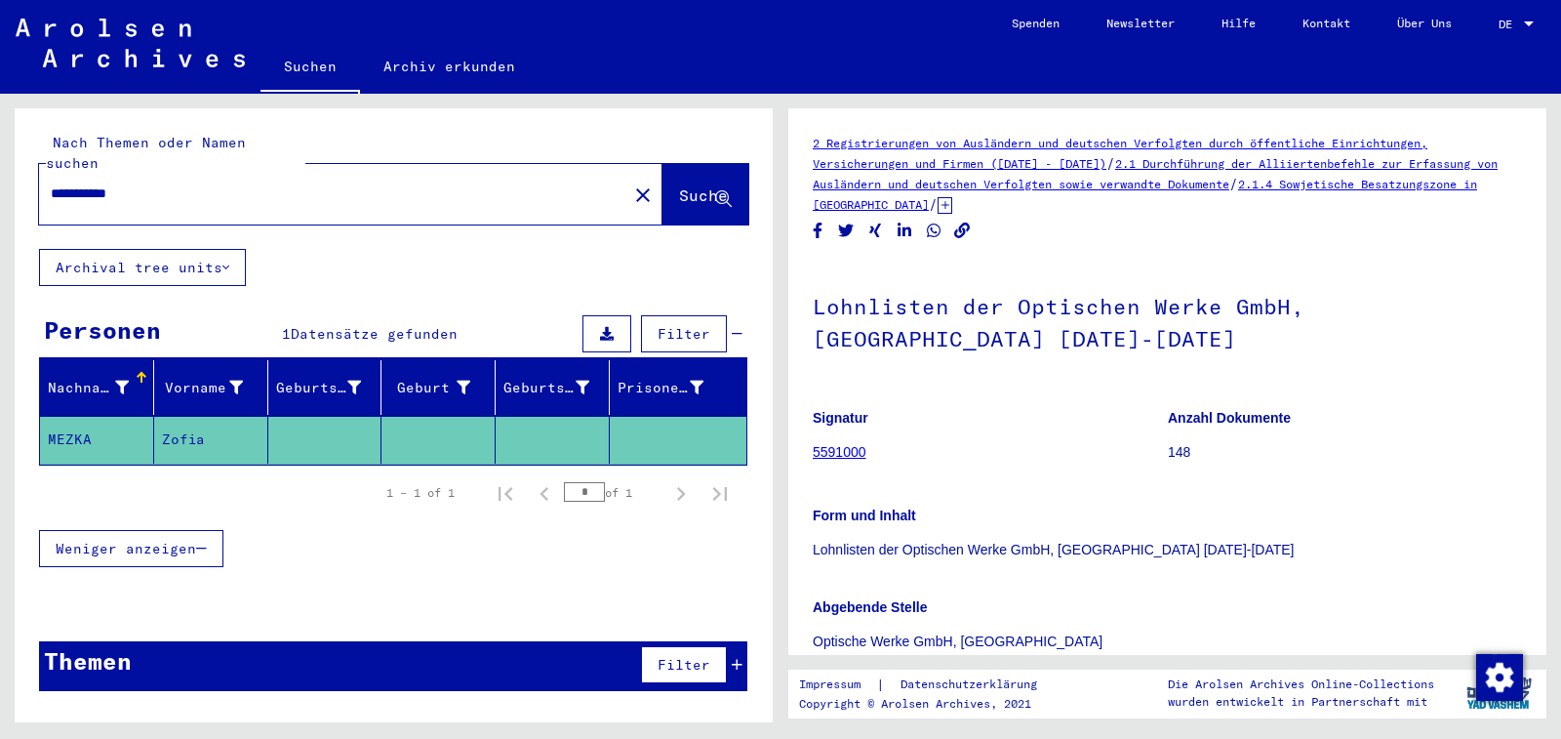
click at [840, 450] on link "5591000" at bounding box center [840, 452] width 54 height 16
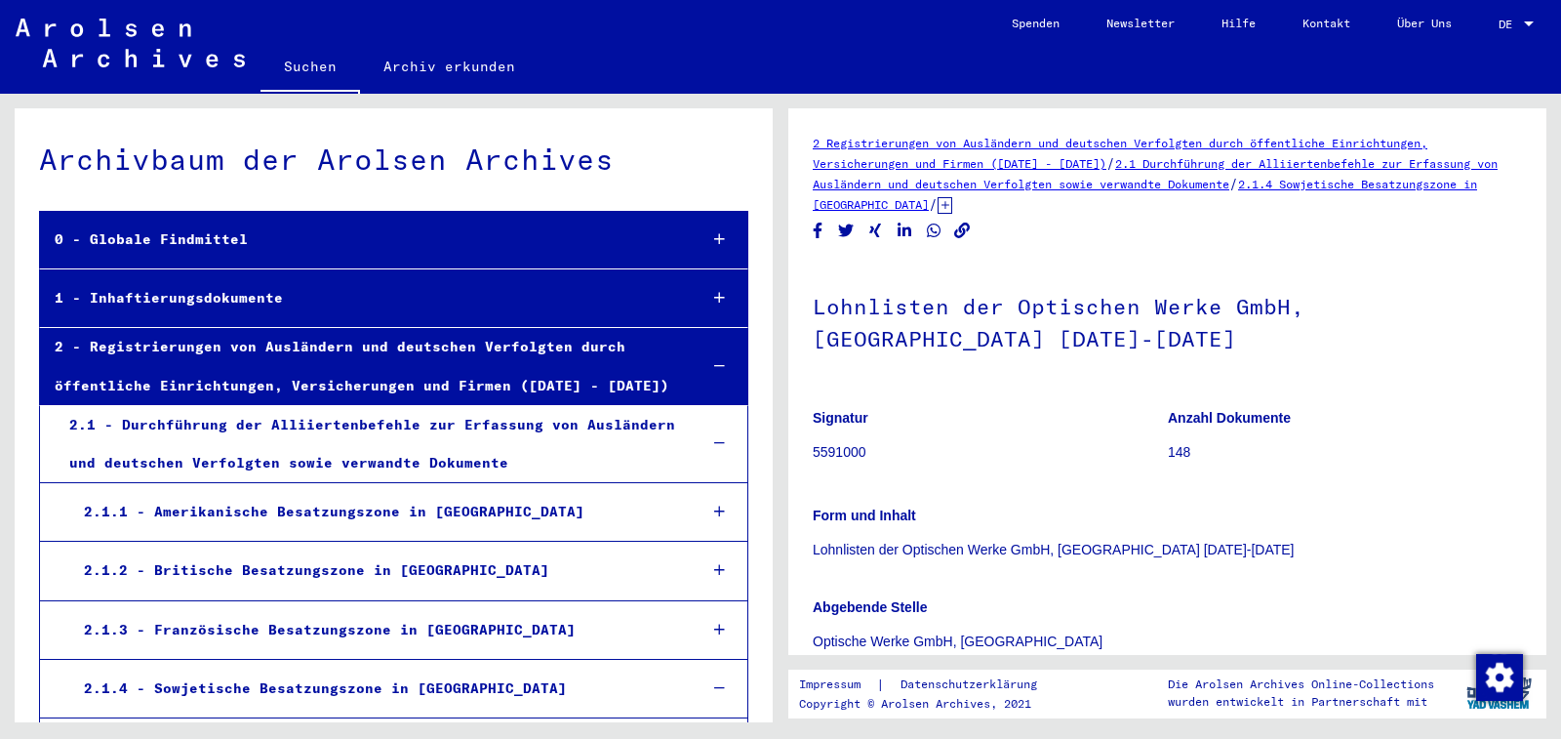
scroll to position [3117, 0]
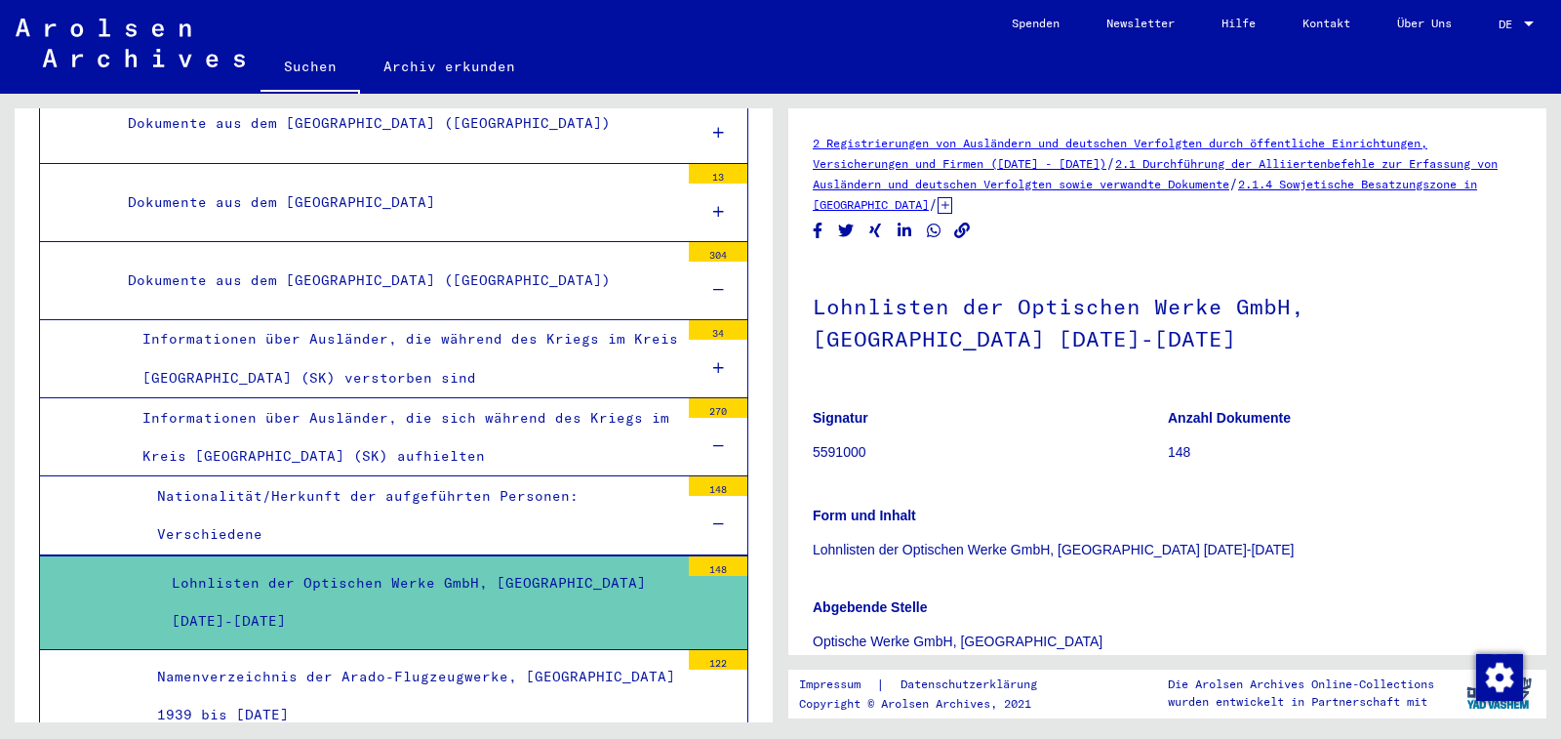
click at [620, 564] on div "Lohnlisten der Optischen Werke GmbH, [GEOGRAPHIC_DATA] [DATE]-[DATE]" at bounding box center [418, 602] width 522 height 76
click at [689, 576] on div at bounding box center [718, 612] width 59 height 73
click at [697, 556] on div "148" at bounding box center [718, 566] width 59 height 20
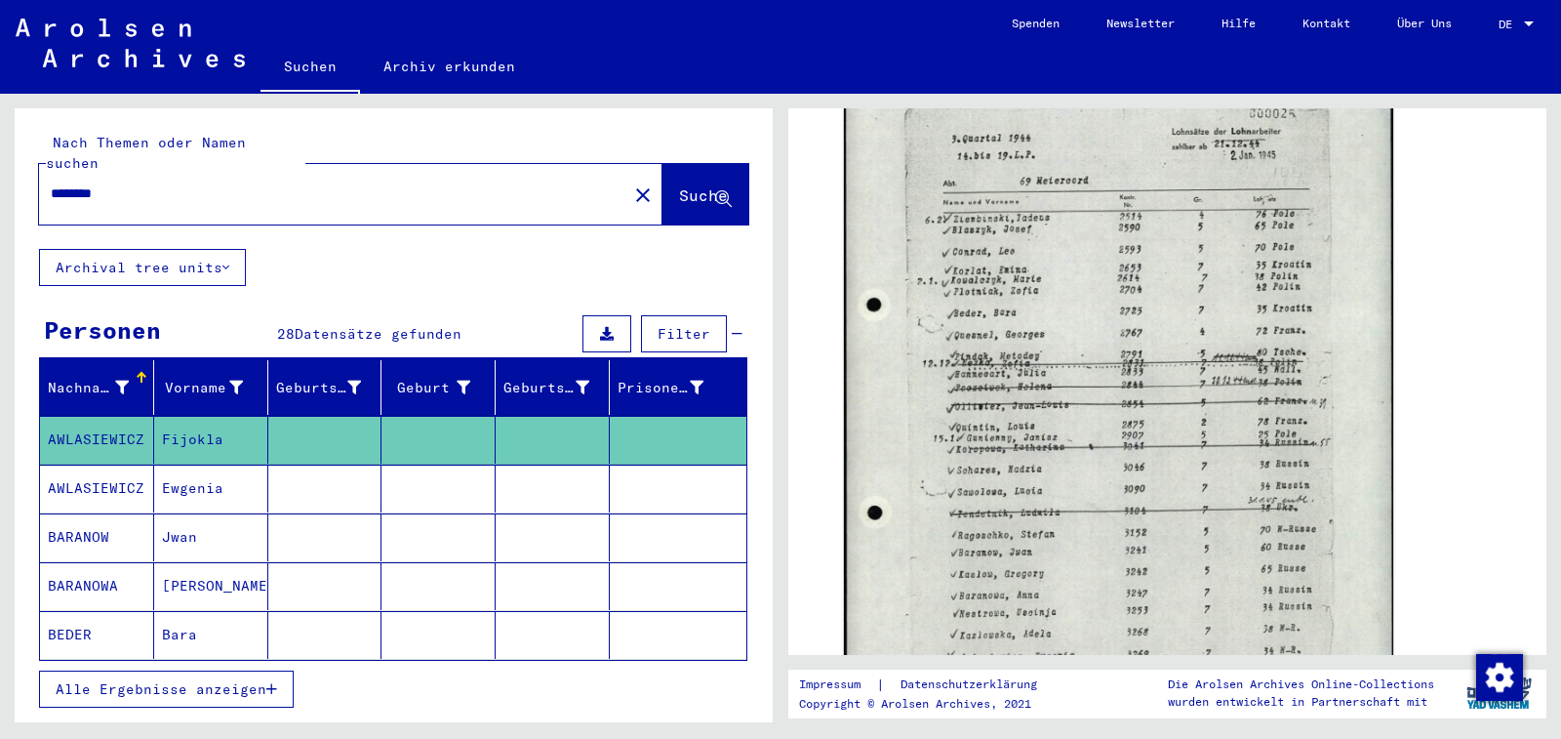
scroll to position [741, 0]
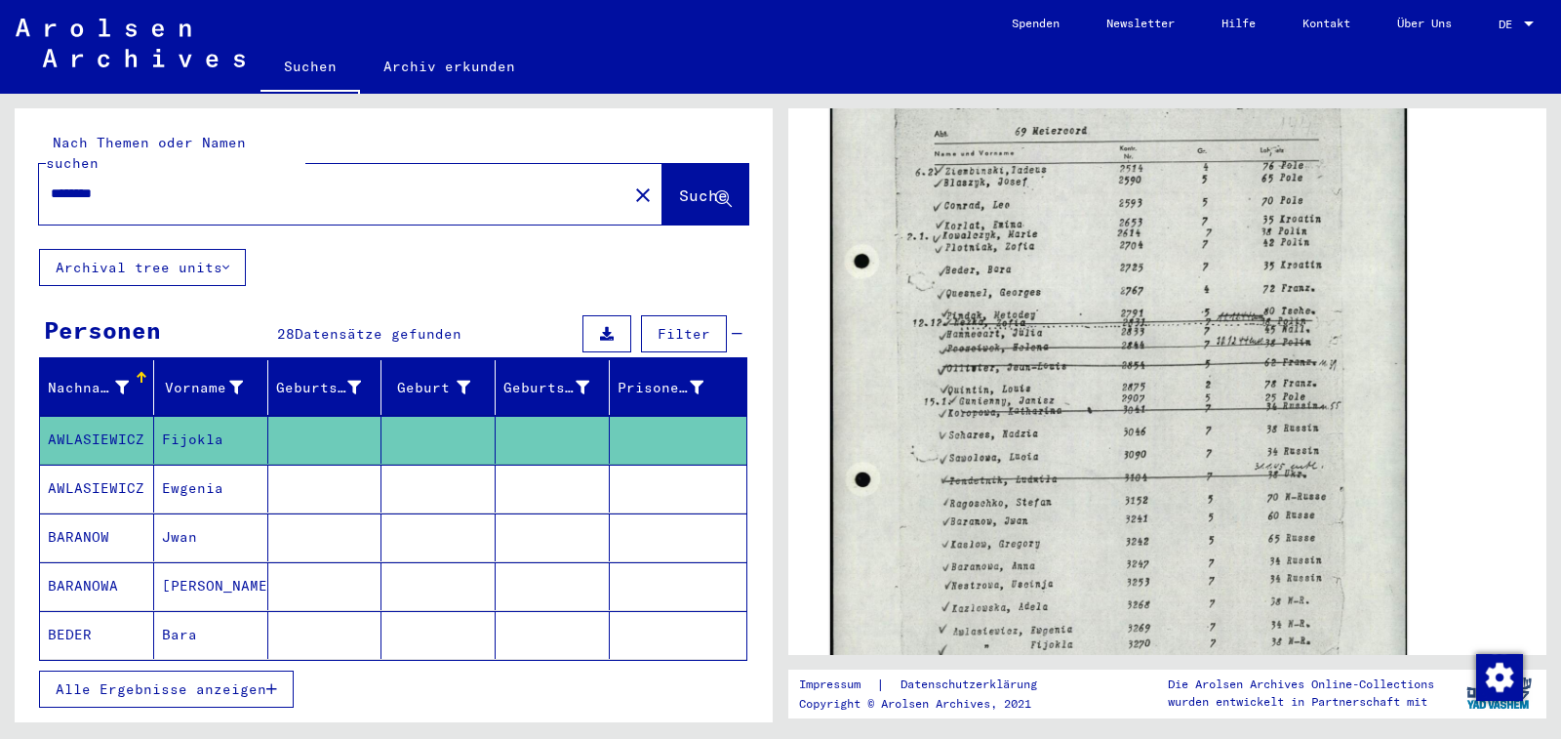
click at [1115, 409] on img at bounding box center [1118, 367] width 577 height 817
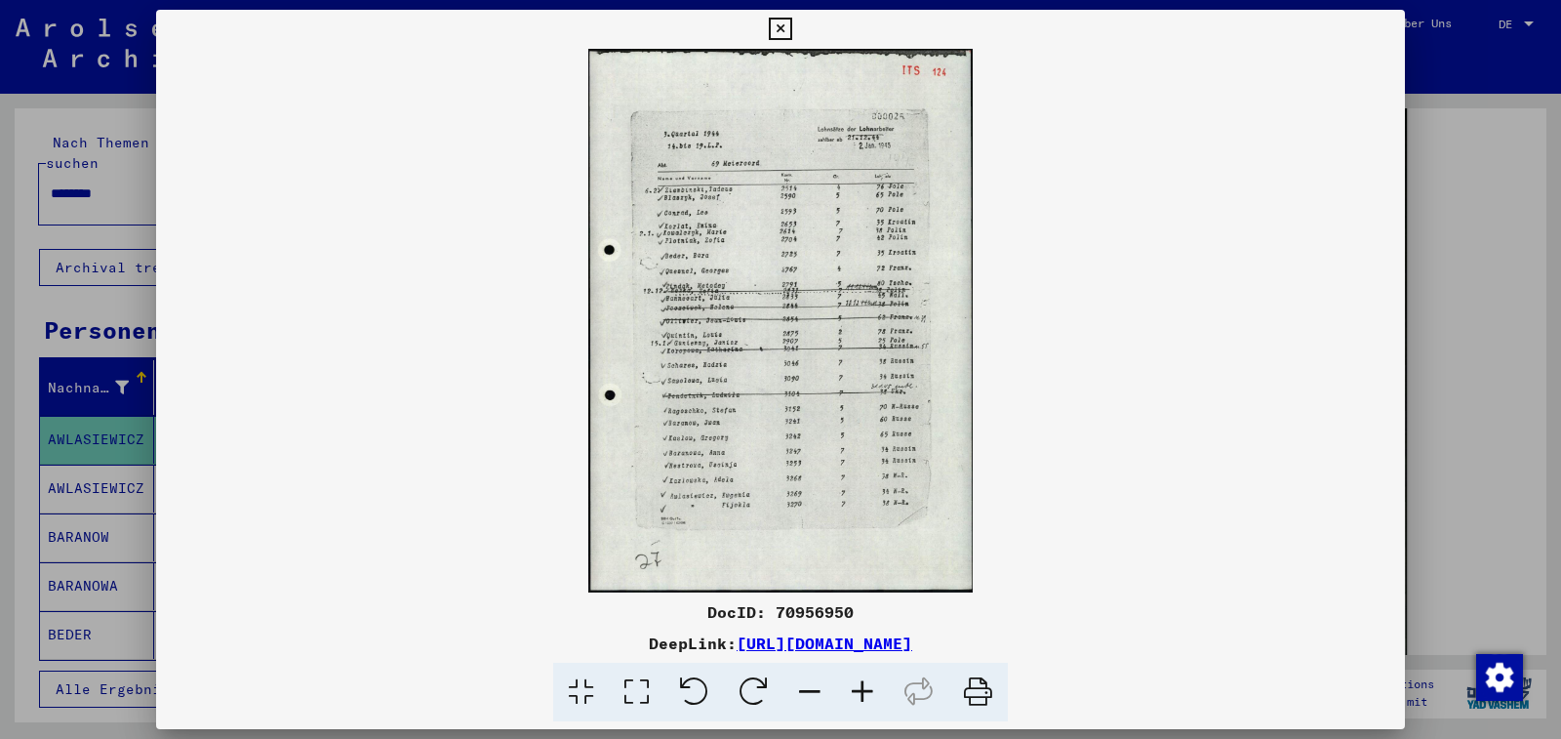
scroll to position [740, 0]
click at [861, 689] on icon at bounding box center [862, 692] width 53 height 60
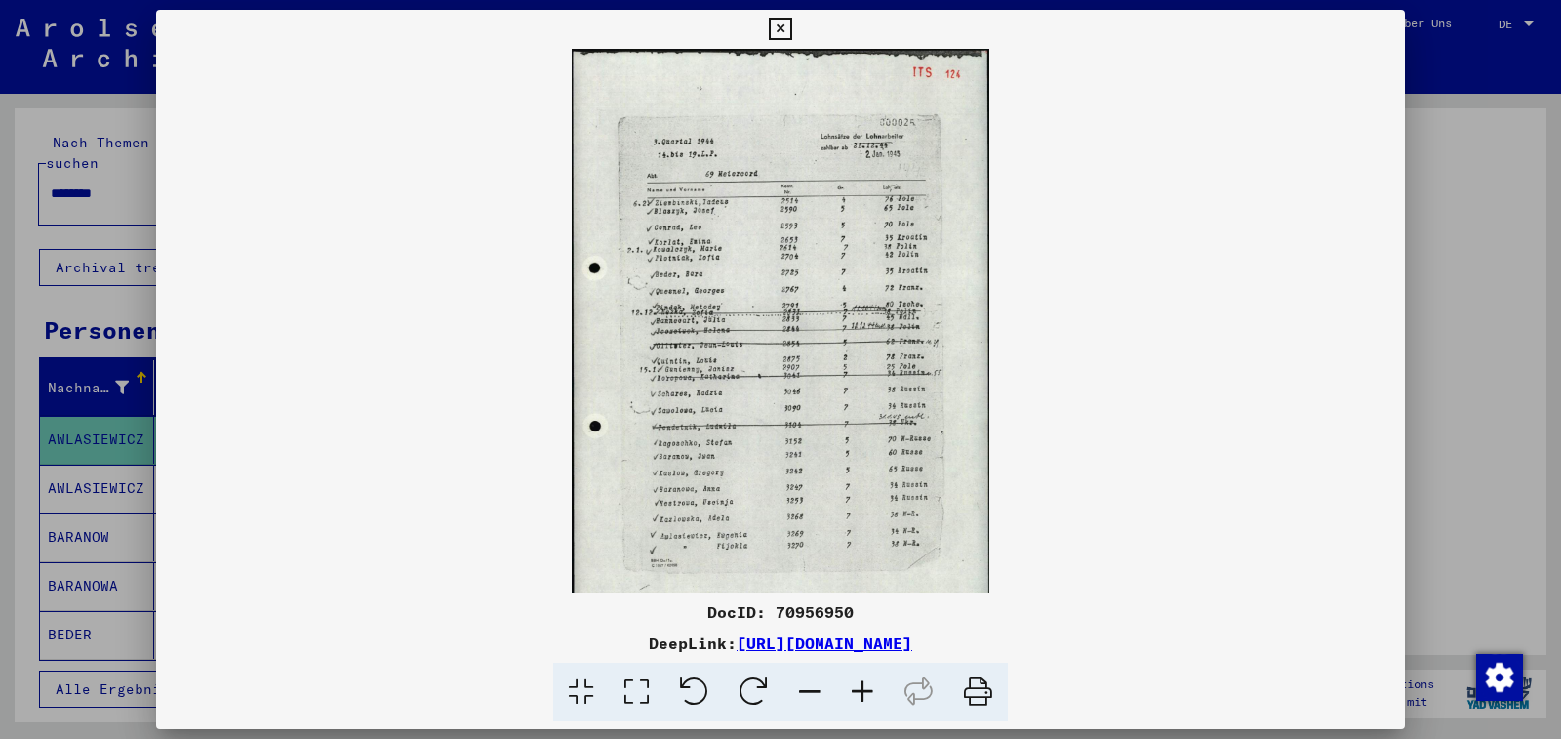
click at [861, 689] on icon at bounding box center [862, 692] width 53 height 60
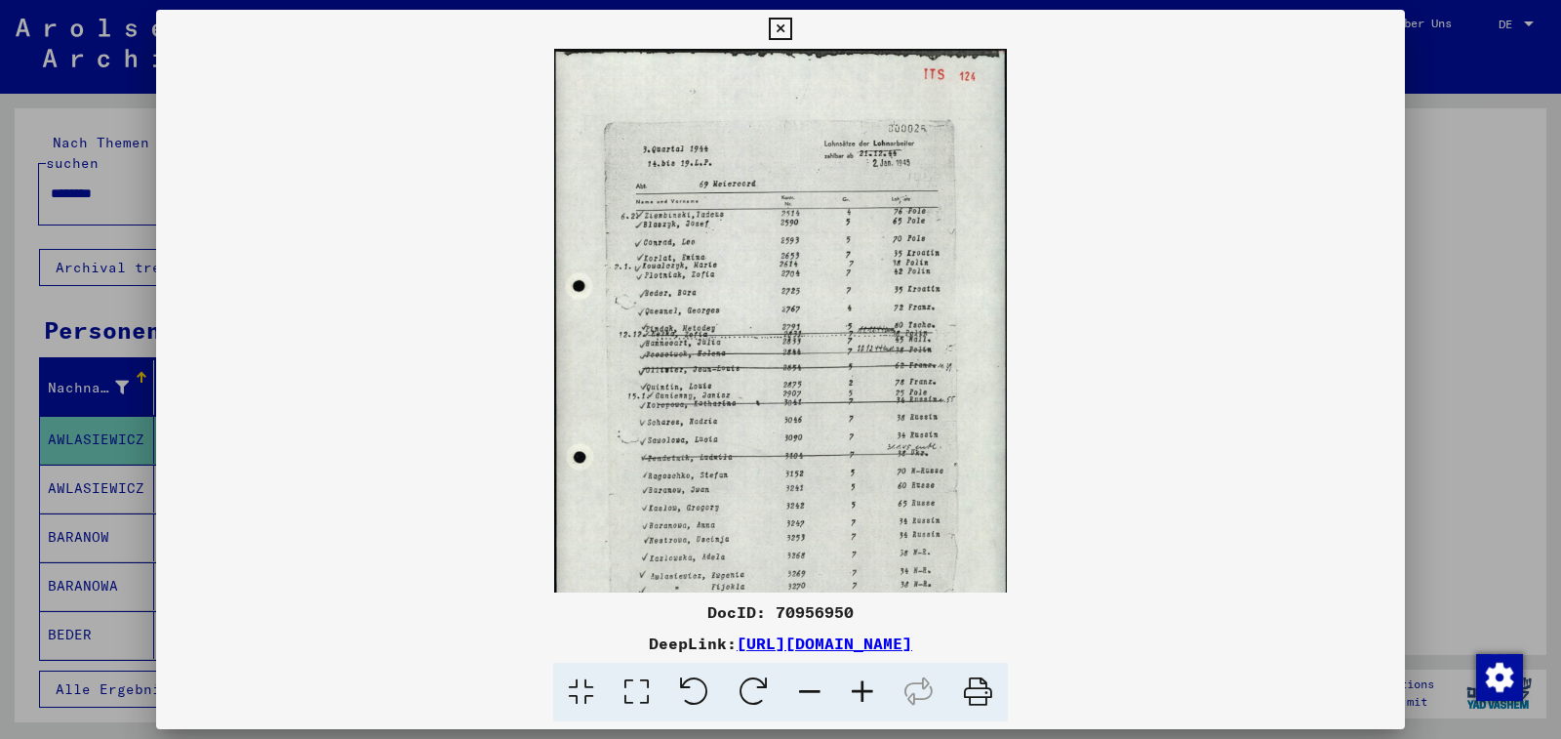
click at [861, 689] on icon at bounding box center [862, 692] width 53 height 60
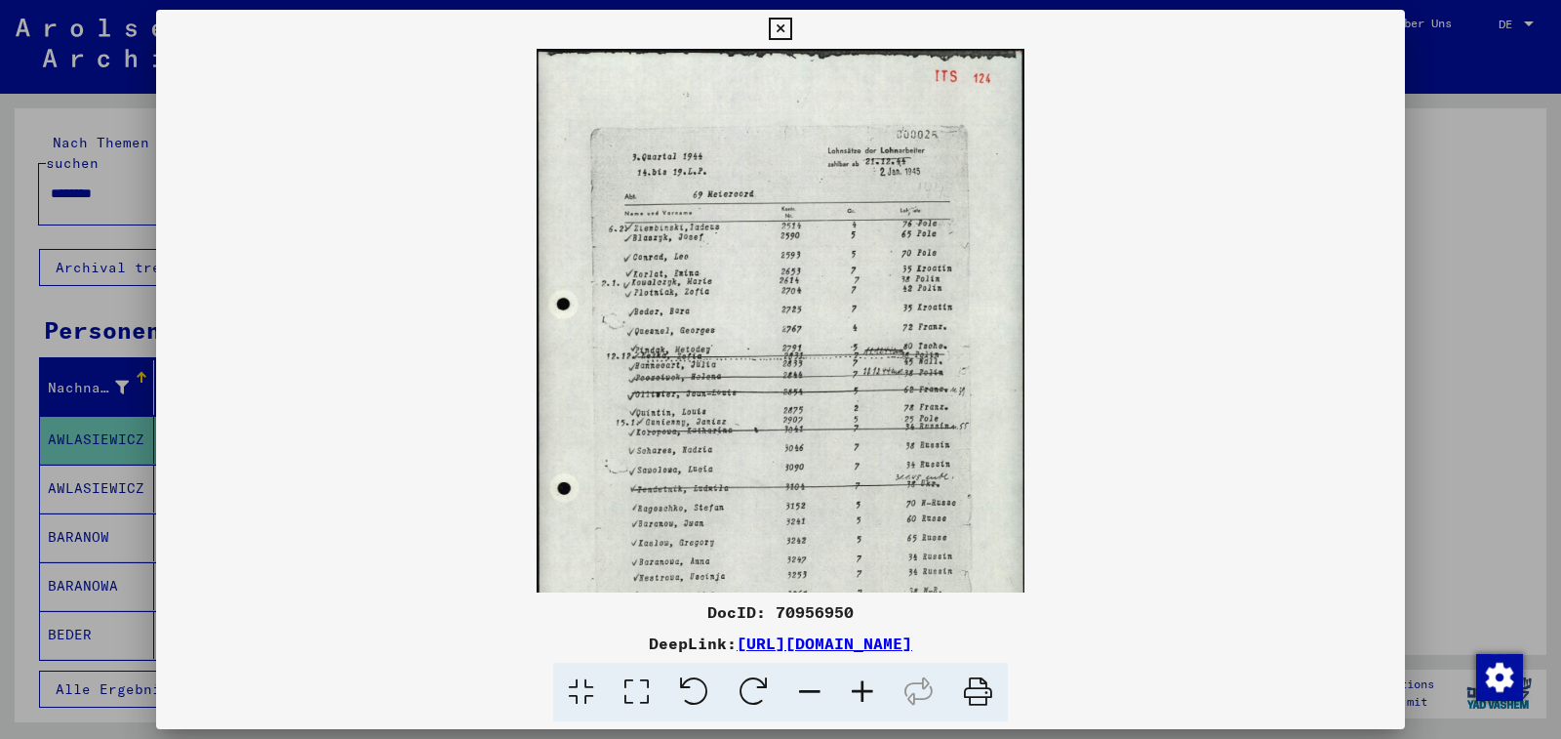
click at [861, 689] on icon at bounding box center [862, 692] width 53 height 60
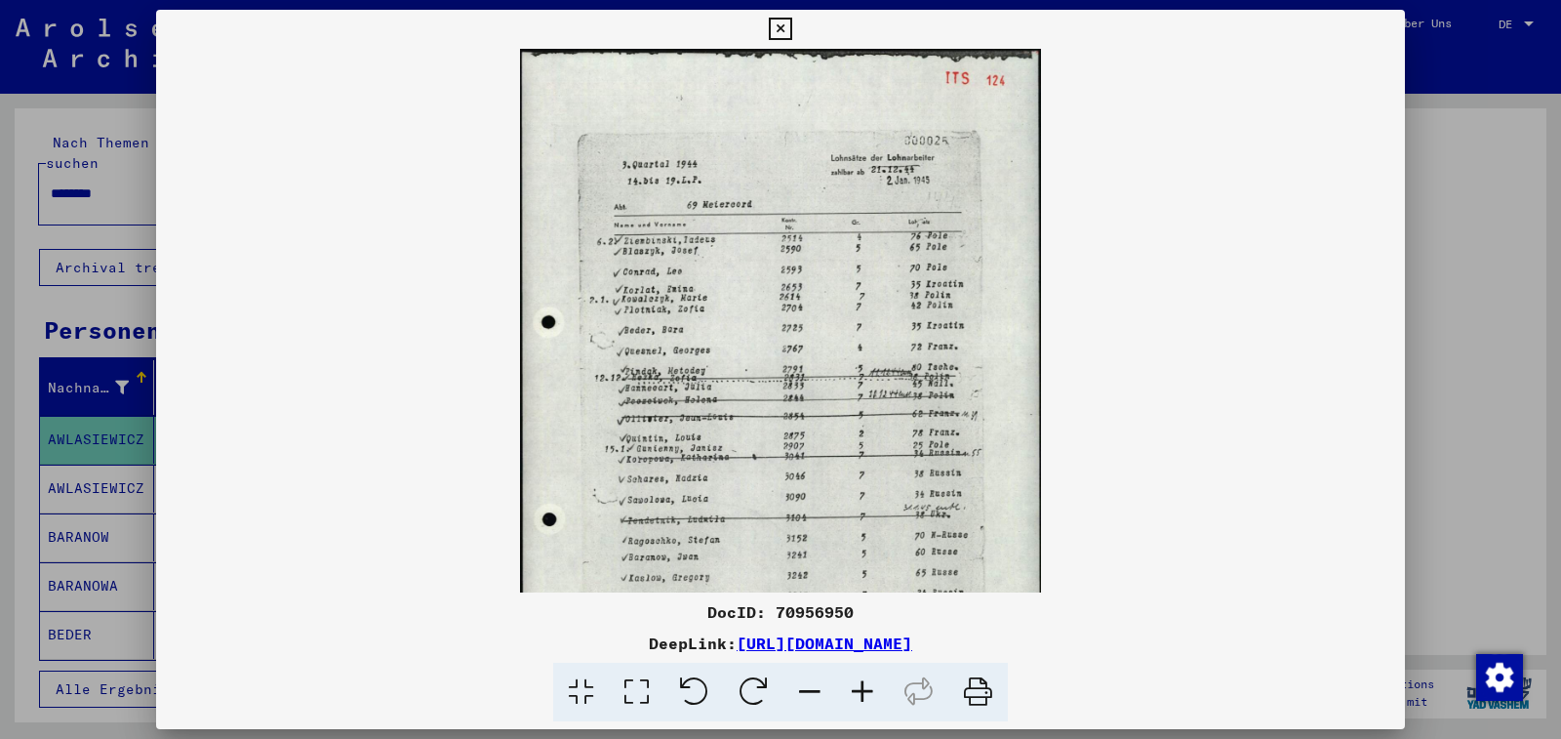
click at [860, 689] on icon at bounding box center [862, 692] width 53 height 60
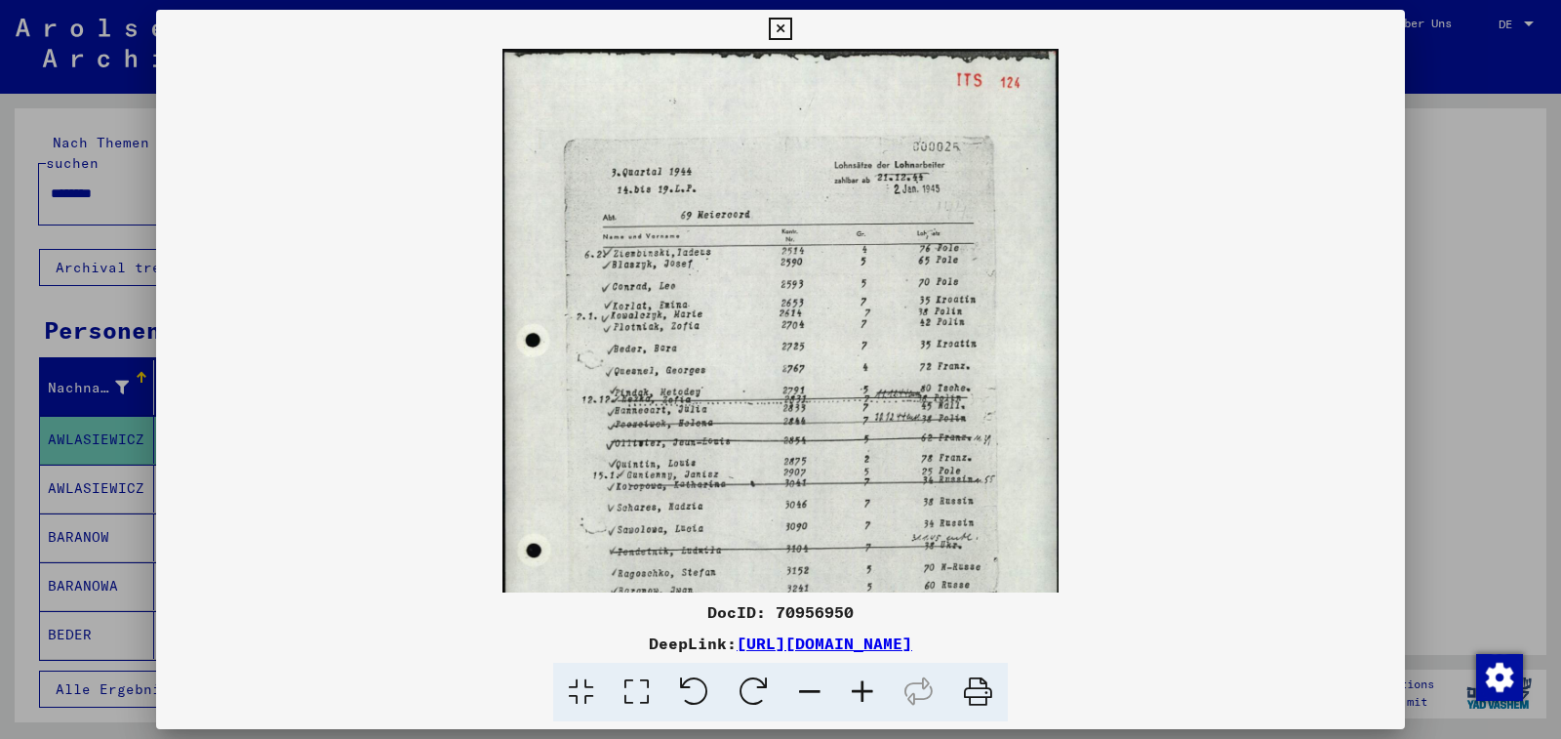
click at [860, 689] on icon at bounding box center [862, 692] width 53 height 60
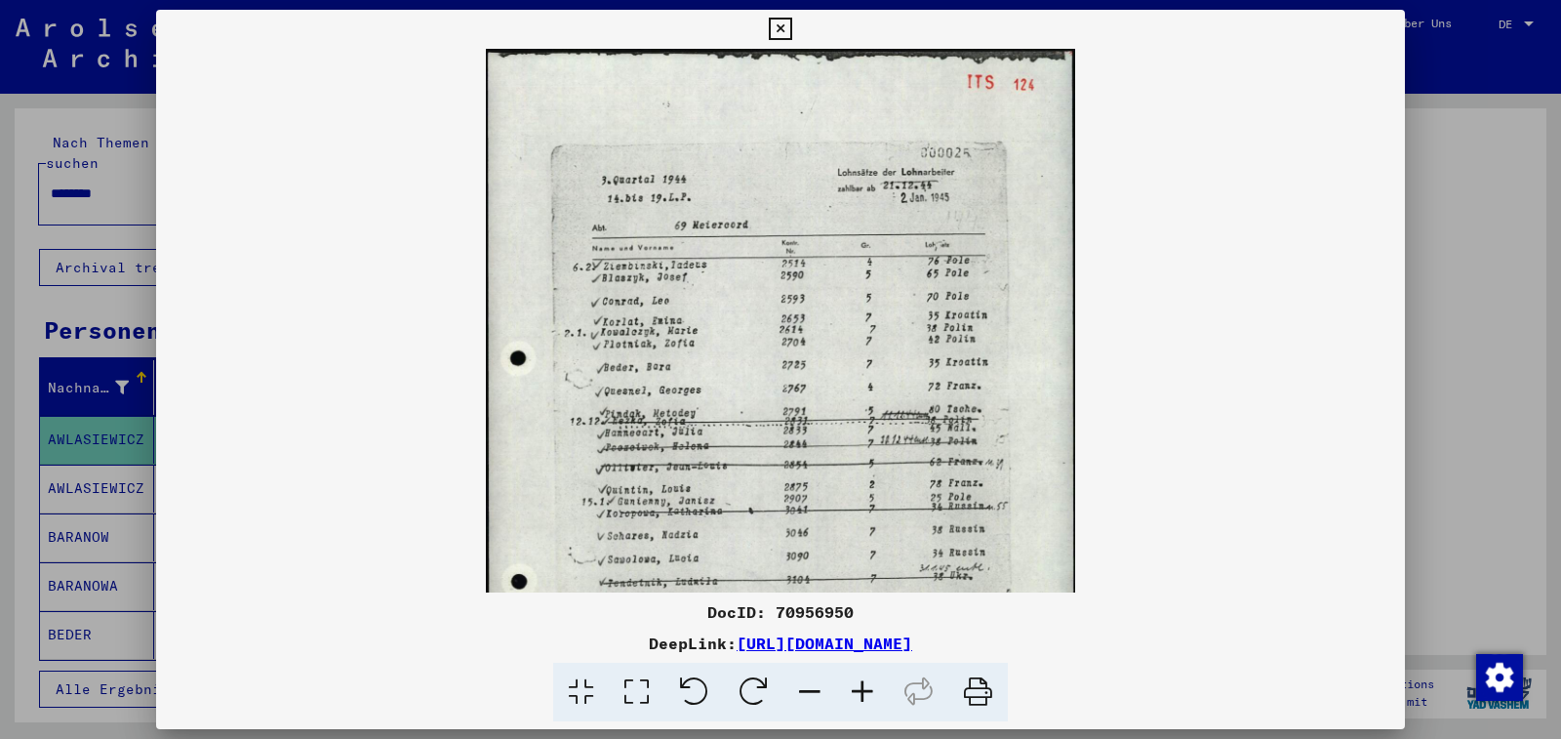
click at [860, 689] on icon at bounding box center [862, 692] width 53 height 60
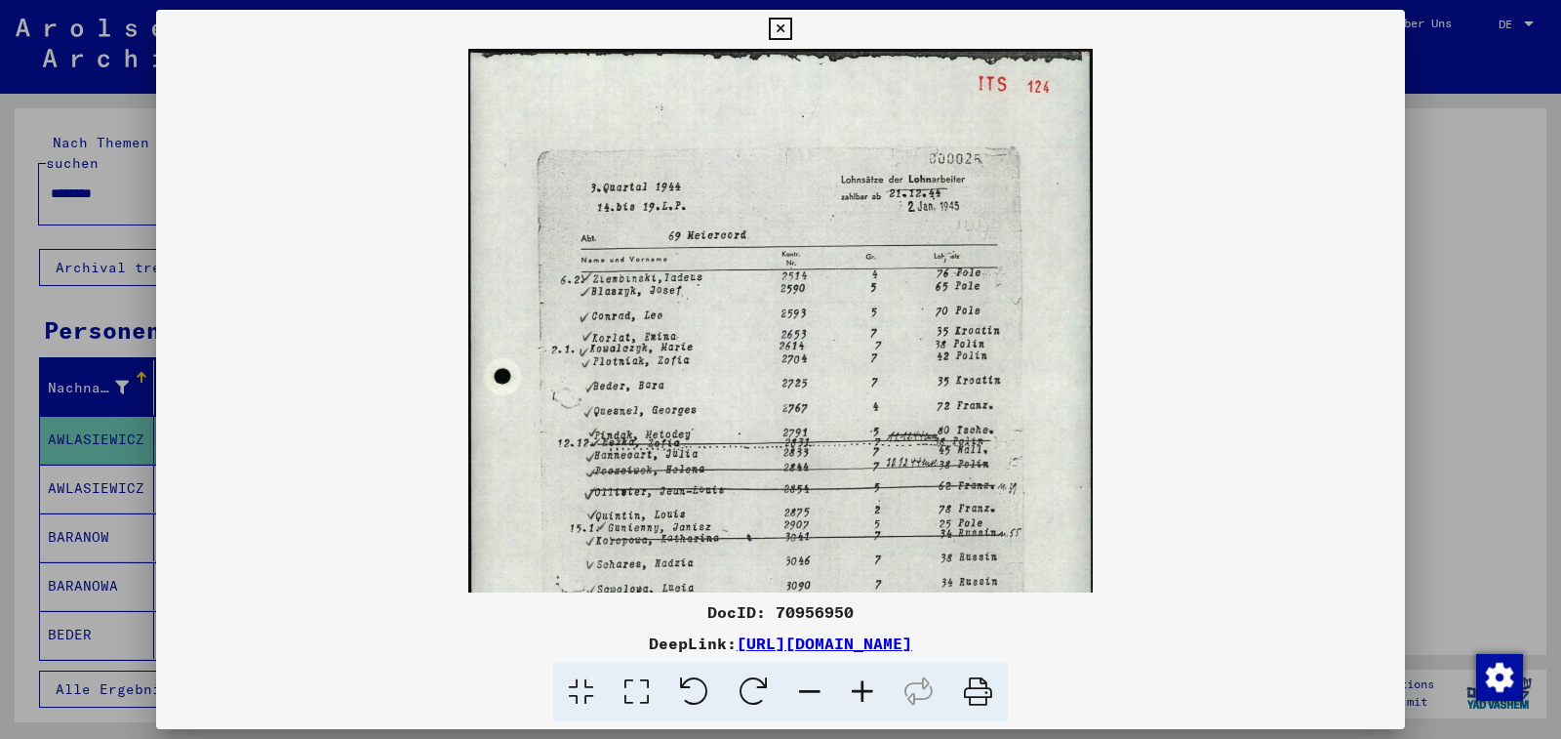
click at [780, 495] on img at bounding box center [780, 491] width 624 height 885
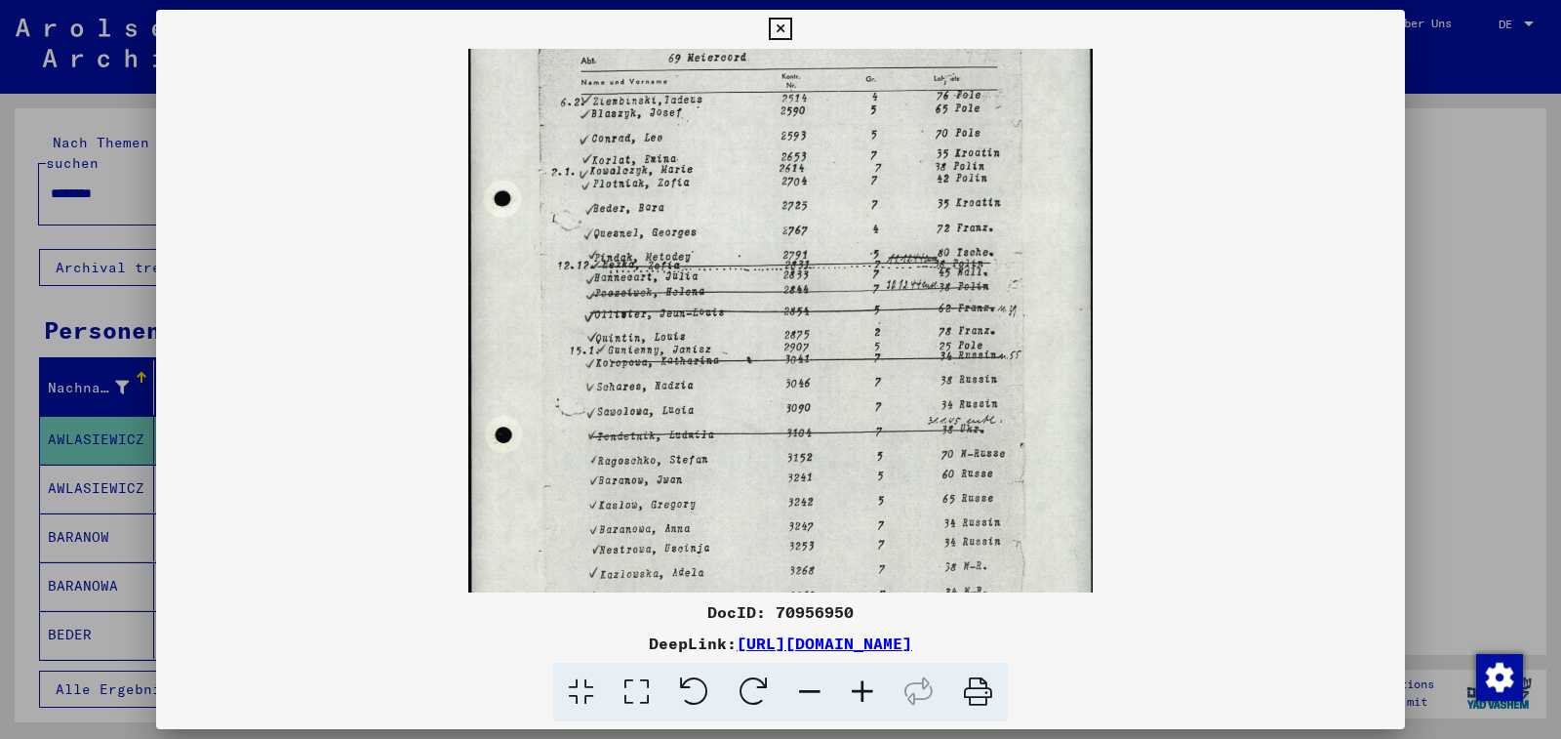
scroll to position [177, 0]
drag, startPoint x: 780, startPoint y: 495, endPoint x: 769, endPoint y: 318, distance: 177.0
click at [769, 318] on img at bounding box center [780, 314] width 624 height 885
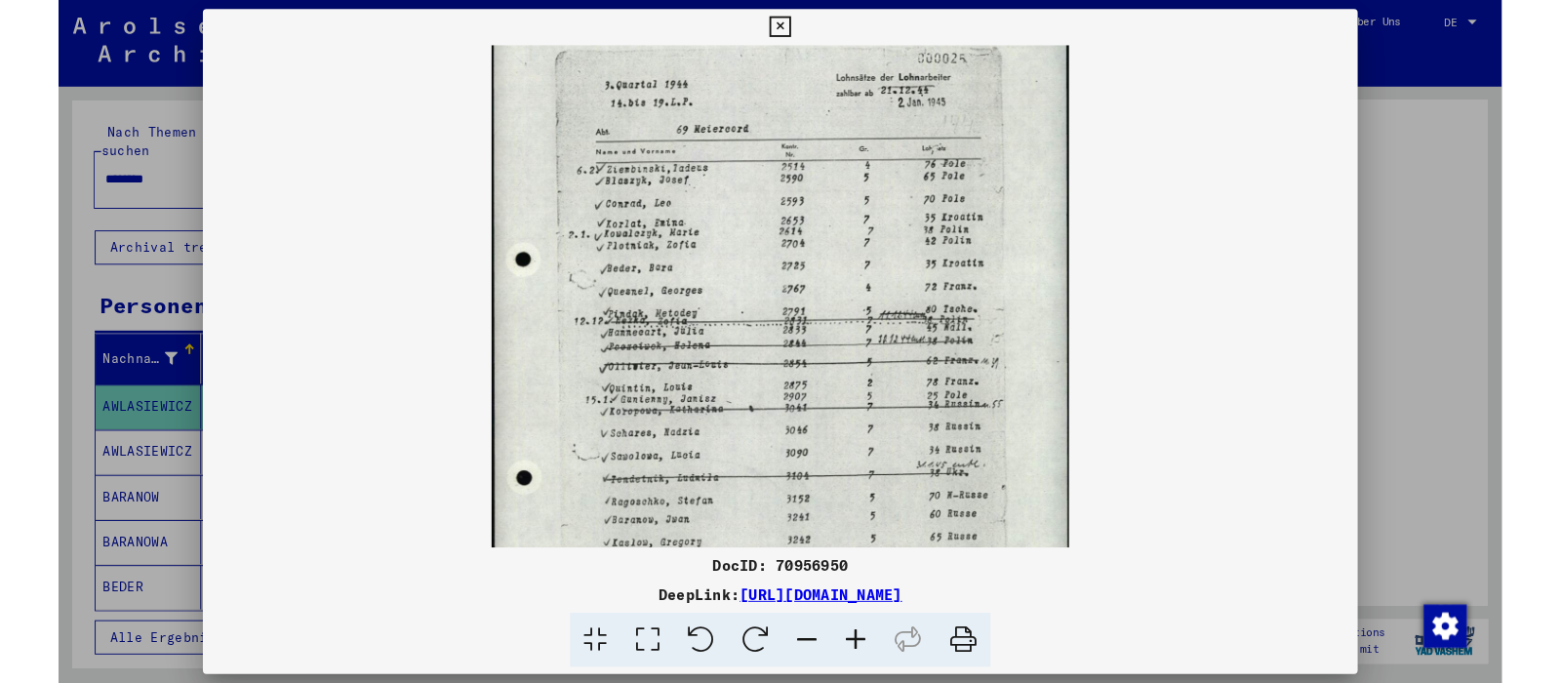
scroll to position [84, 0]
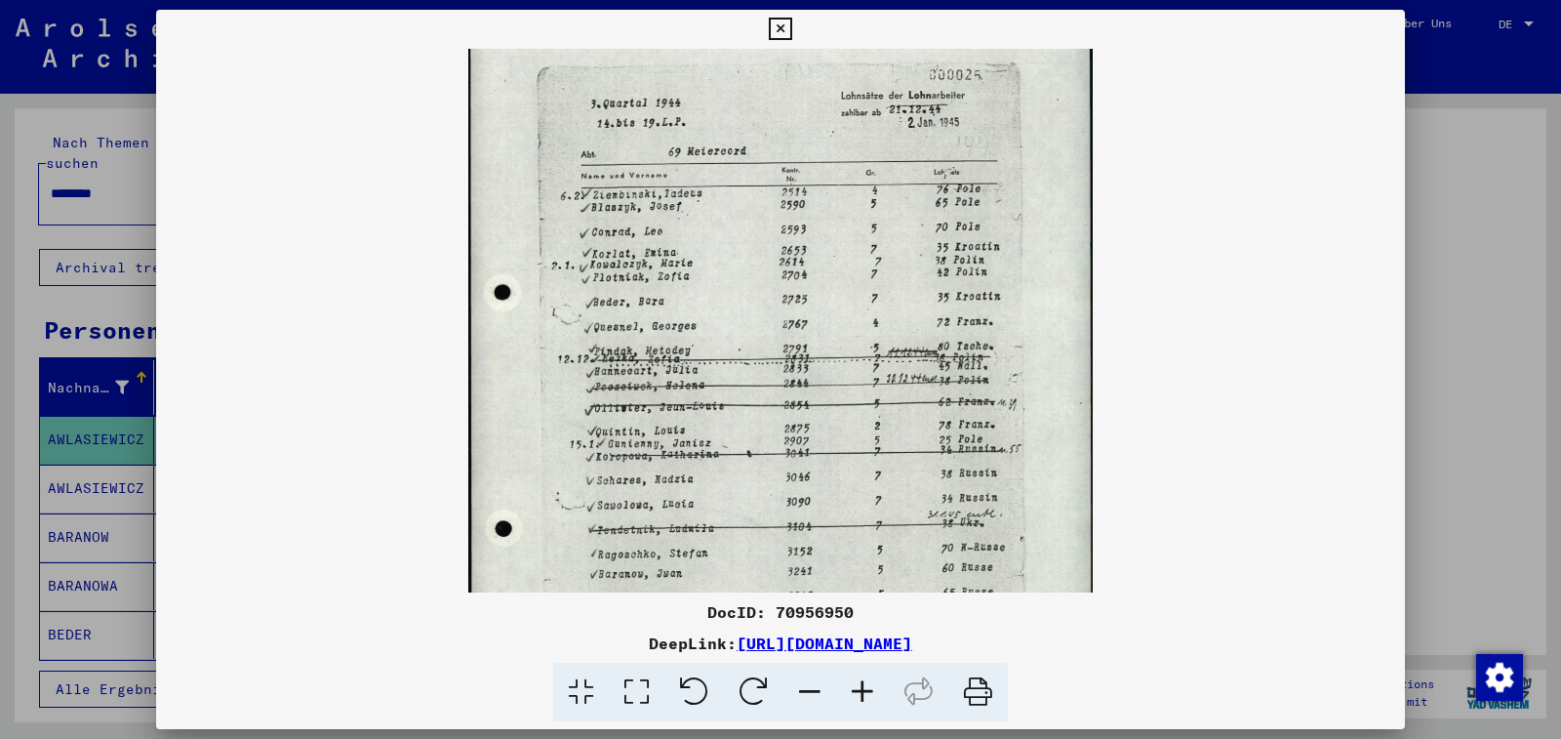
drag, startPoint x: 769, startPoint y: 318, endPoint x: 770, endPoint y: 411, distance: 92.7
click at [770, 411] on img at bounding box center [780, 407] width 624 height 885
click at [862, 688] on icon at bounding box center [862, 692] width 53 height 60
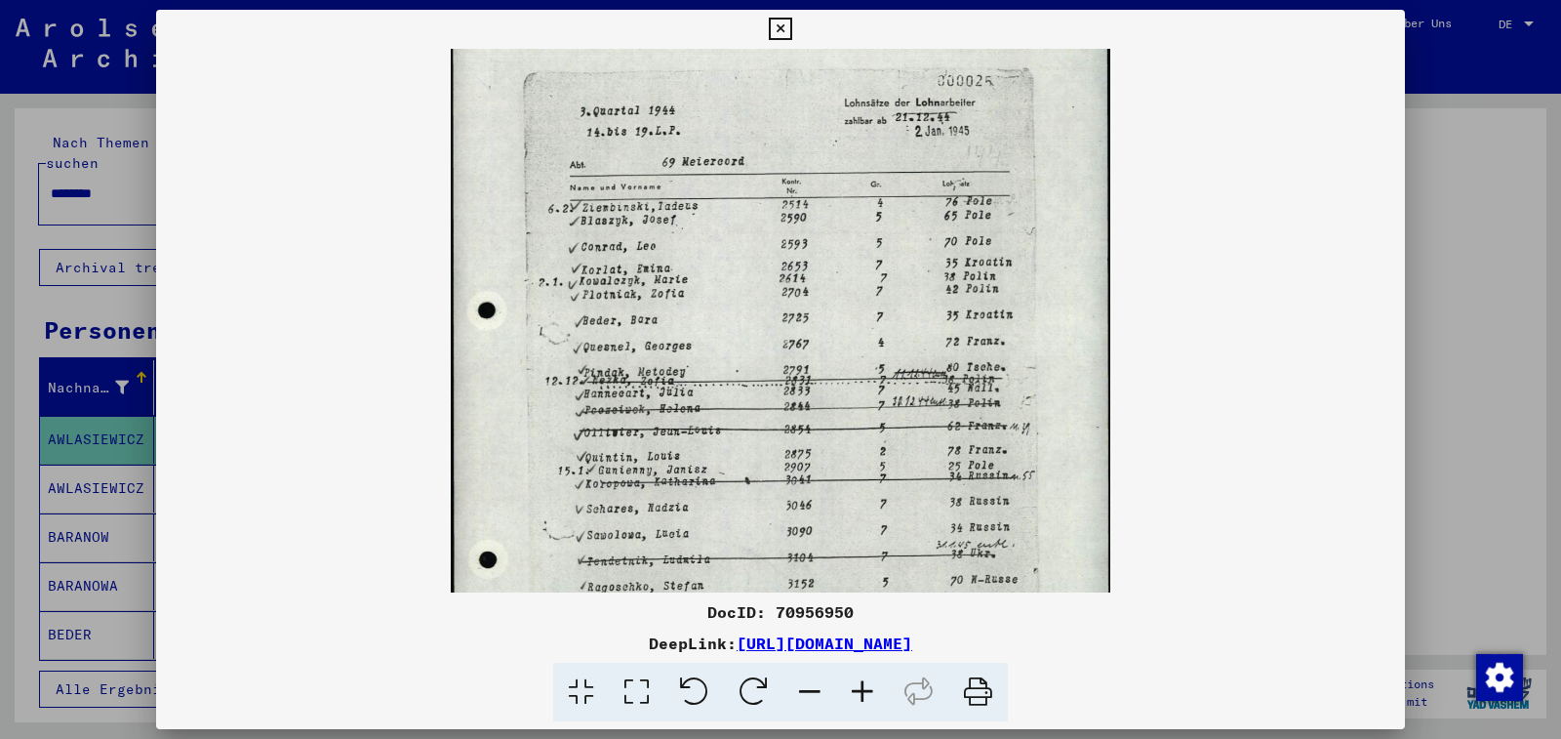
click at [862, 688] on icon at bounding box center [862, 692] width 53 height 60
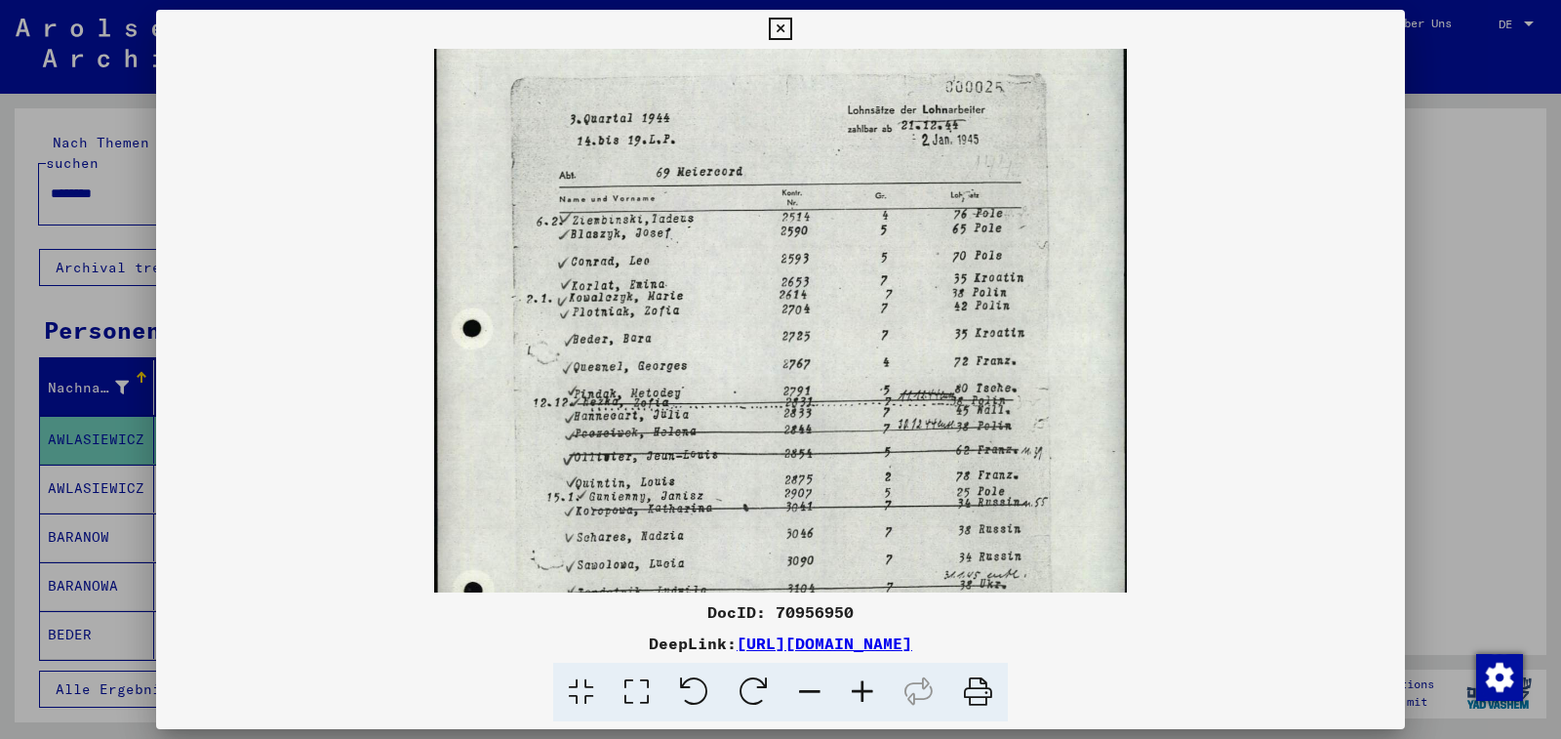
click at [862, 688] on icon at bounding box center [862, 692] width 53 height 60
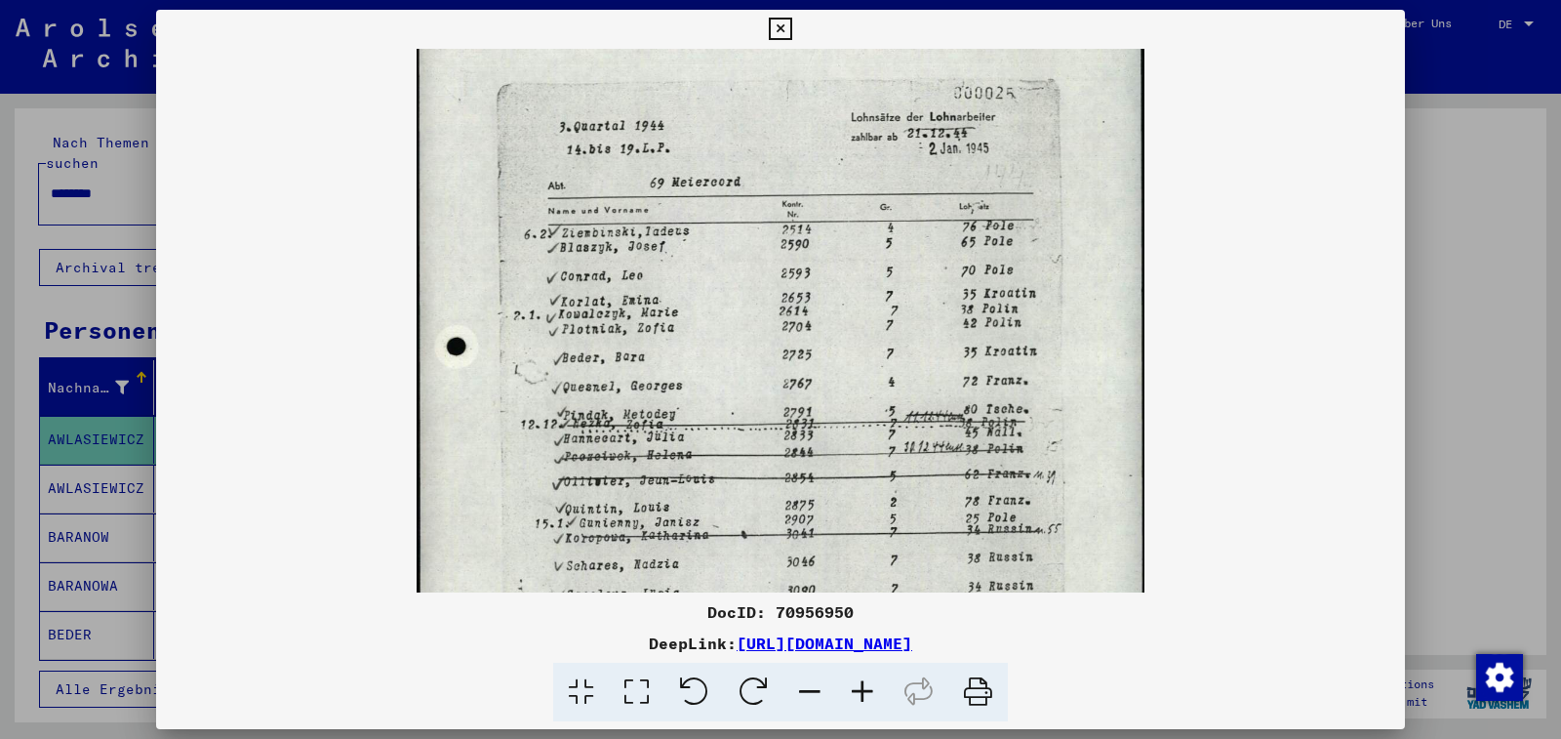
click at [862, 688] on icon at bounding box center [862, 692] width 53 height 60
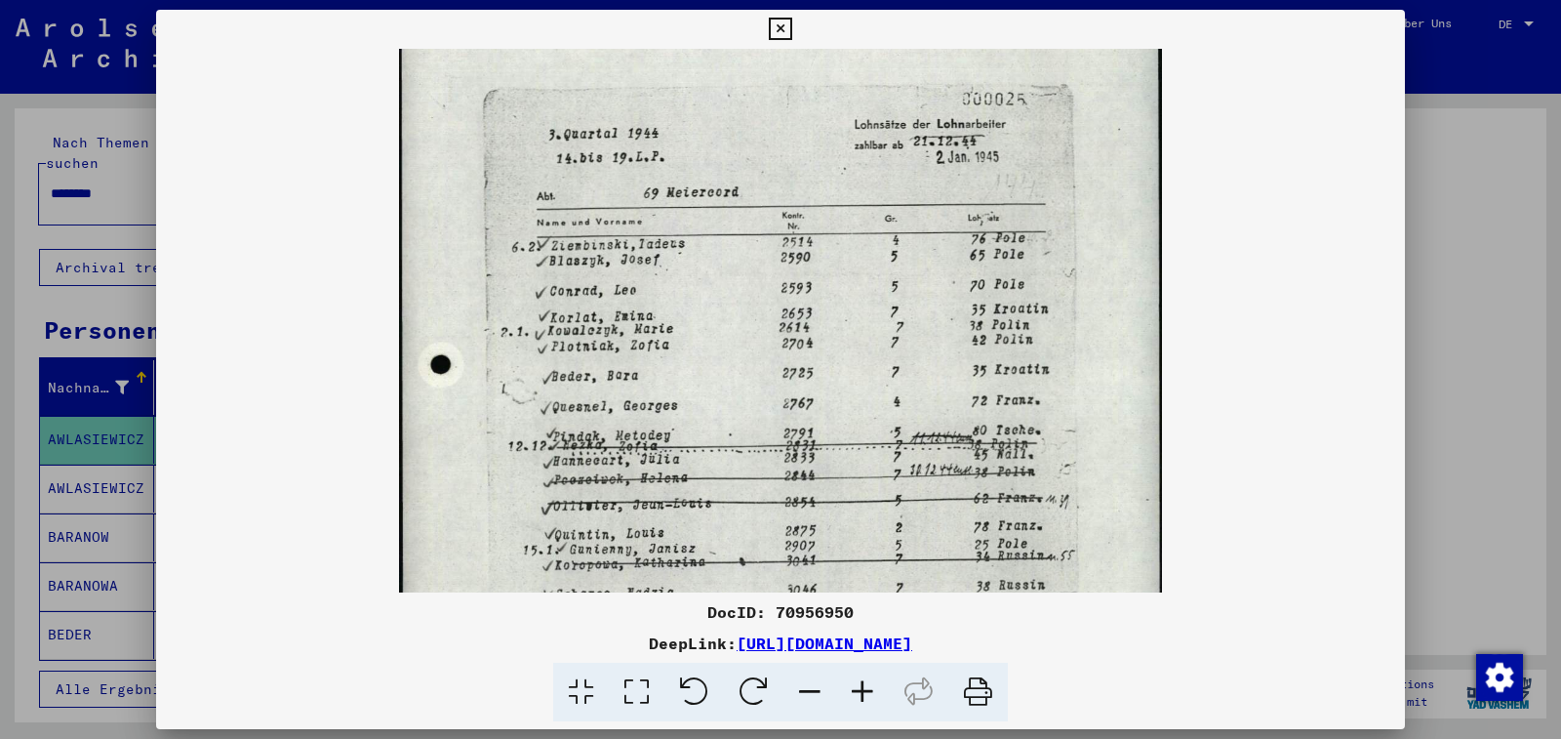
click at [862, 688] on icon at bounding box center [862, 692] width 53 height 60
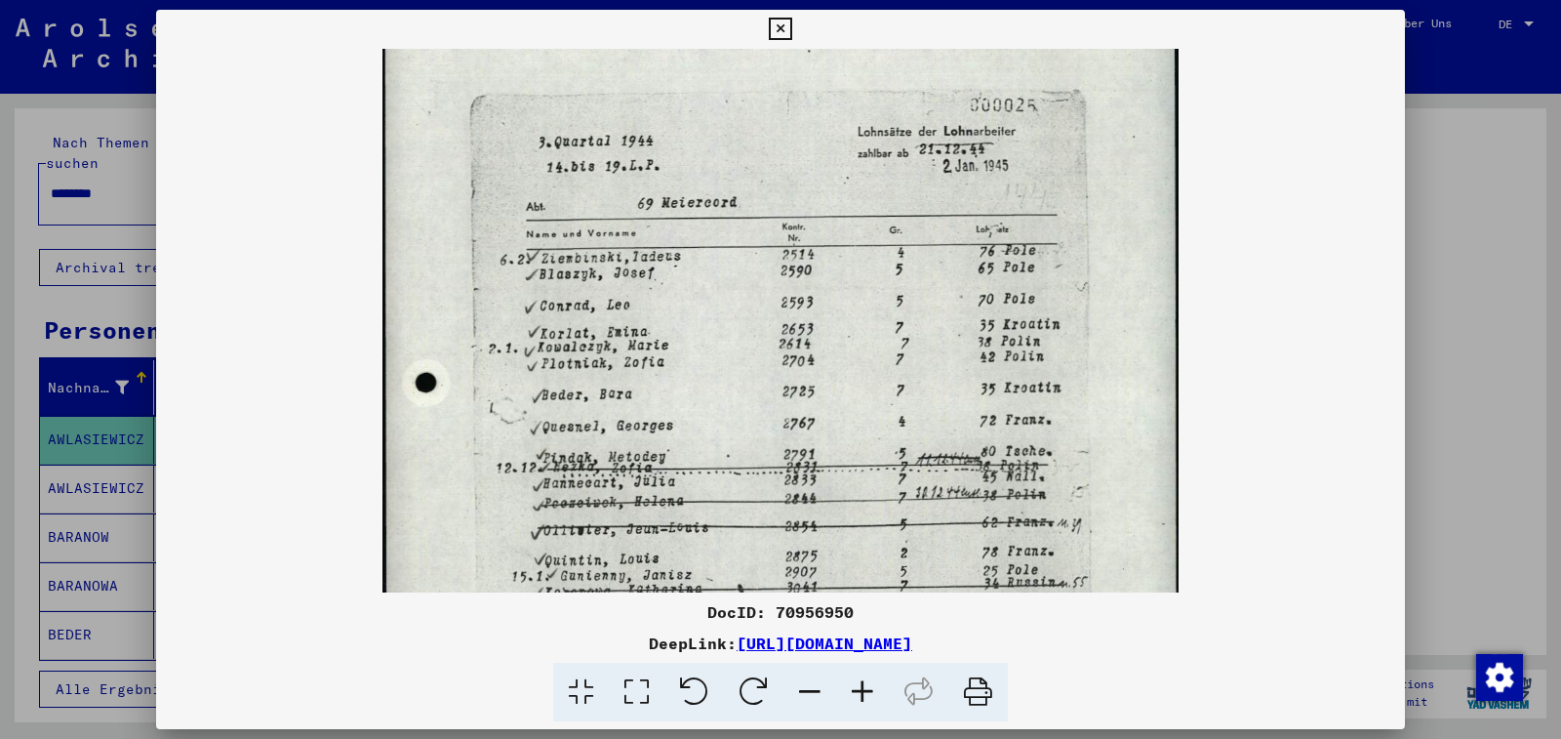
click at [862, 688] on icon at bounding box center [862, 692] width 53 height 60
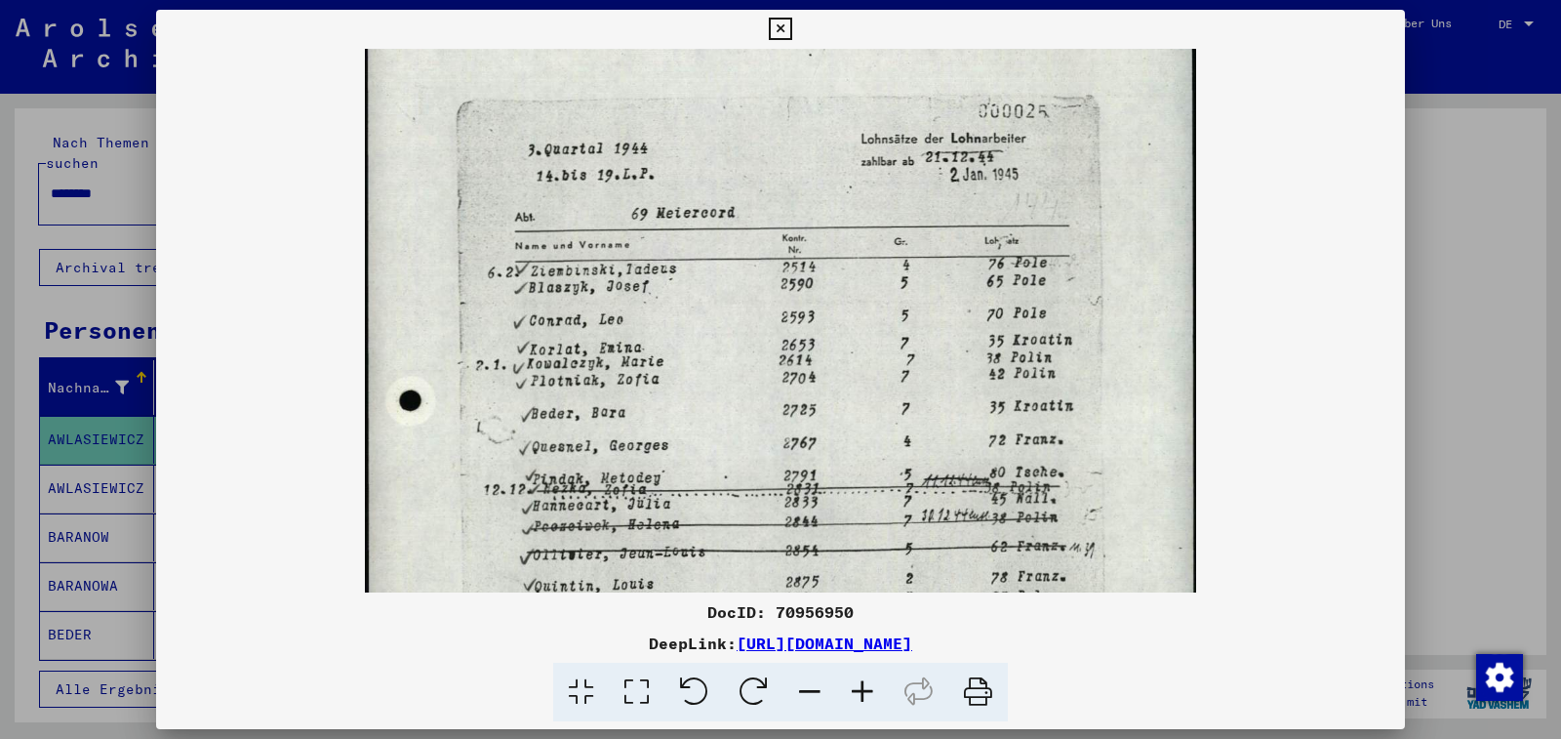
click at [862, 688] on icon at bounding box center [862, 692] width 53 height 60
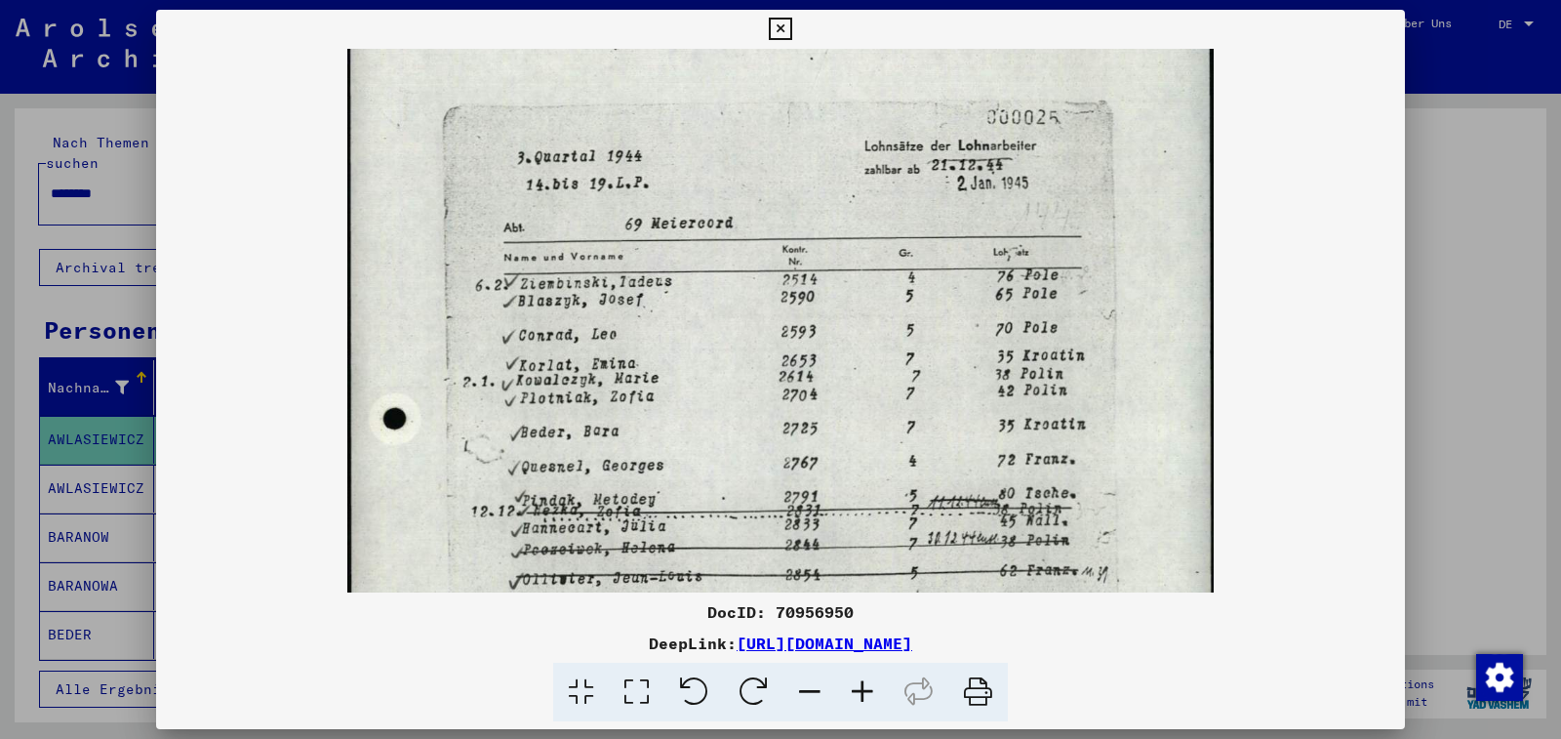
click at [862, 688] on icon at bounding box center [862, 692] width 53 height 60
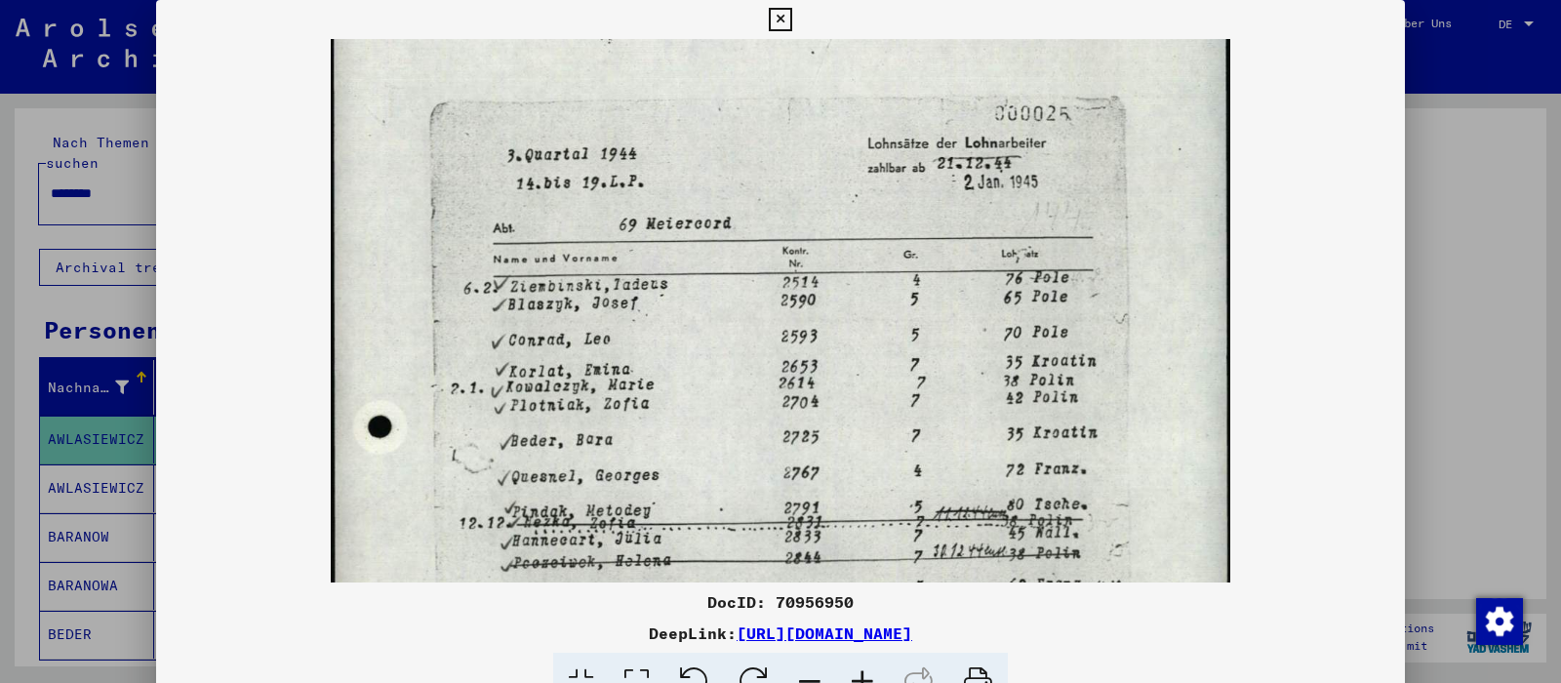
click at [797, 31] on button at bounding box center [780, 19] width 34 height 39
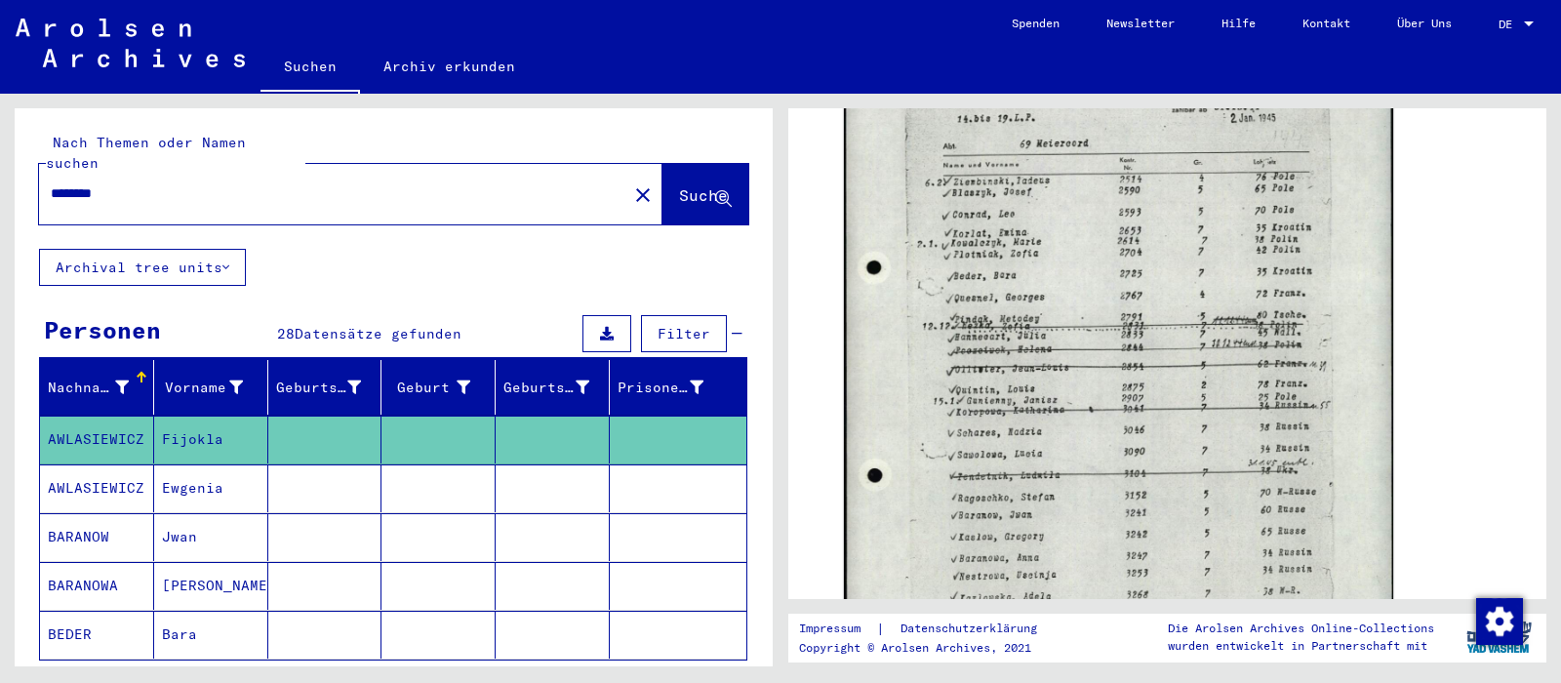
click at [126, 183] on input "********" at bounding box center [333, 193] width 565 height 20
type input "*"
click at [679, 185] on span "Suche" at bounding box center [703, 195] width 49 height 20
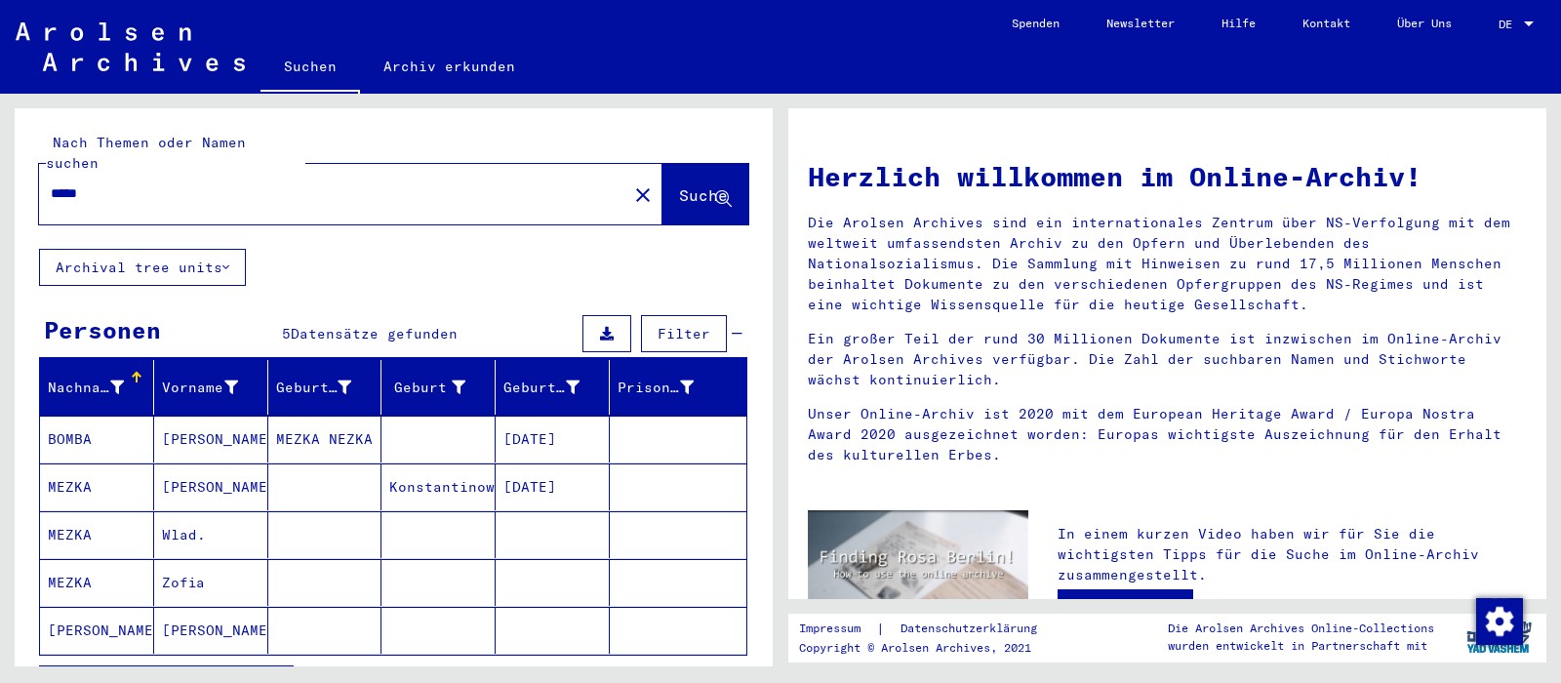
click at [184, 564] on mat-cell "Zofia" at bounding box center [211, 582] width 114 height 47
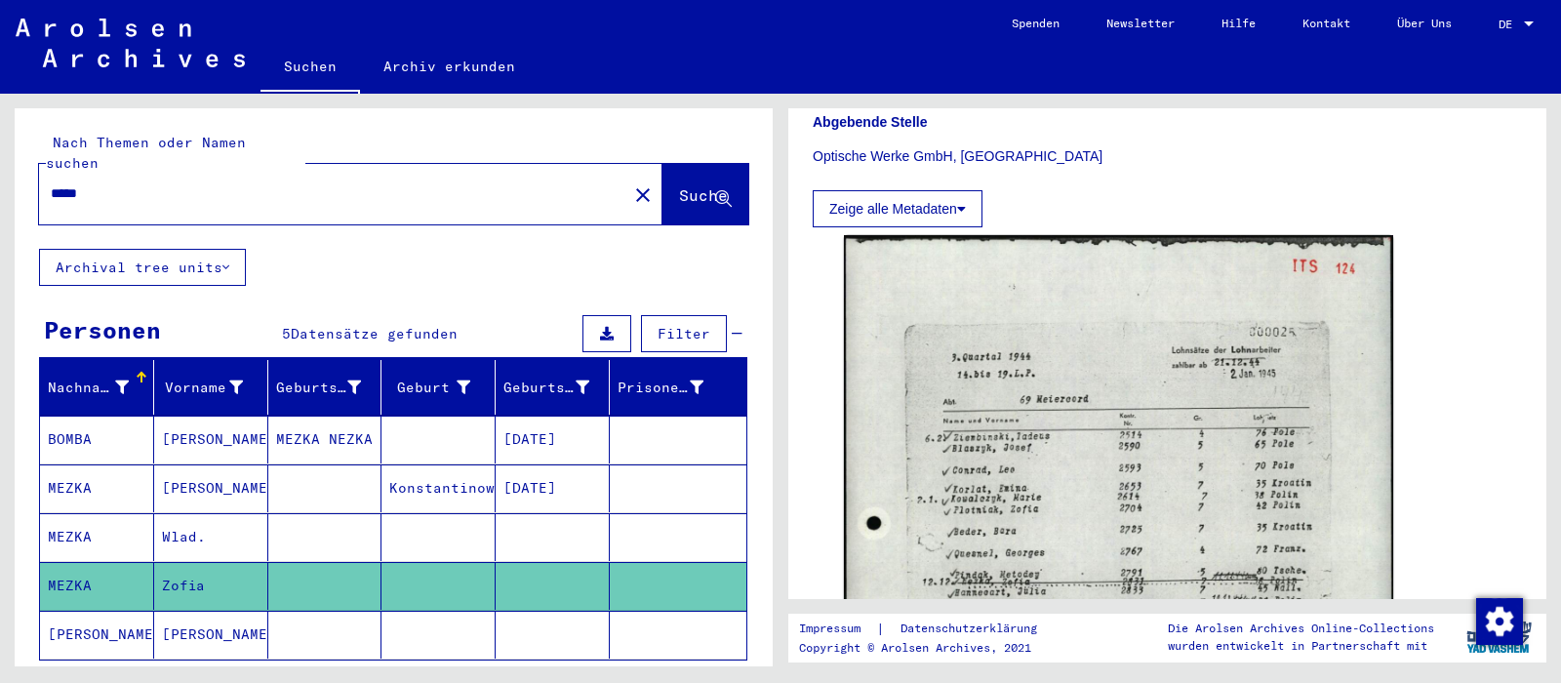
scroll to position [468, 0]
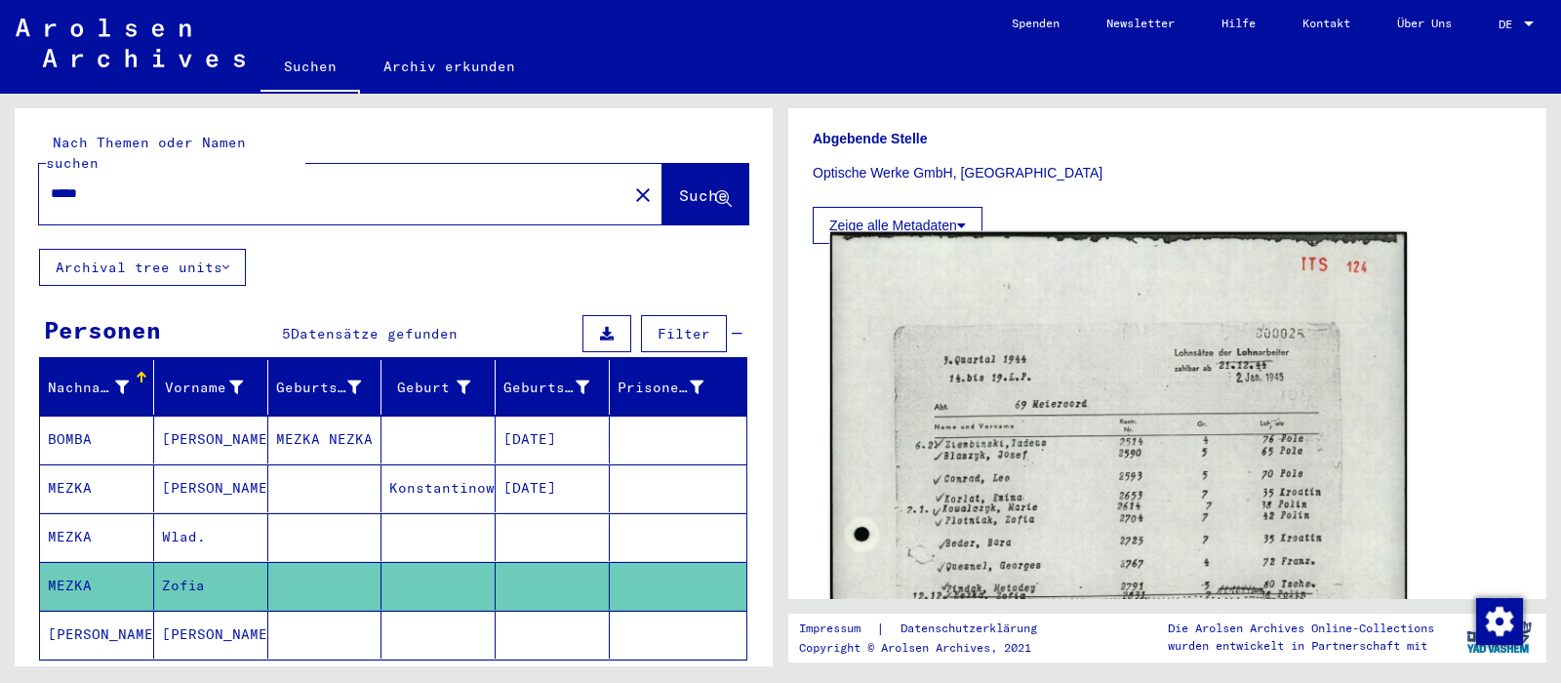
click at [1121, 409] on img at bounding box center [1118, 640] width 577 height 817
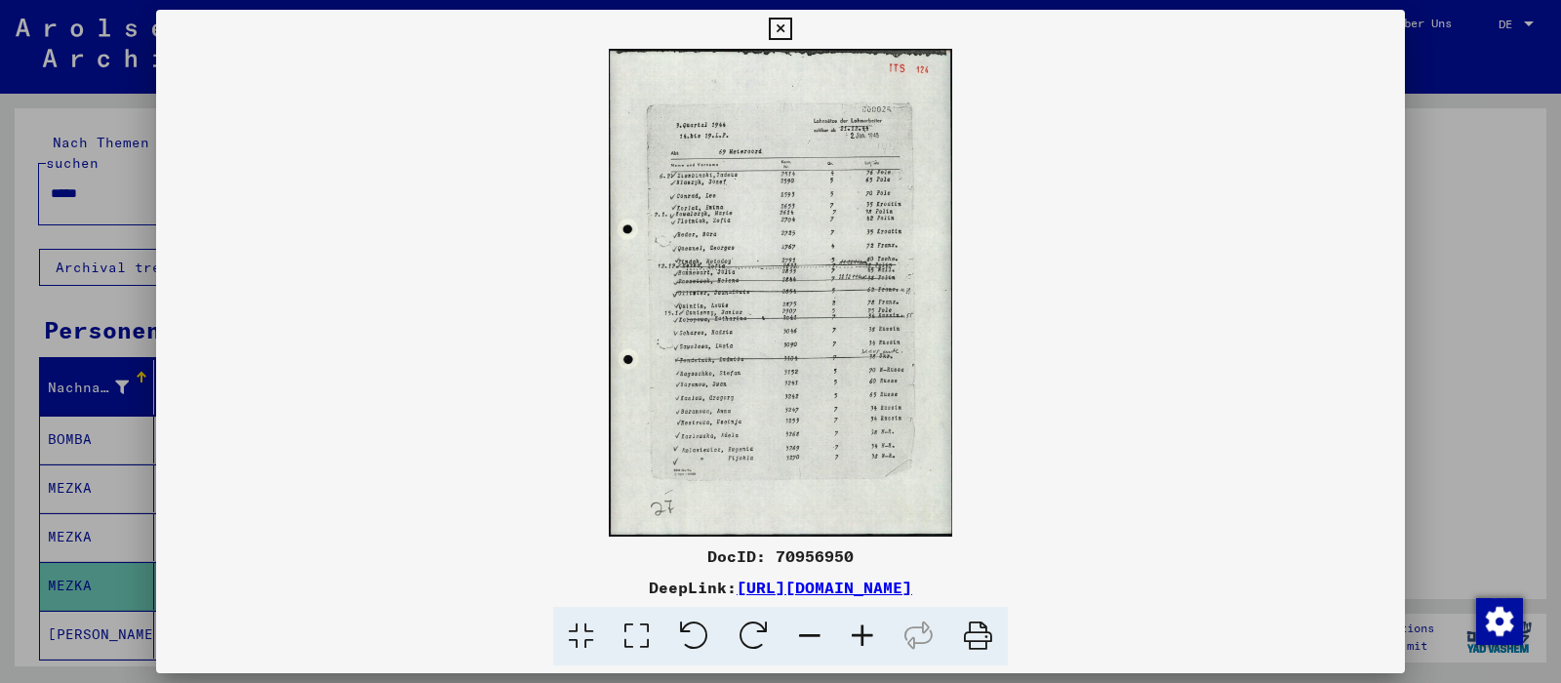
click at [977, 634] on icon at bounding box center [978, 637] width 60 height 60
click at [791, 25] on icon at bounding box center [780, 29] width 22 height 23
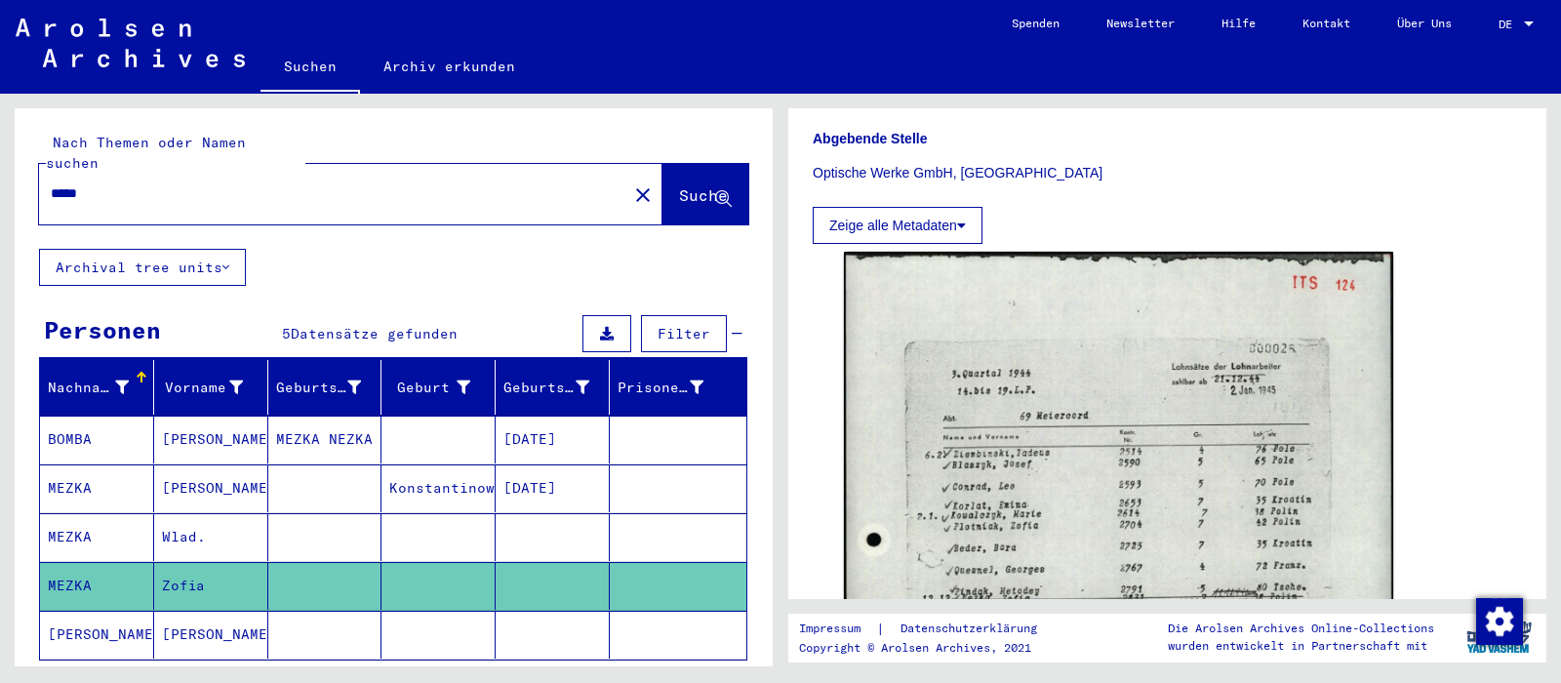
click at [101, 183] on input "*****" at bounding box center [333, 193] width 565 height 20
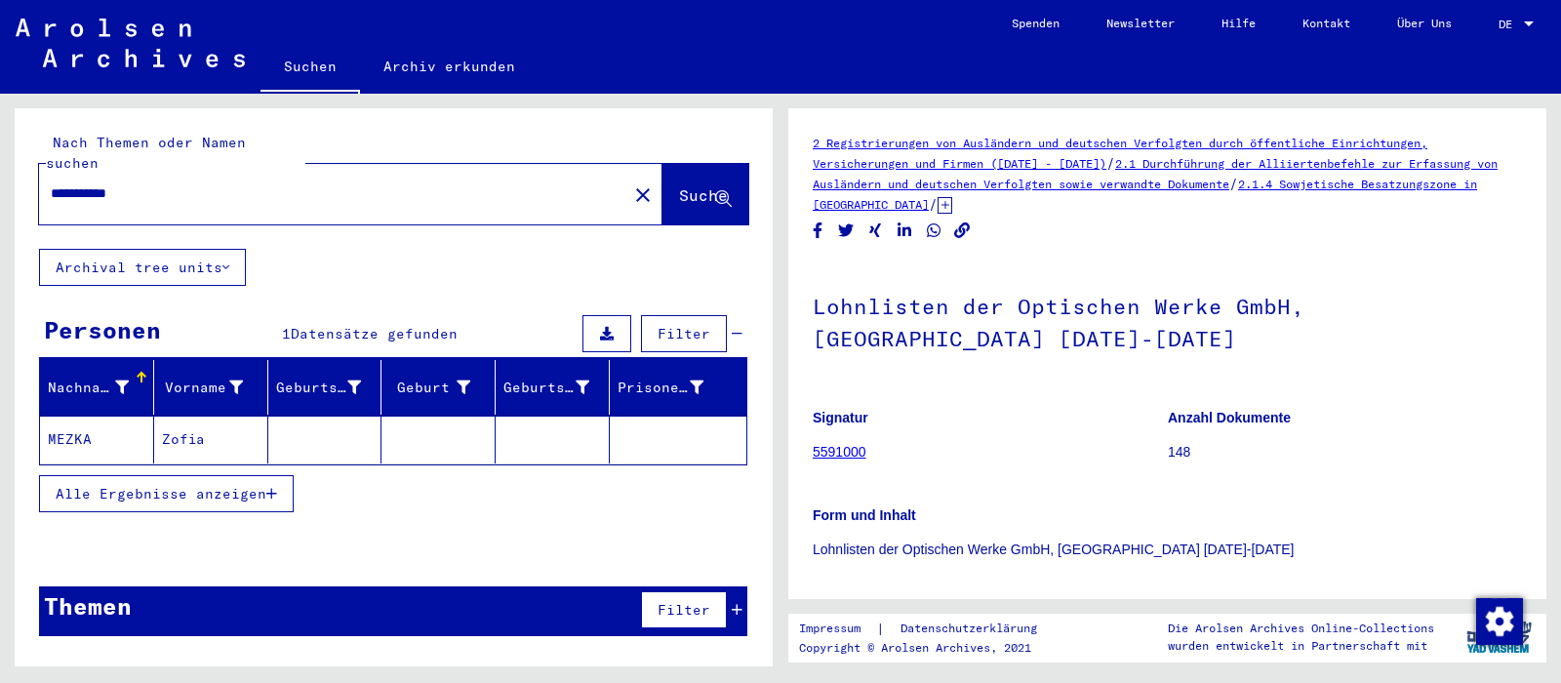
click at [270, 487] on icon "button" at bounding box center [271, 494] width 11 height 14
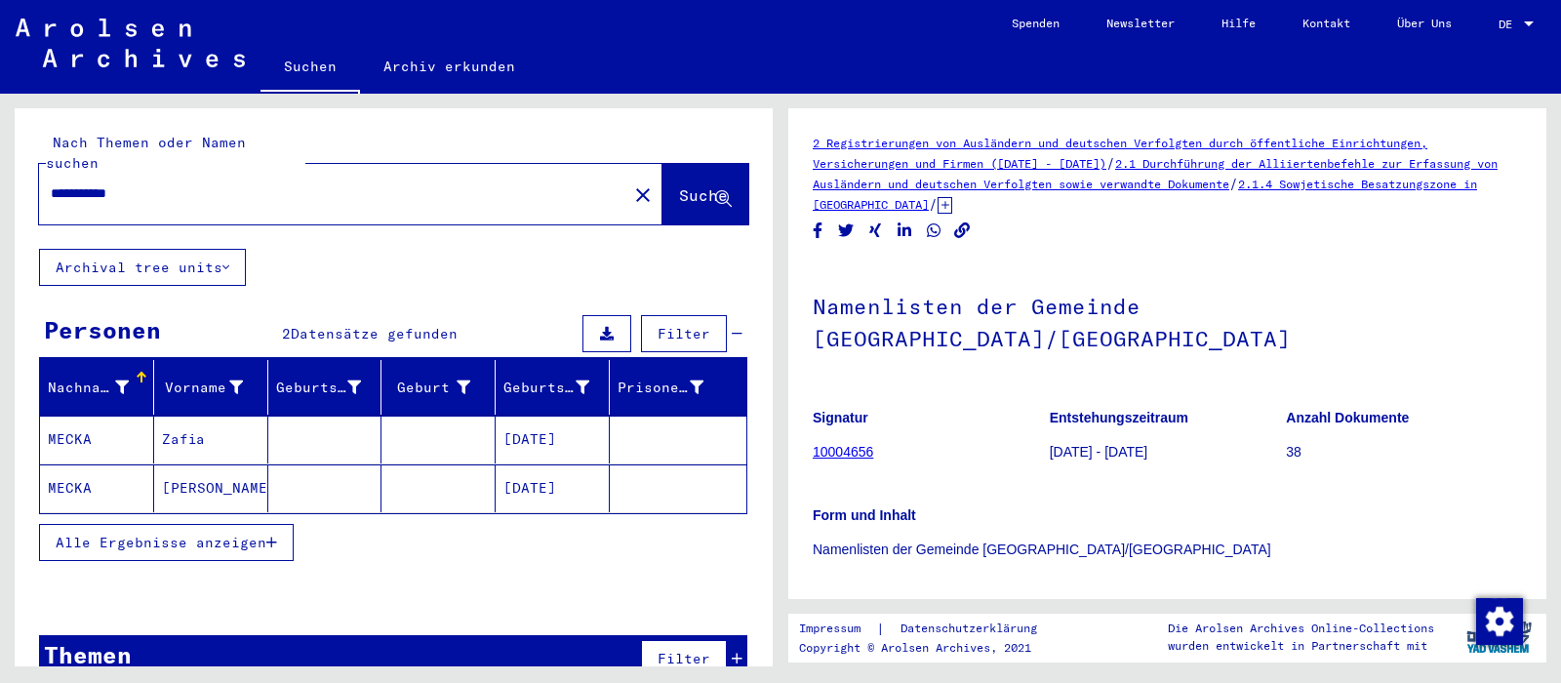
click at [217, 469] on mat-cell "[PERSON_NAME]" at bounding box center [211, 488] width 114 height 48
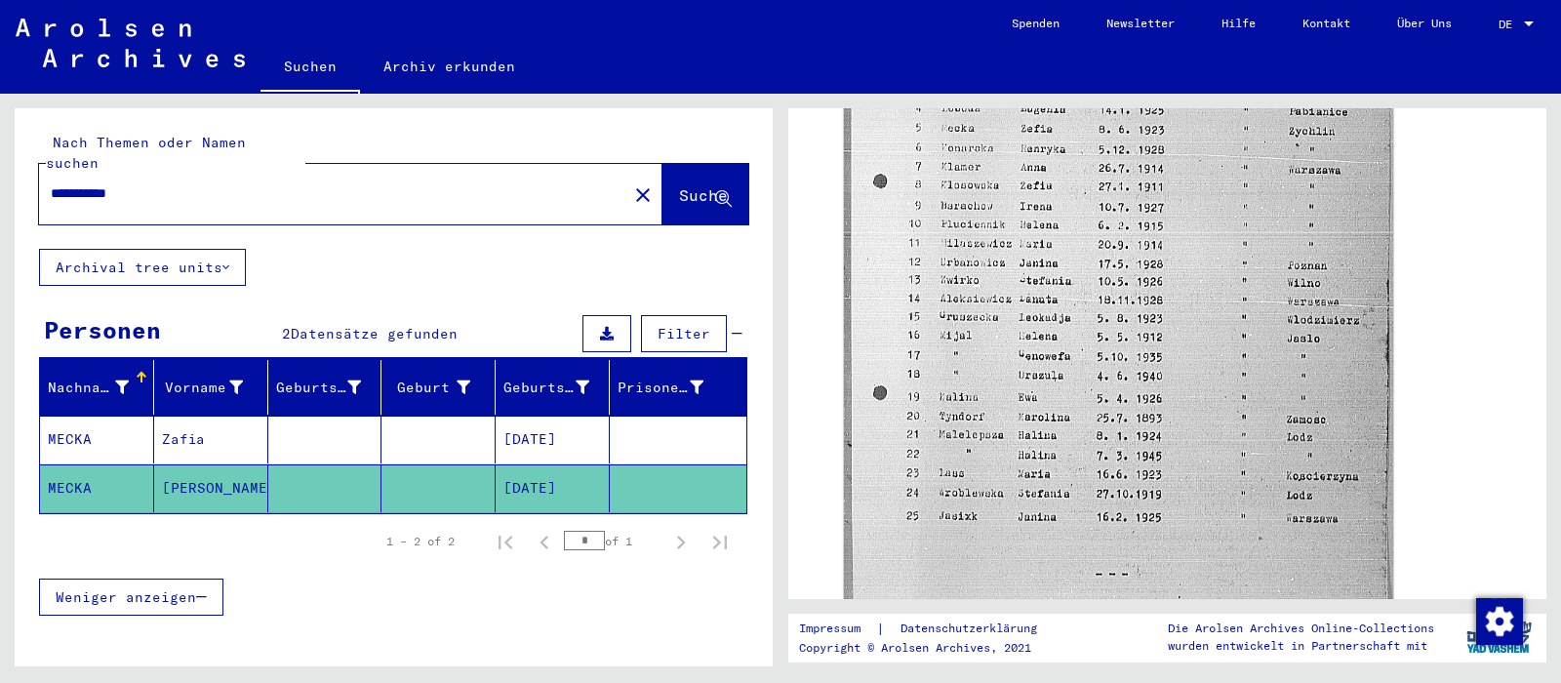
scroll to position [859, 0]
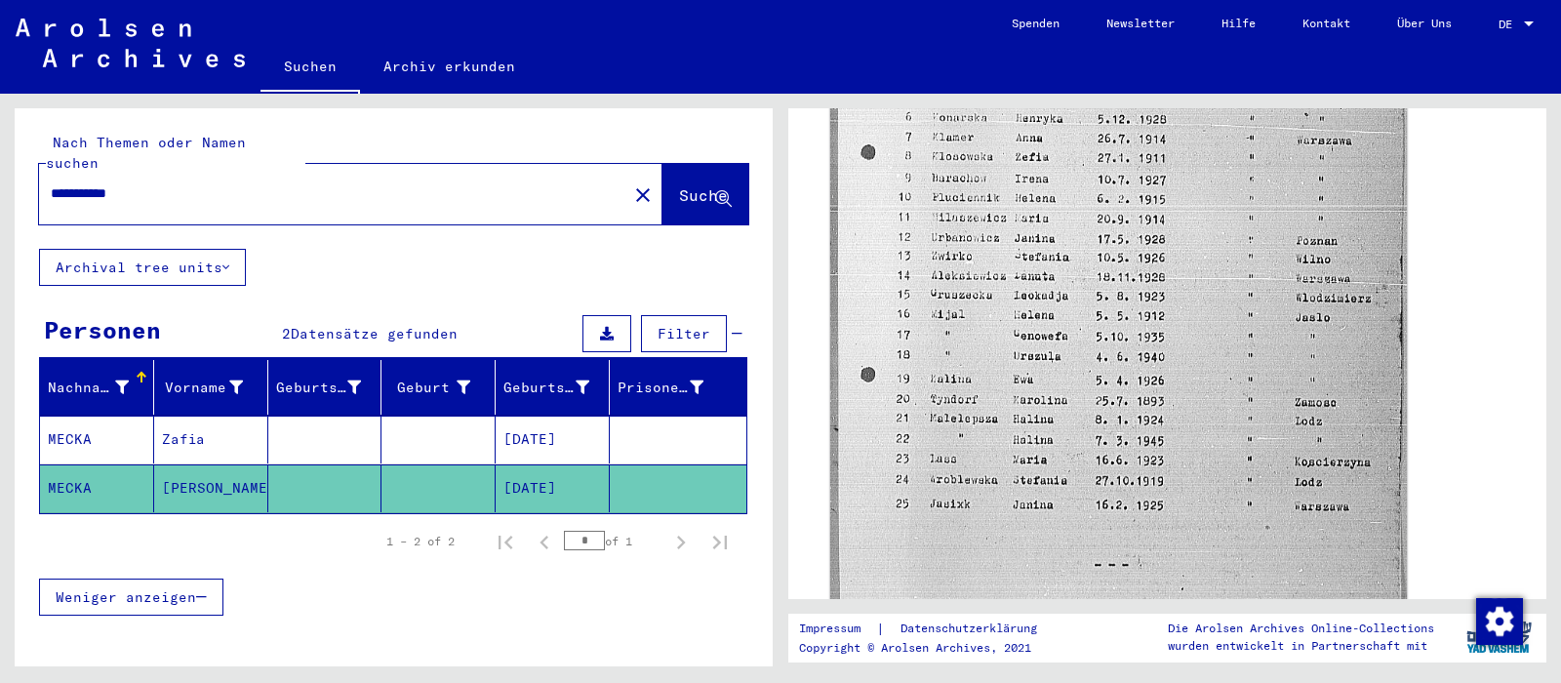
click at [1177, 315] on img at bounding box center [1118, 258] width 577 height 835
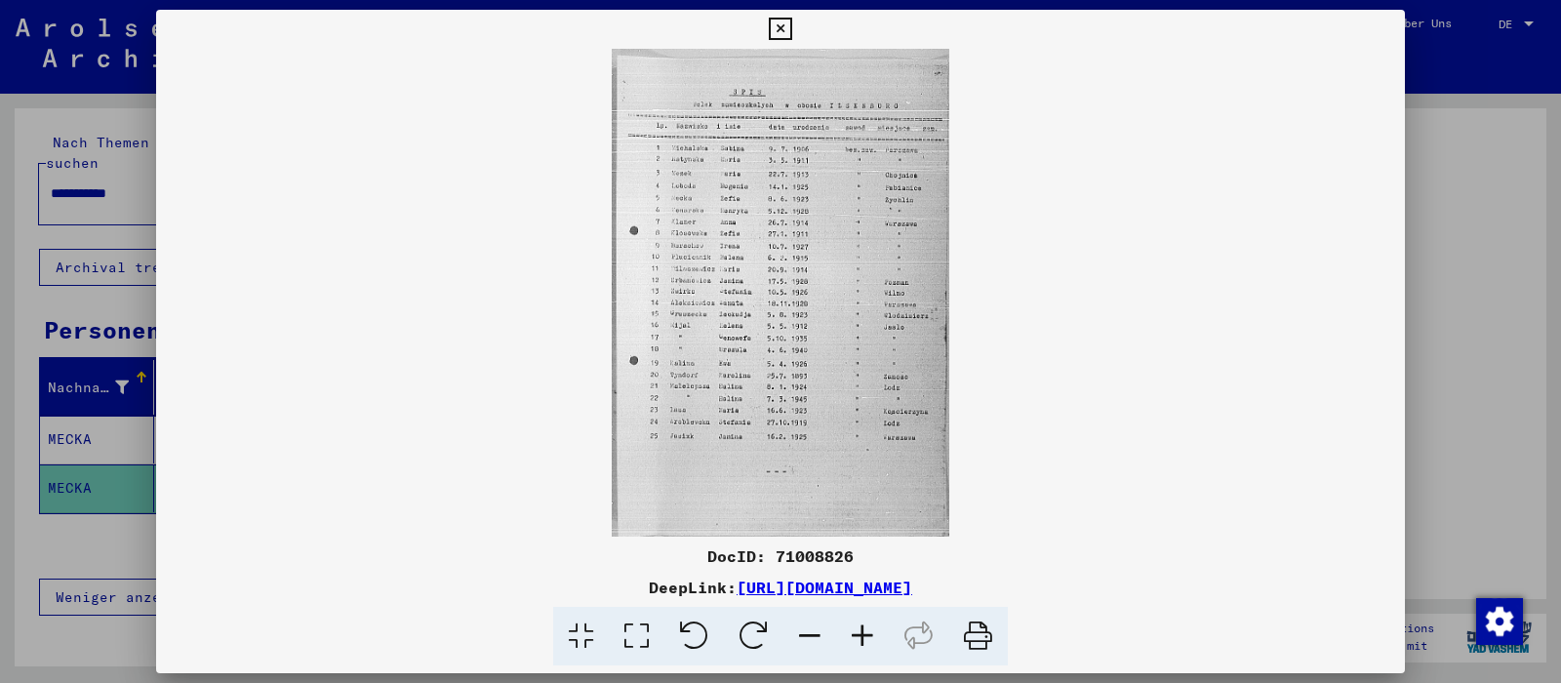
click at [860, 636] on icon at bounding box center [862, 637] width 53 height 60
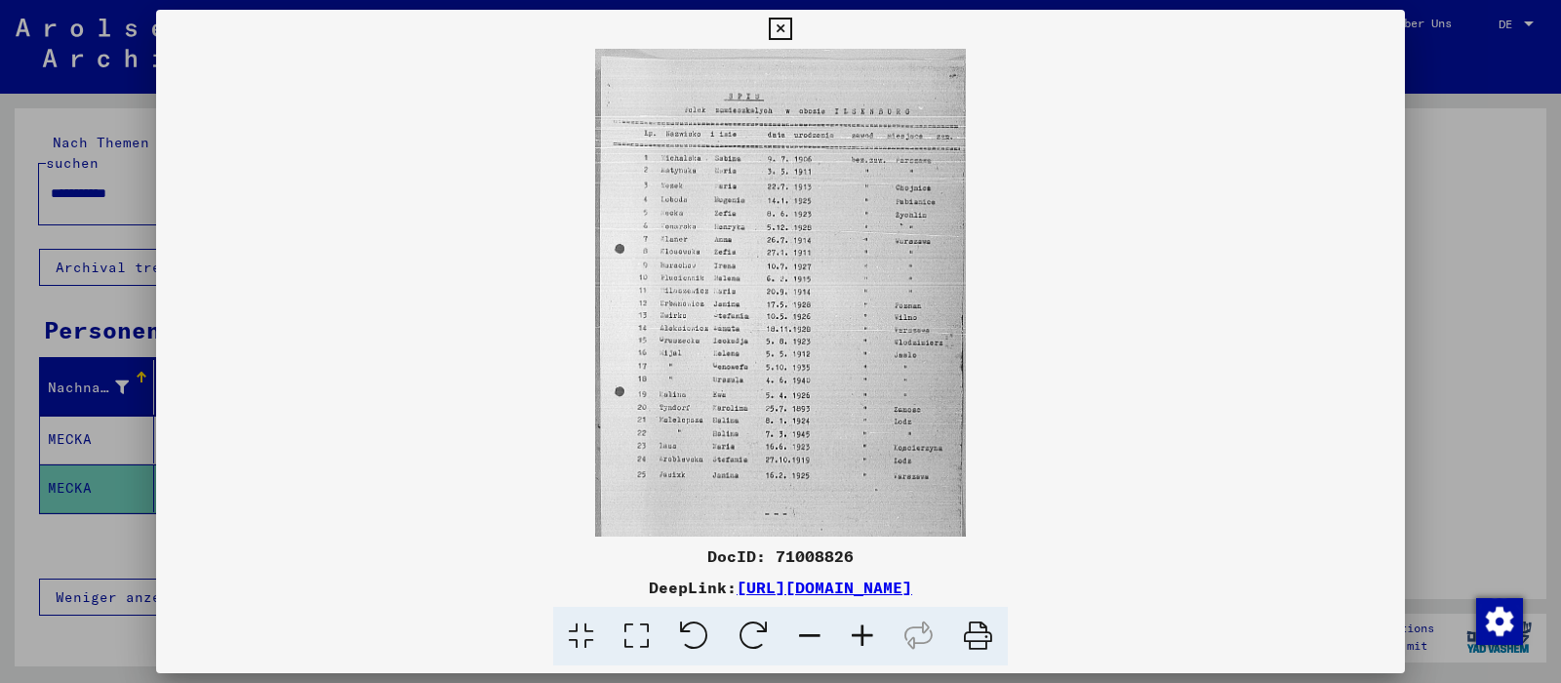
click at [860, 636] on icon at bounding box center [862, 637] width 53 height 60
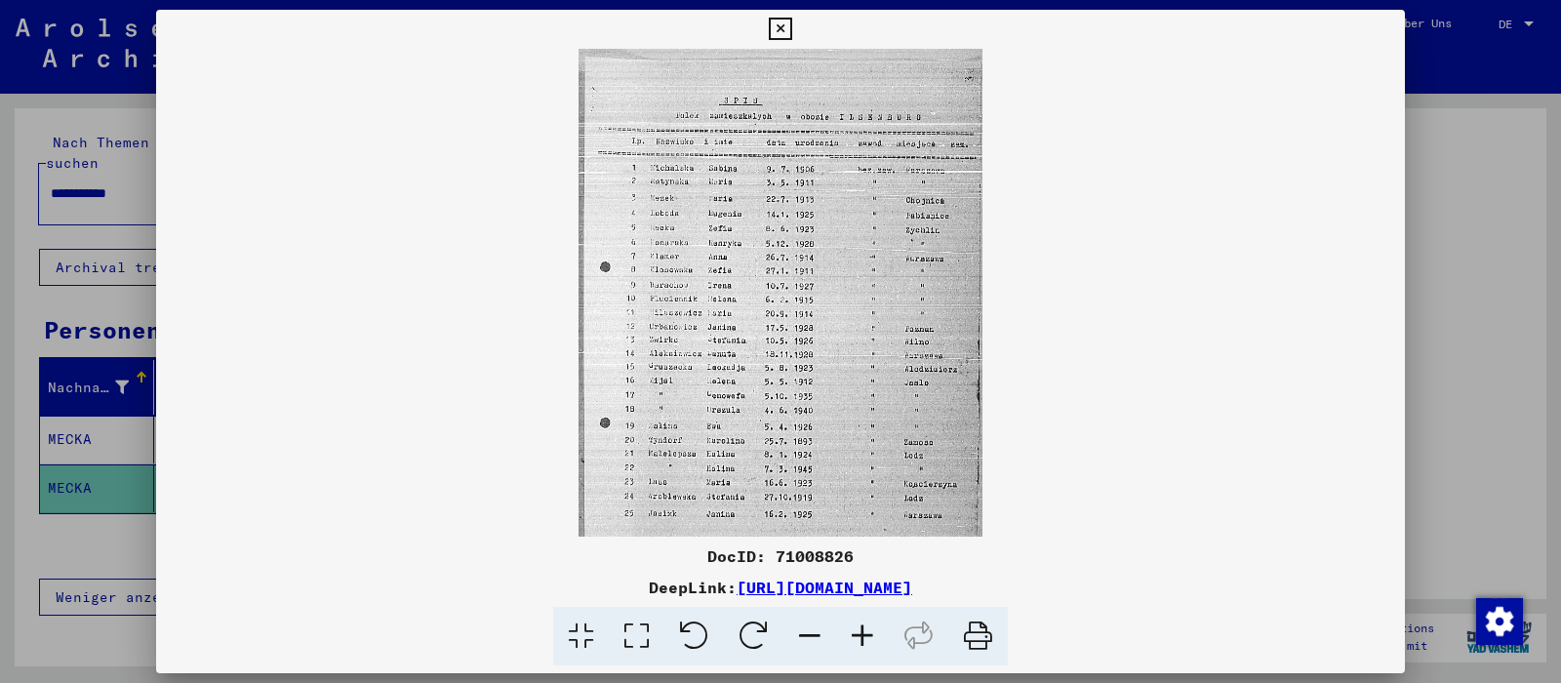
click at [860, 636] on icon at bounding box center [862, 637] width 53 height 60
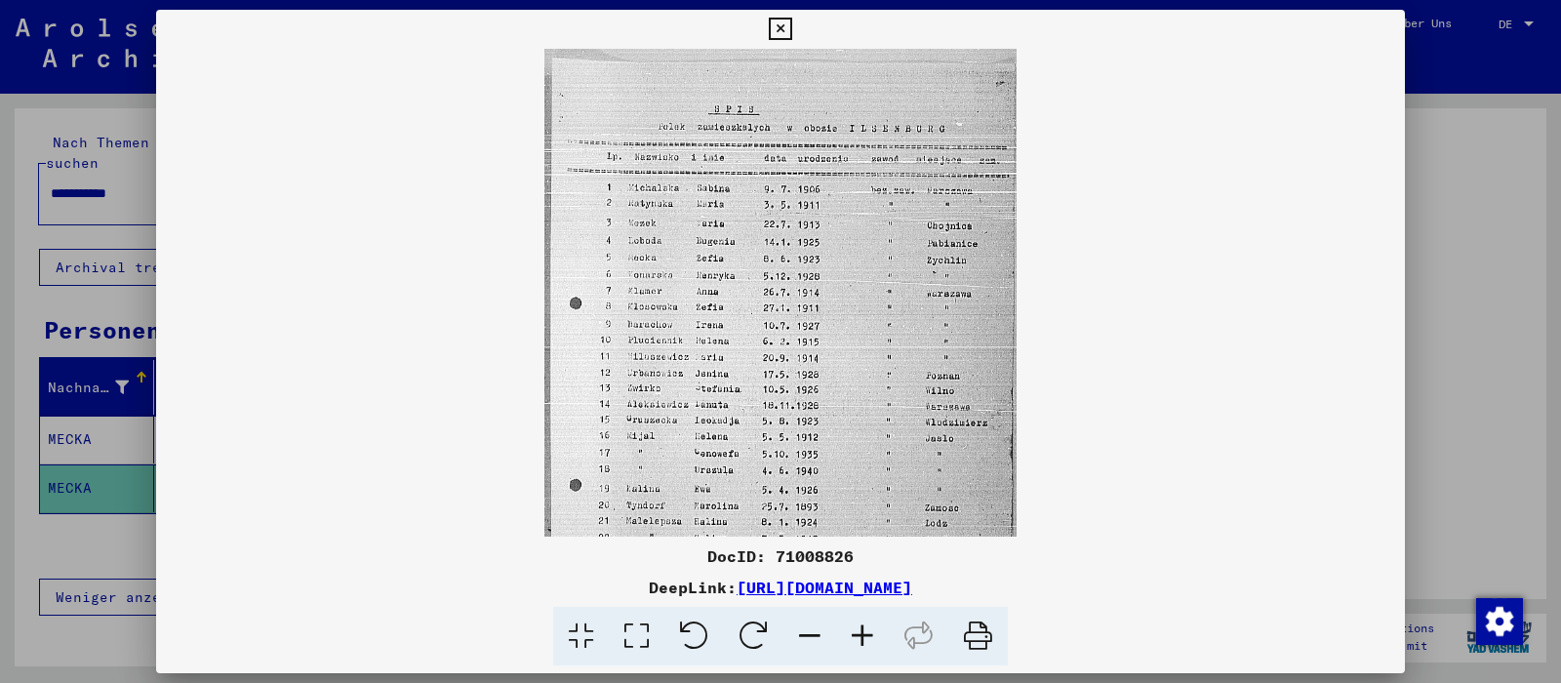
click at [860, 636] on icon at bounding box center [862, 637] width 53 height 60
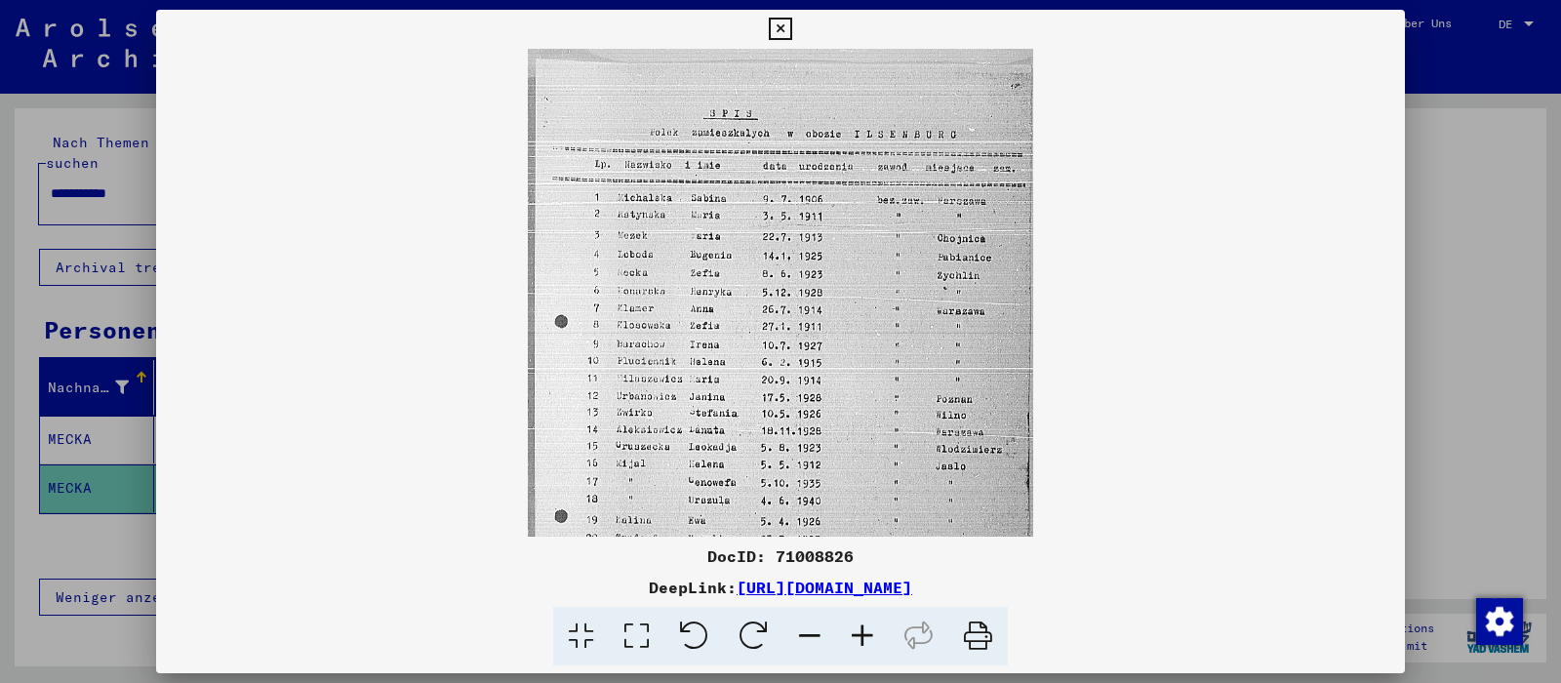
click at [860, 636] on icon at bounding box center [862, 637] width 53 height 60
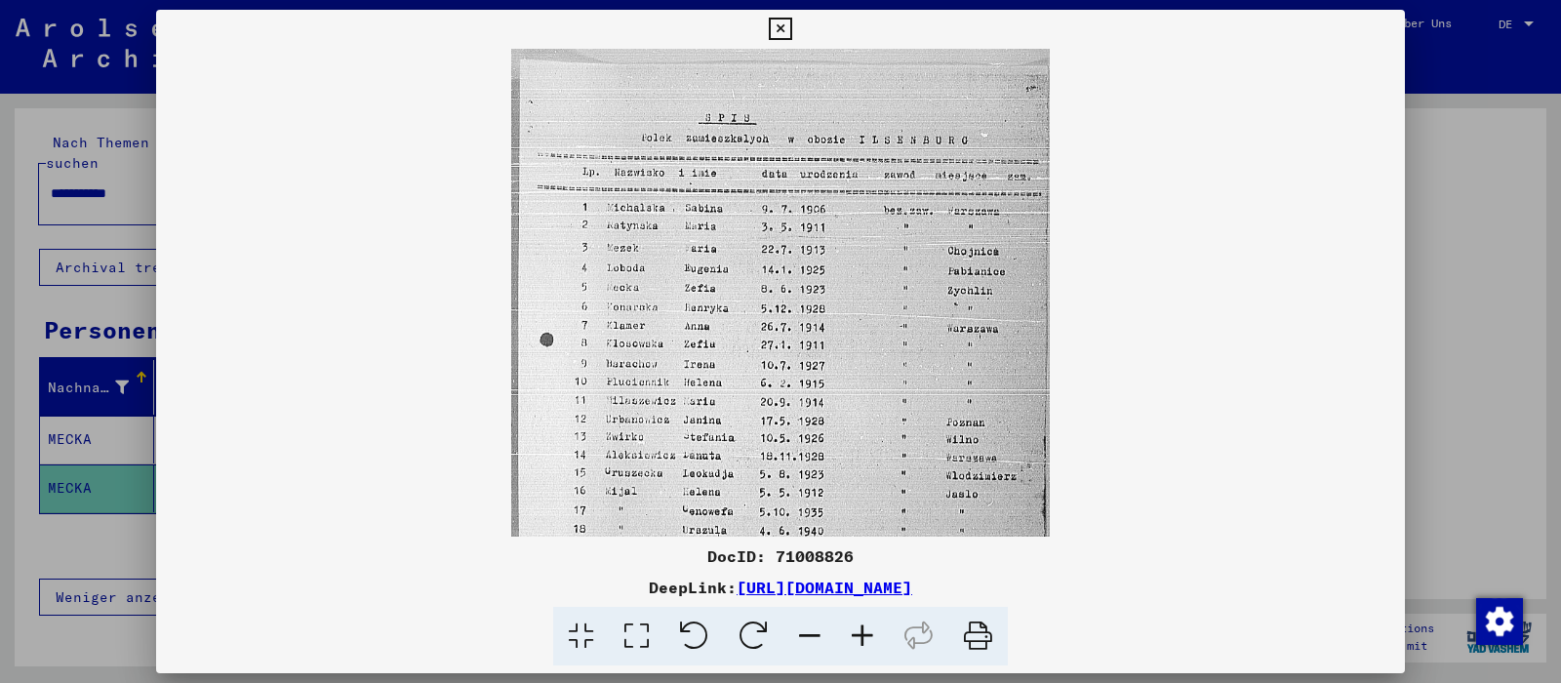
click at [860, 636] on icon at bounding box center [862, 637] width 53 height 60
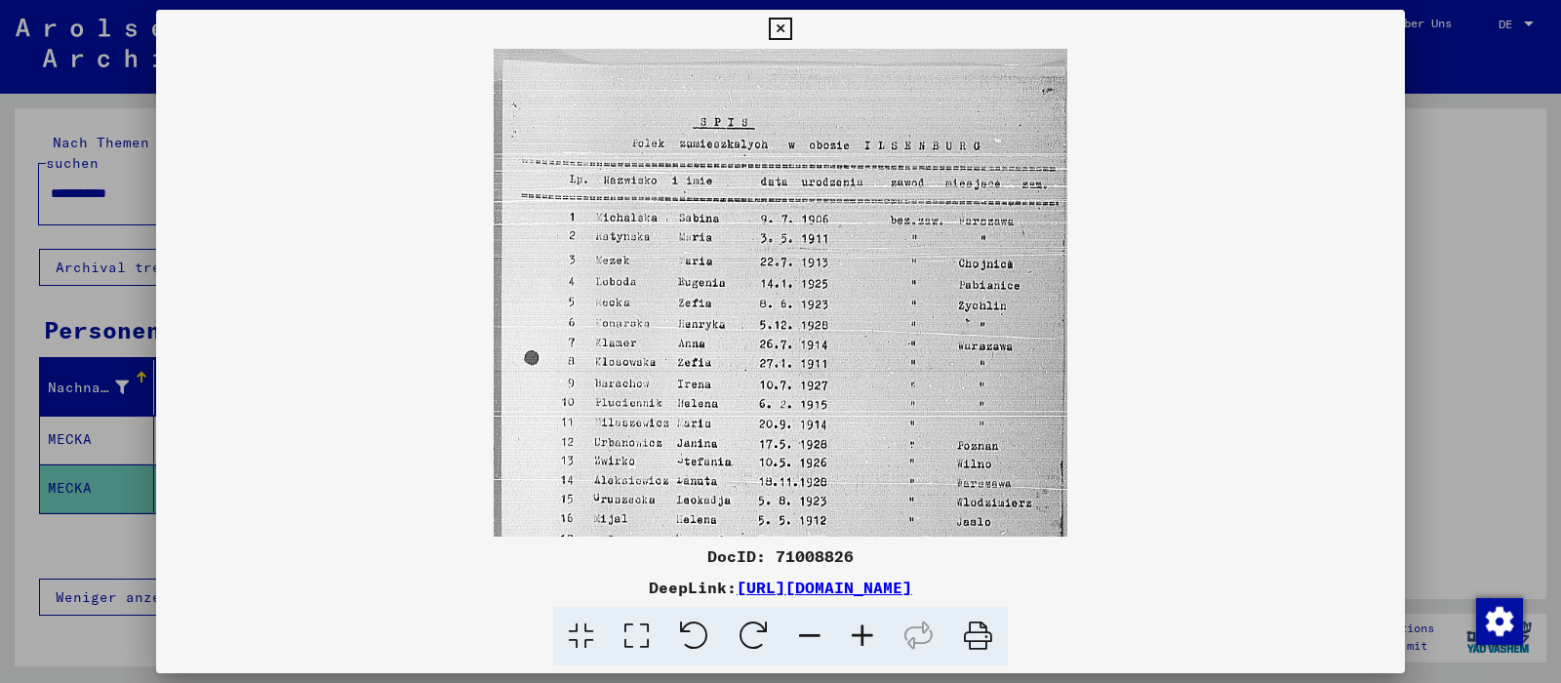
click at [860, 636] on icon at bounding box center [862, 637] width 53 height 60
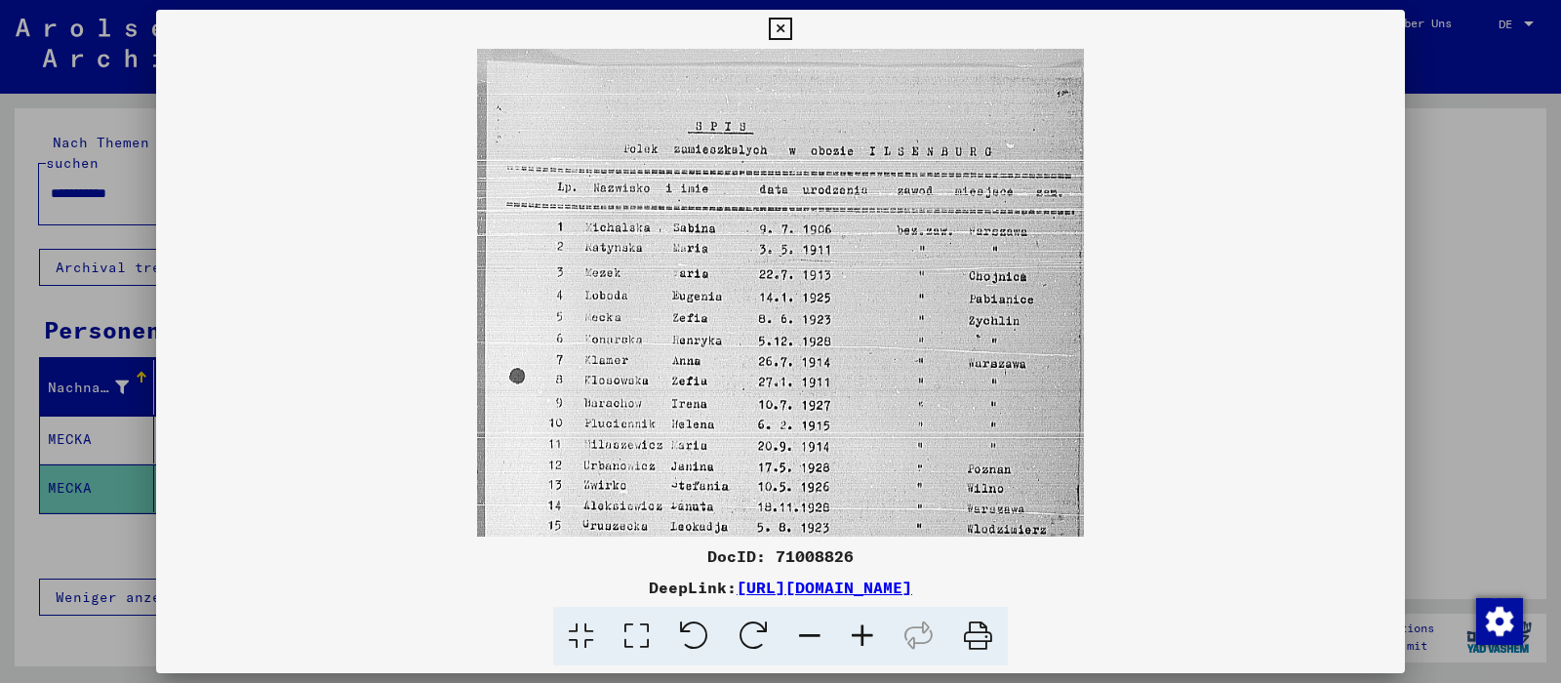
click at [860, 636] on icon at bounding box center [862, 637] width 53 height 60
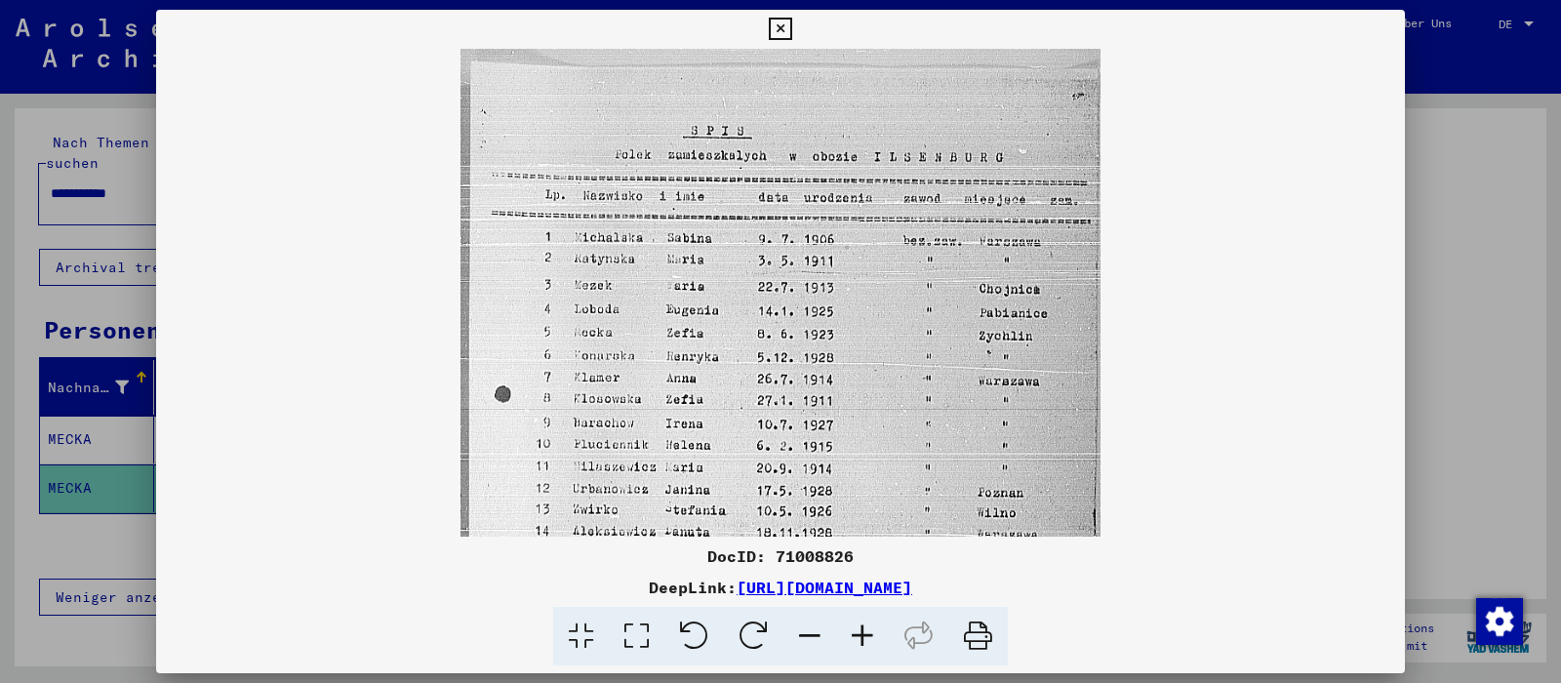
click at [791, 29] on icon at bounding box center [780, 29] width 22 height 23
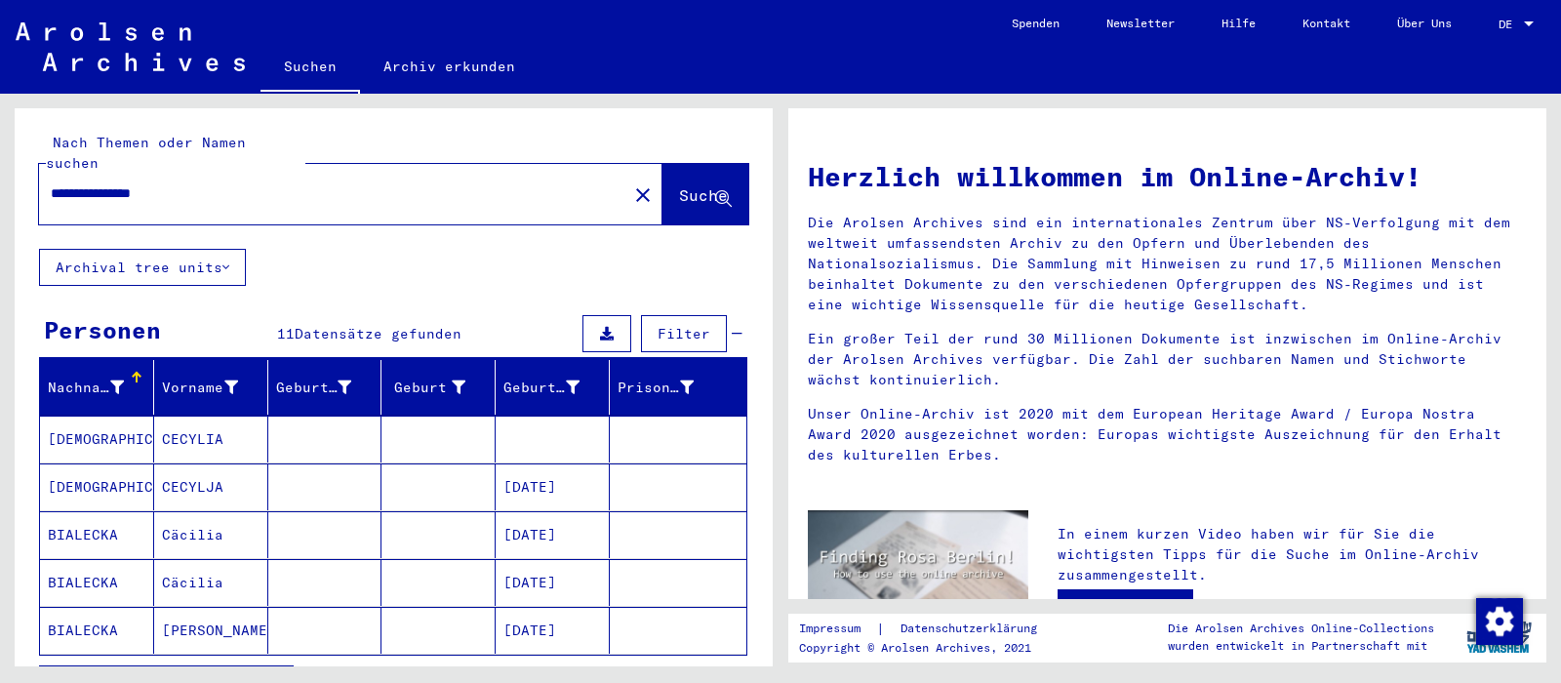
type input "********"
